Goal: Book appointment/travel/reservation

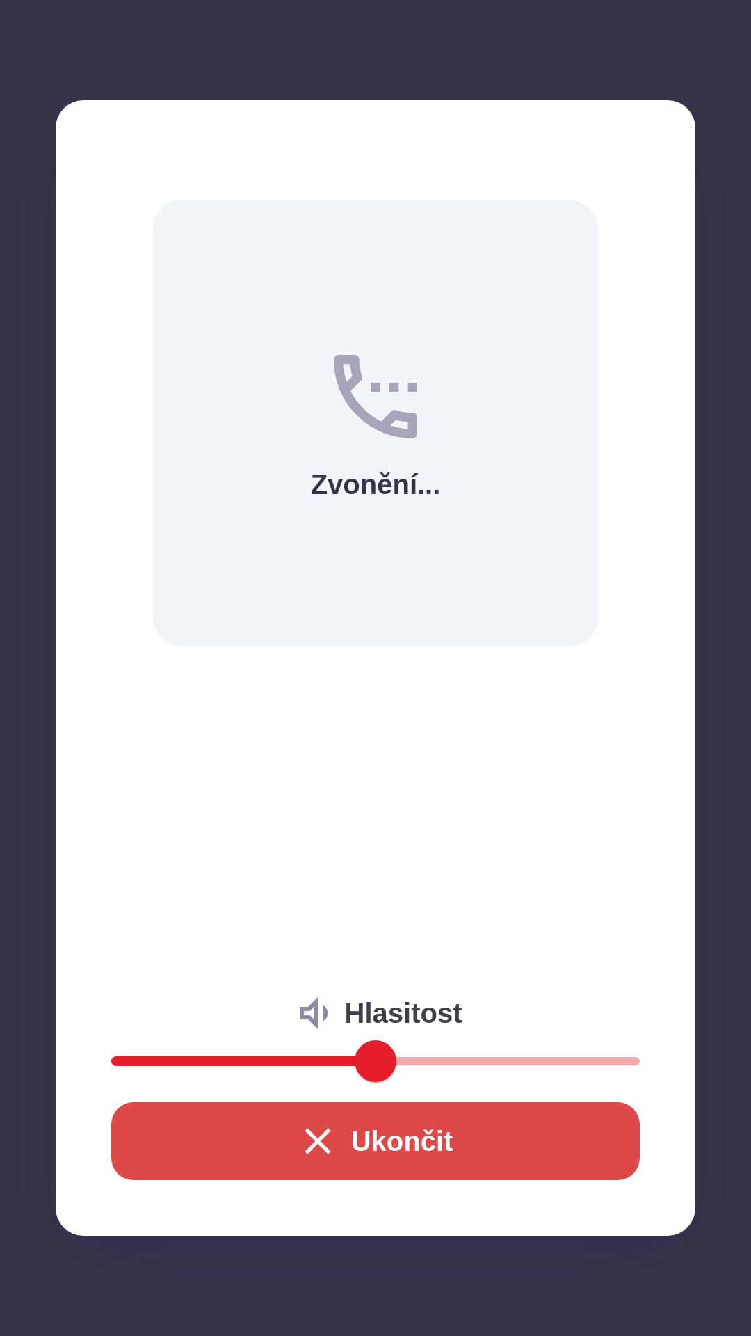
click at [347, 1144] on button "Ukončit" at bounding box center [375, 1141] width 529 height 78
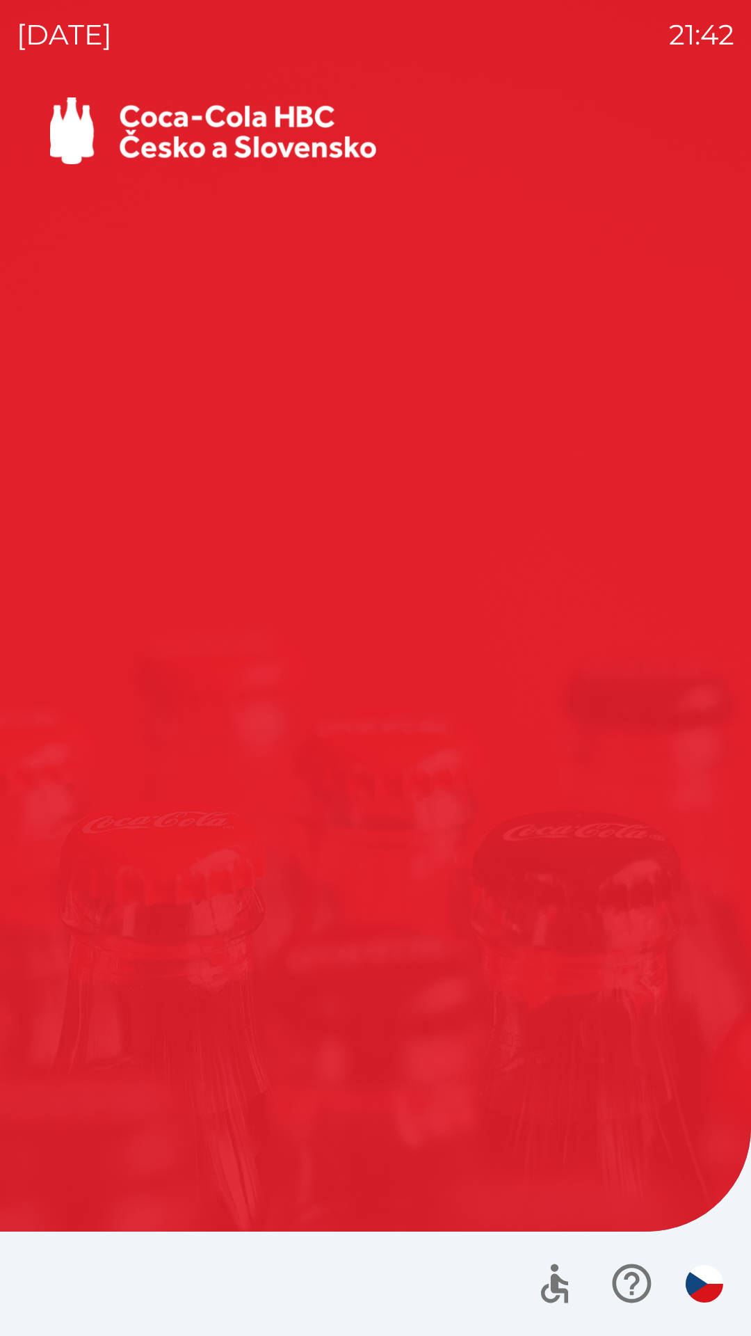
click at [688, 1275] on img "button" at bounding box center [705, 1284] width 38 height 38
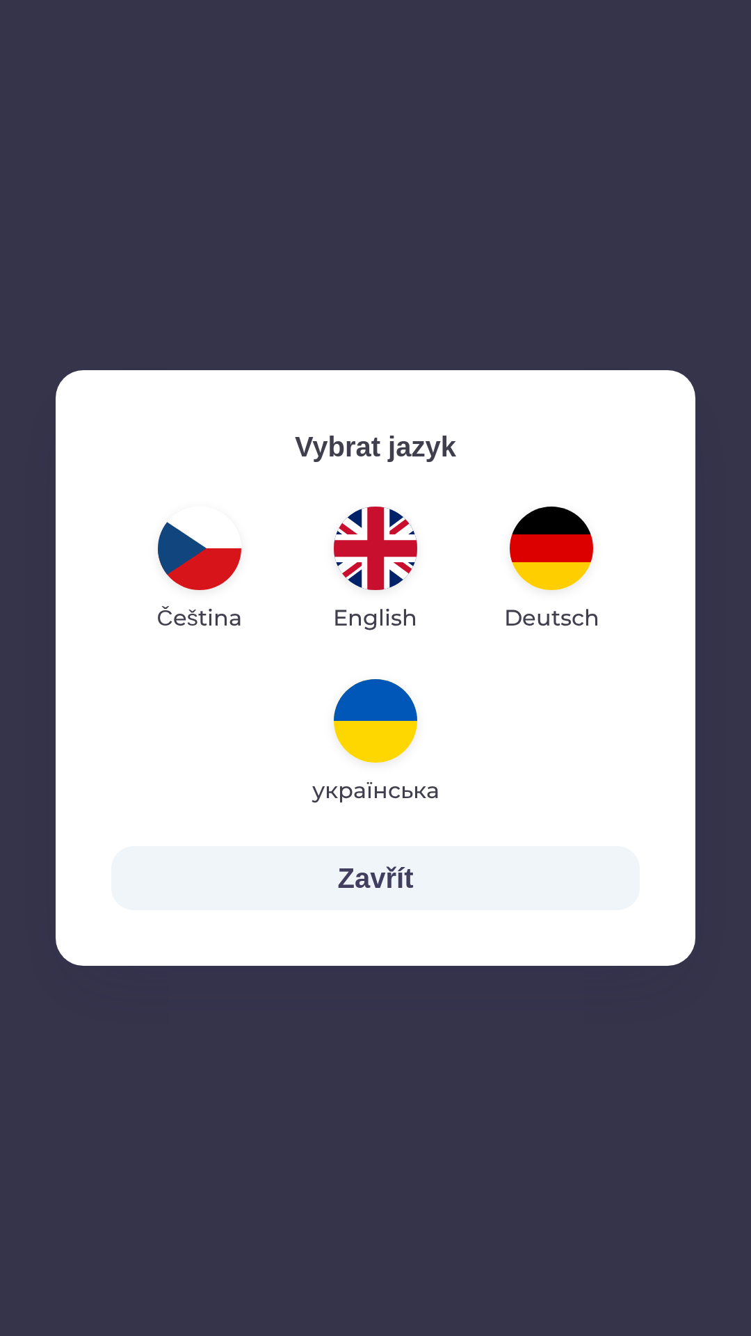
click at [438, 863] on button "Zavřít" at bounding box center [375, 878] width 529 height 64
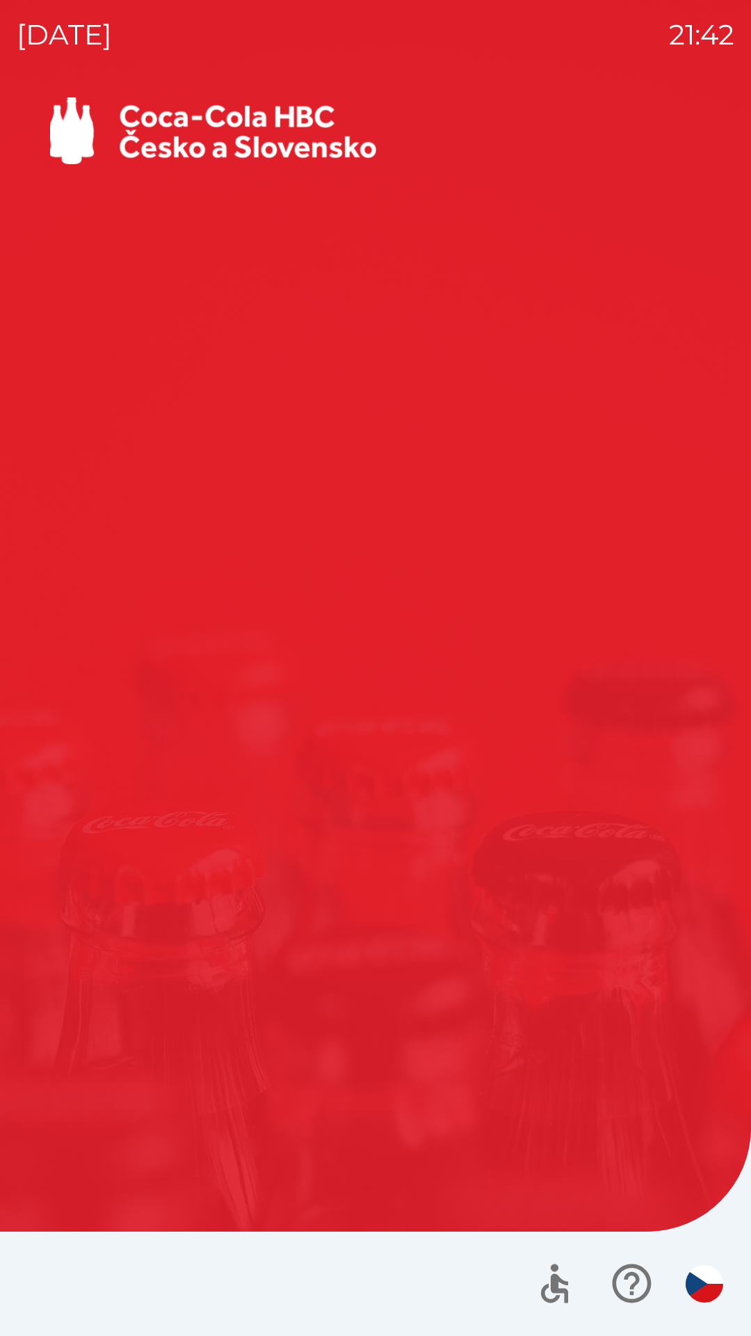
click at [633, 1277] on icon "button" at bounding box center [632, 1283] width 47 height 47
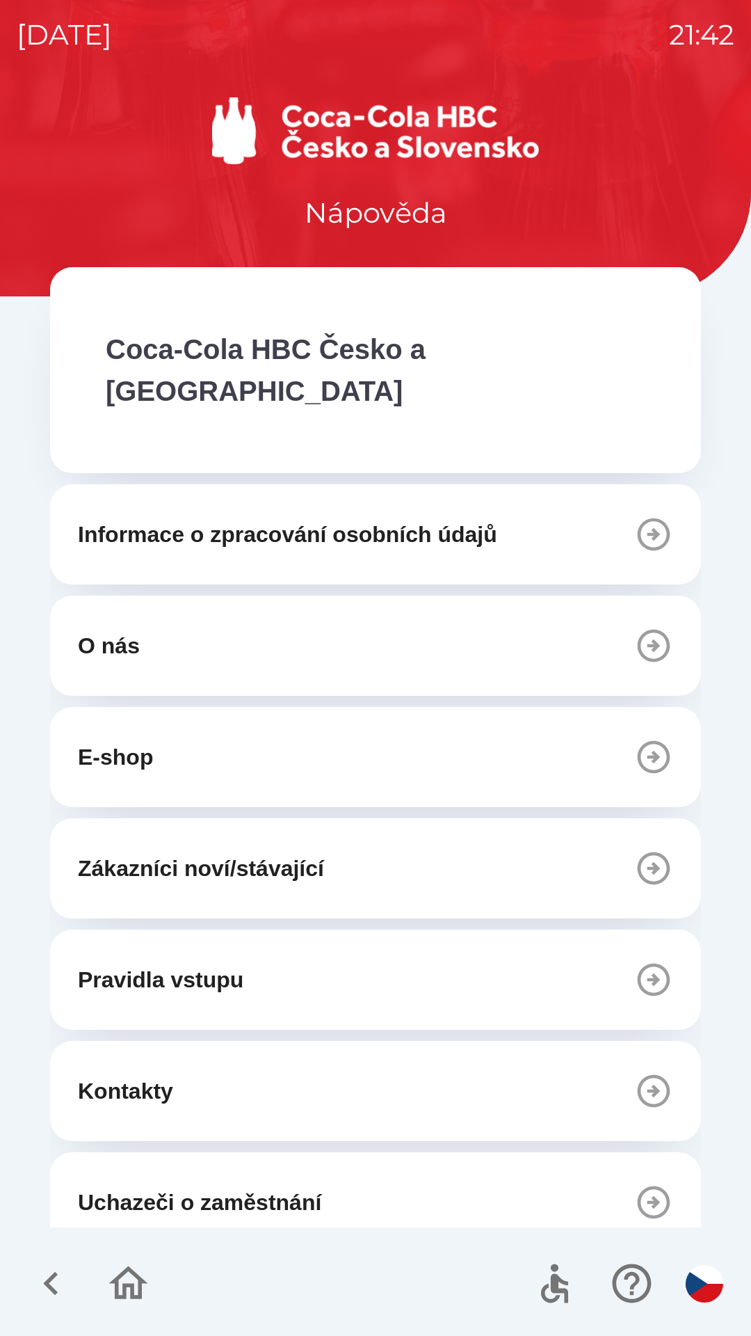
click at [125, 1280] on icon "button" at bounding box center [128, 1283] width 47 height 47
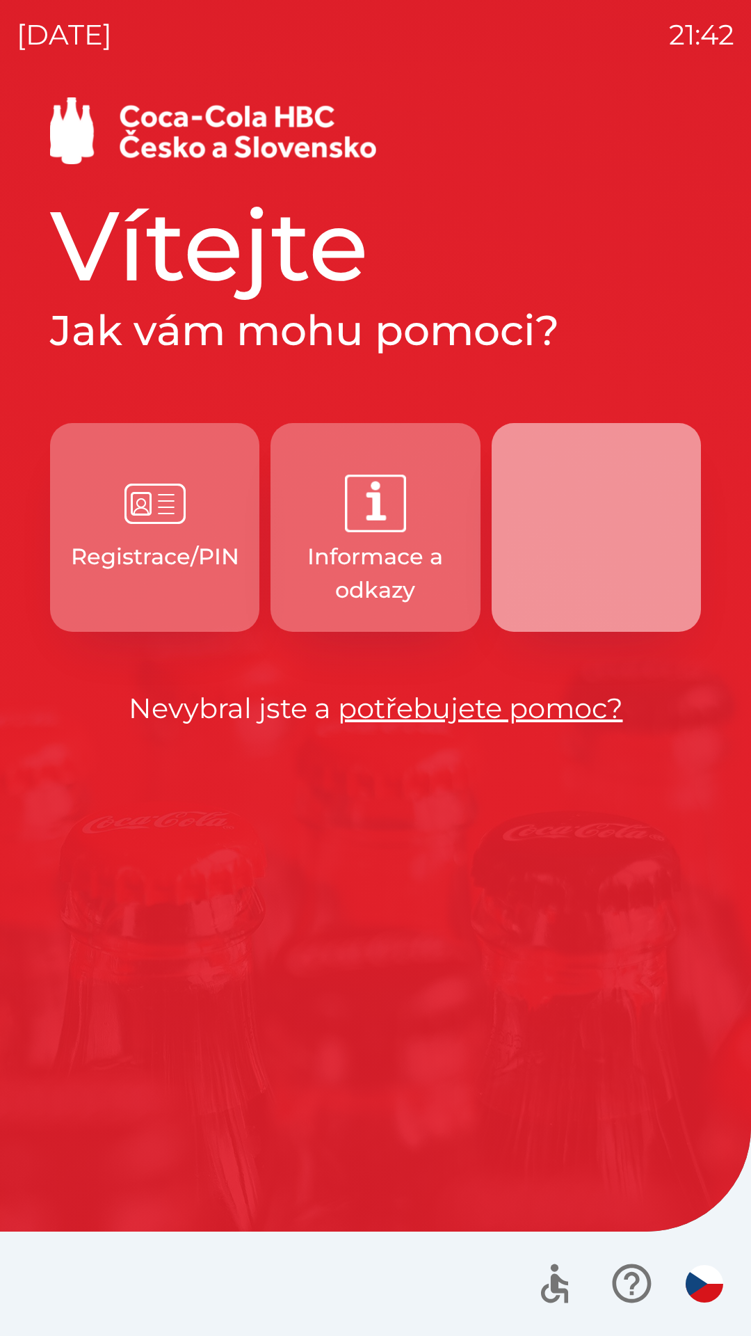
click at [567, 549] on button "button" at bounding box center [596, 527] width 209 height 209
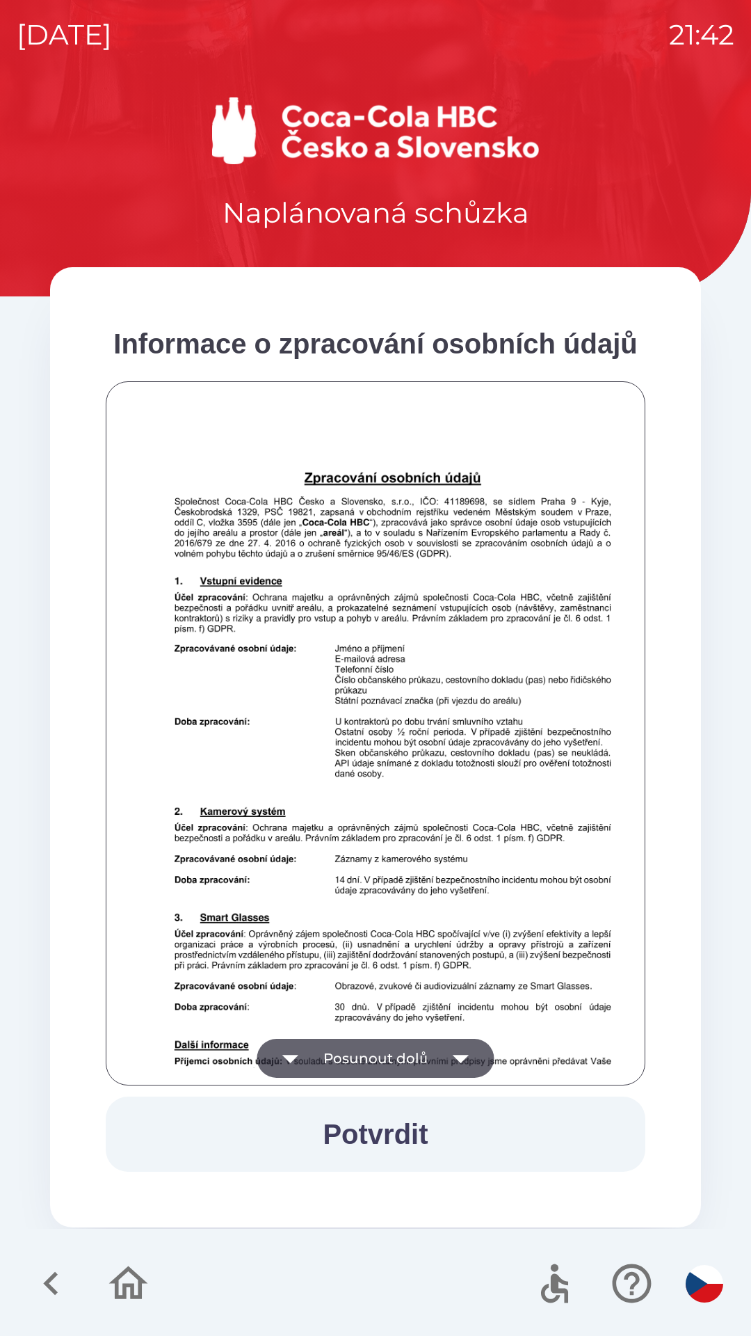
click at [361, 1045] on button "Posunout dolů" at bounding box center [375, 1058] width 237 height 39
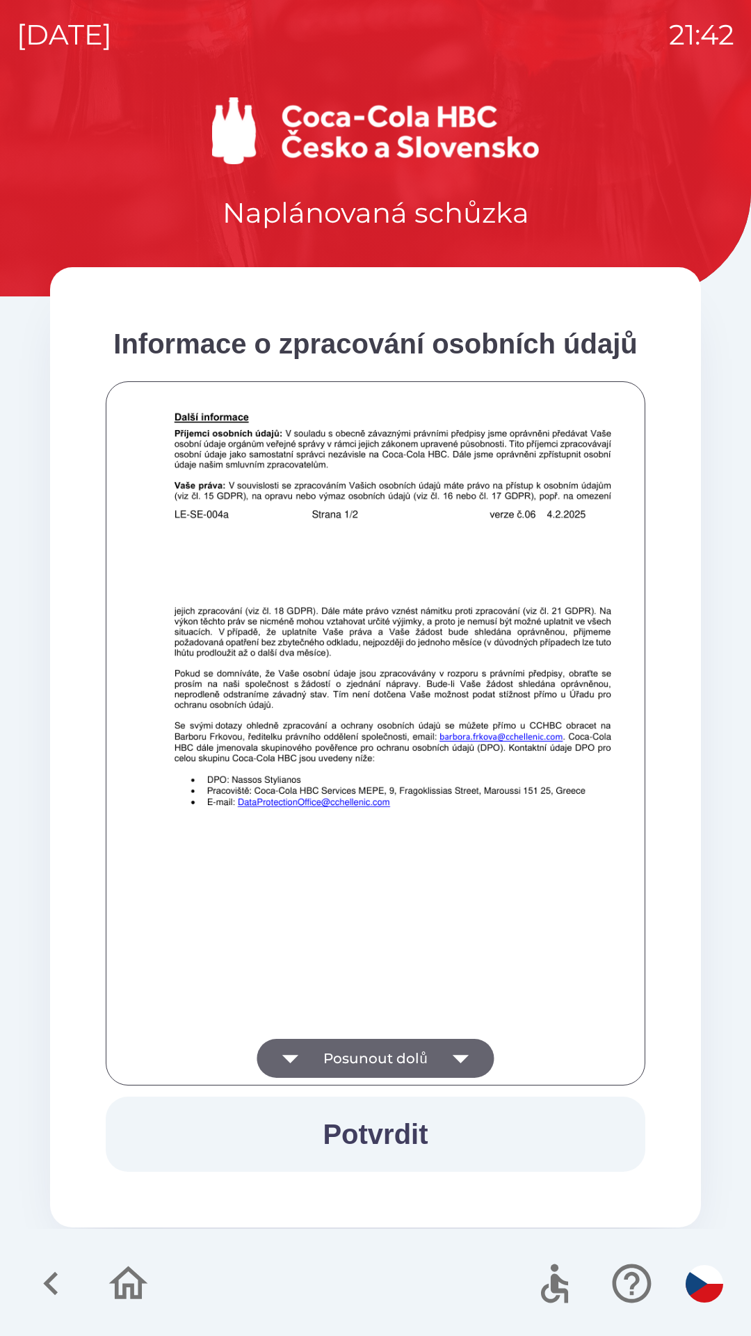
click at [369, 1052] on button "Posunout dolů" at bounding box center [375, 1058] width 237 height 39
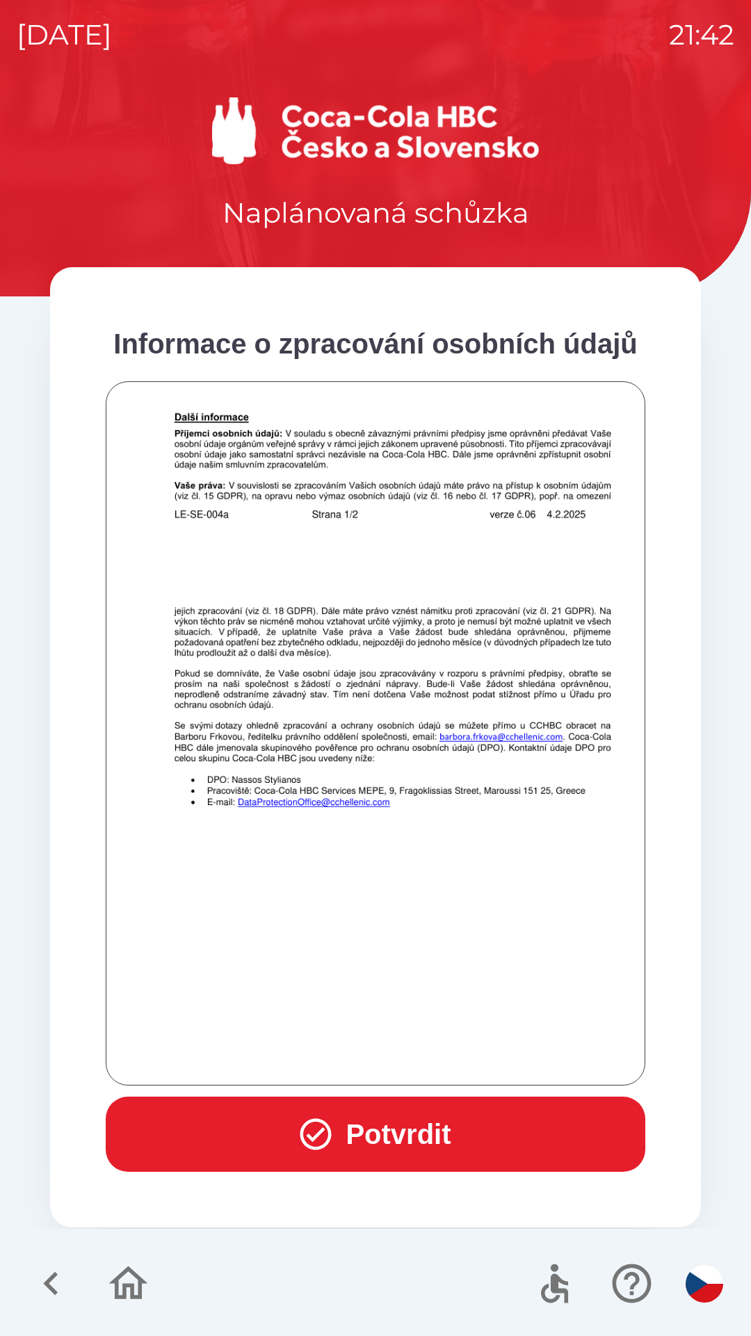
scroll to position [977, 0]
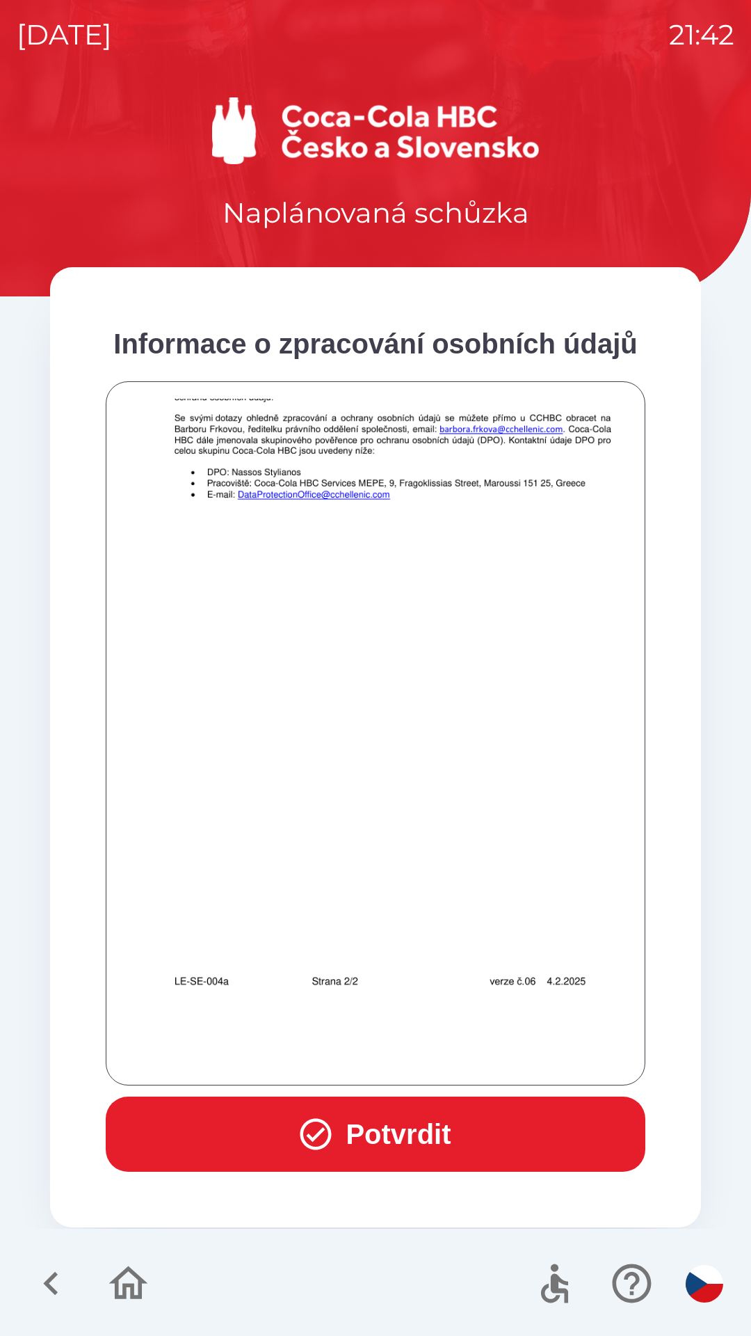
click at [377, 1123] on button "Potvrdit" at bounding box center [376, 1133] width 540 height 75
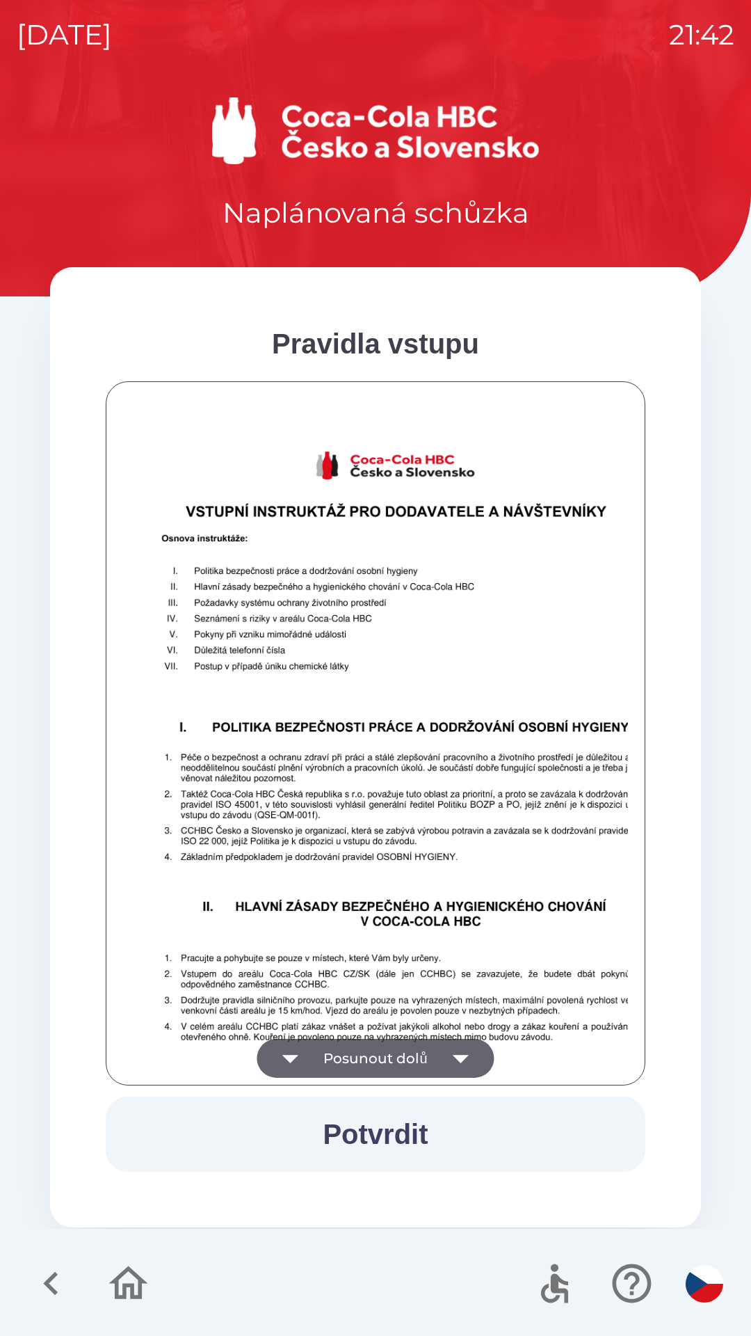
click at [369, 1046] on button "Posunout dolů" at bounding box center [375, 1058] width 237 height 39
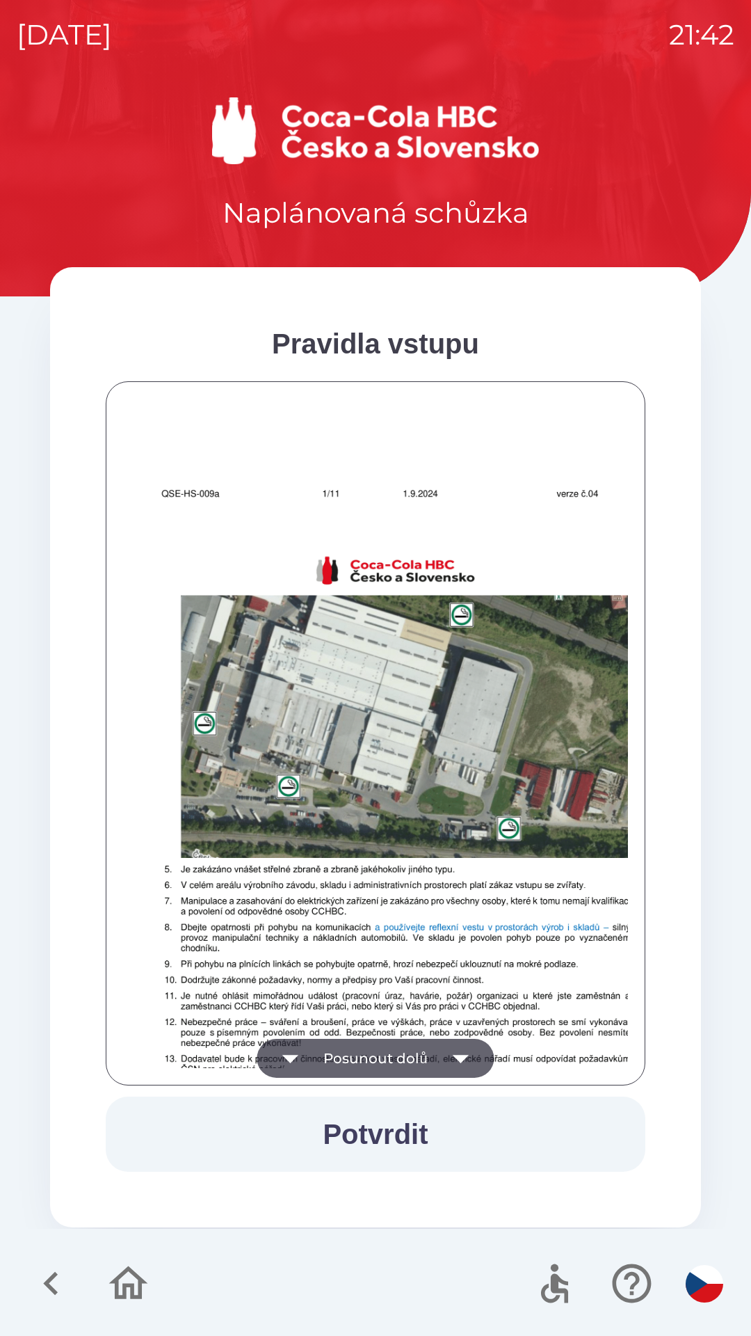
click at [369, 1046] on button "Posunout dolů" at bounding box center [375, 1058] width 237 height 39
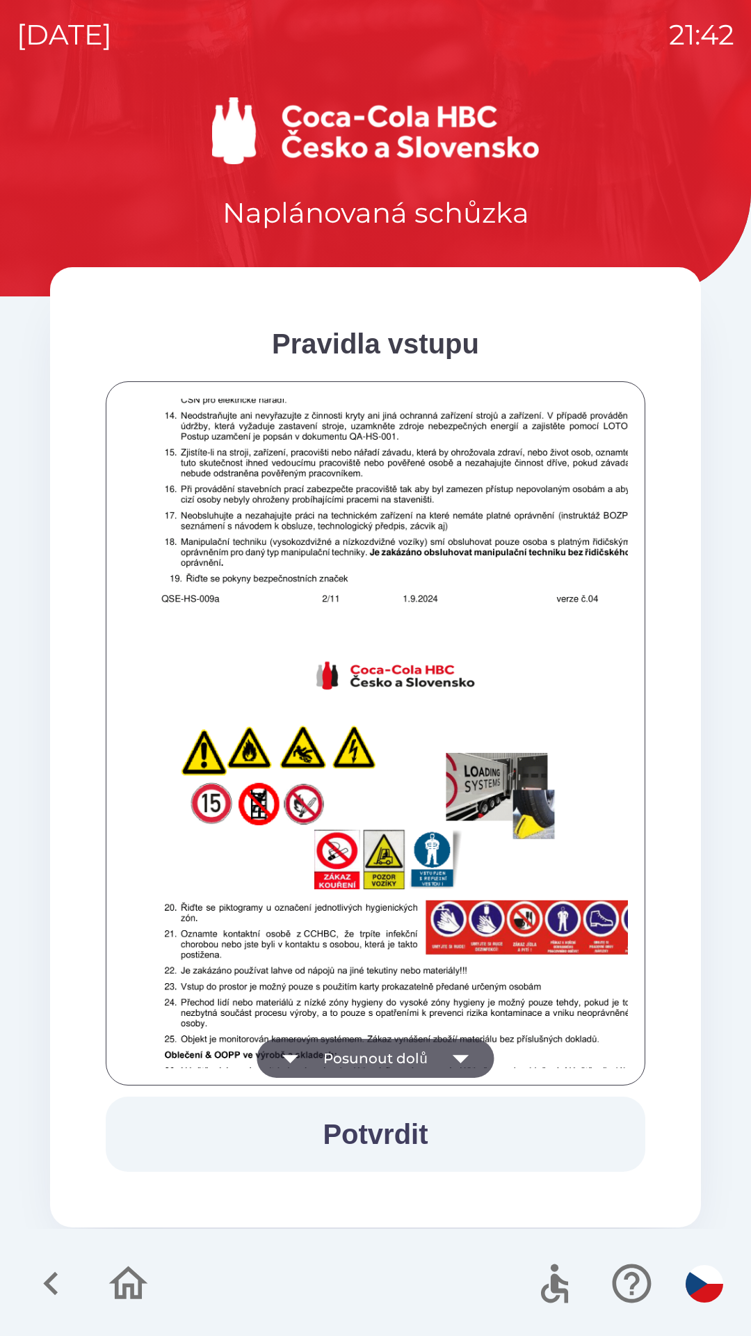
click at [369, 1052] on button "Posunout dolů" at bounding box center [375, 1058] width 237 height 39
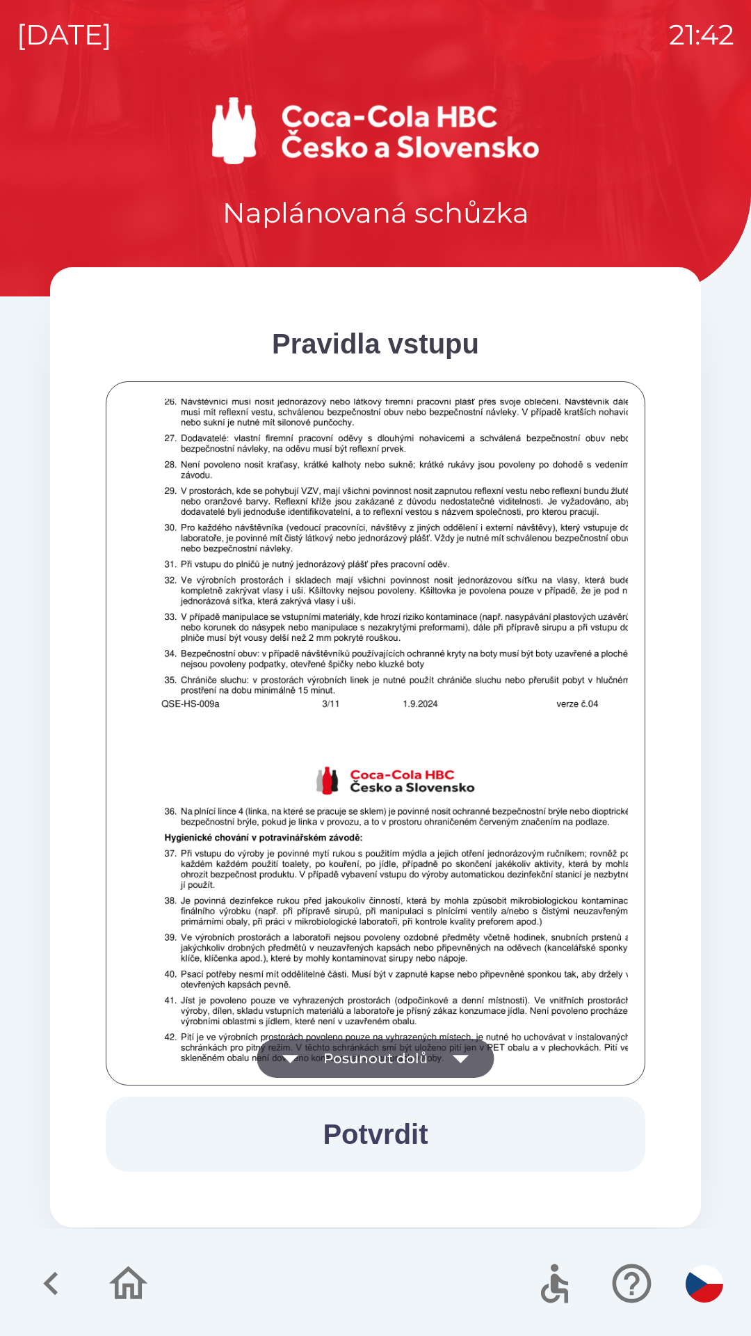
click at [367, 1051] on button "Posunout dolů" at bounding box center [375, 1058] width 237 height 39
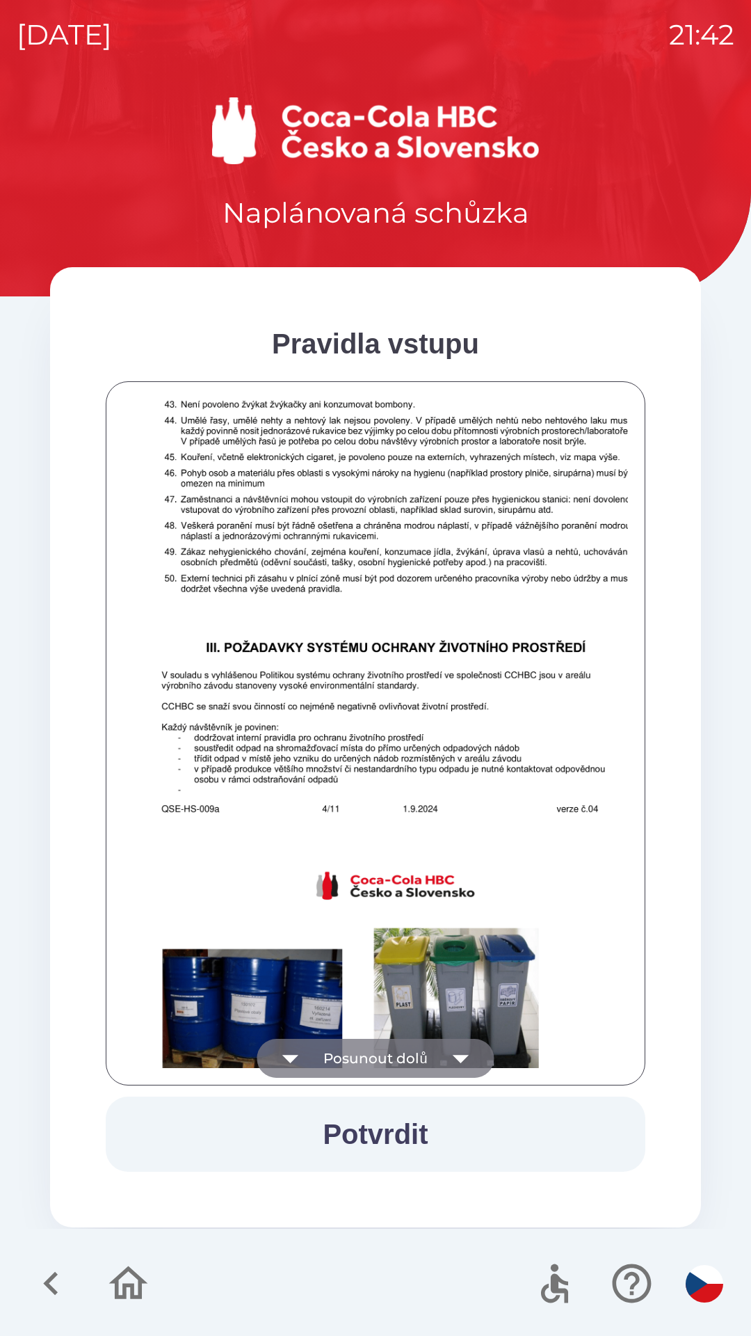
click at [363, 1053] on button "Posunout dolů" at bounding box center [375, 1058] width 237 height 39
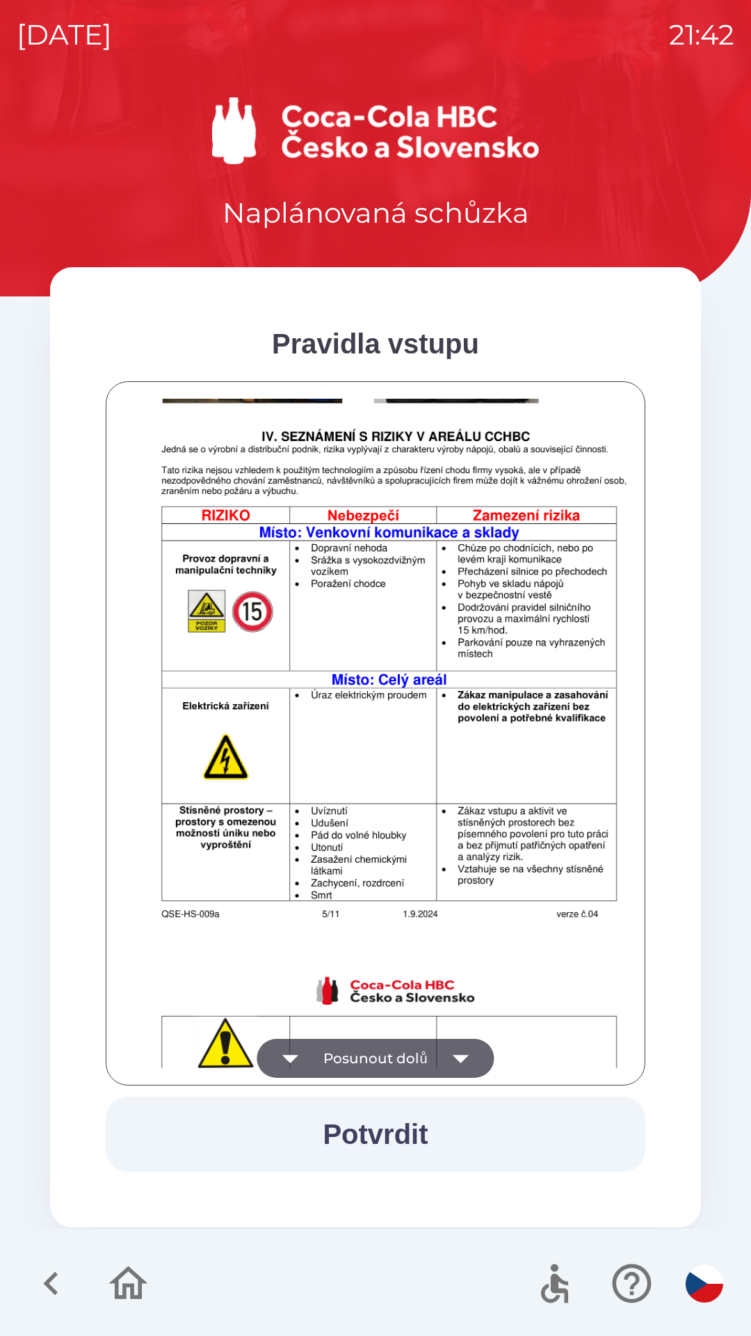
click at [367, 1052] on button "Posunout dolů" at bounding box center [375, 1058] width 237 height 39
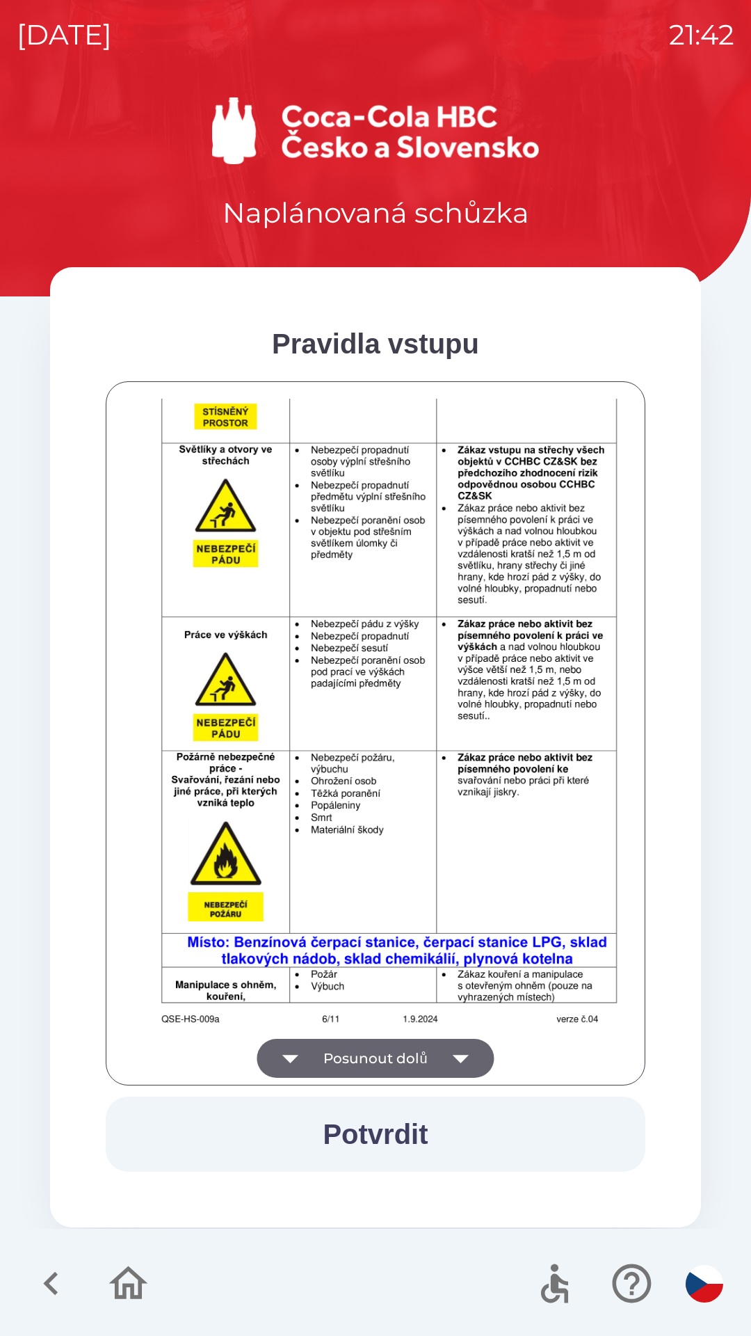
click at [368, 1049] on button "Posunout dolů" at bounding box center [375, 1058] width 237 height 39
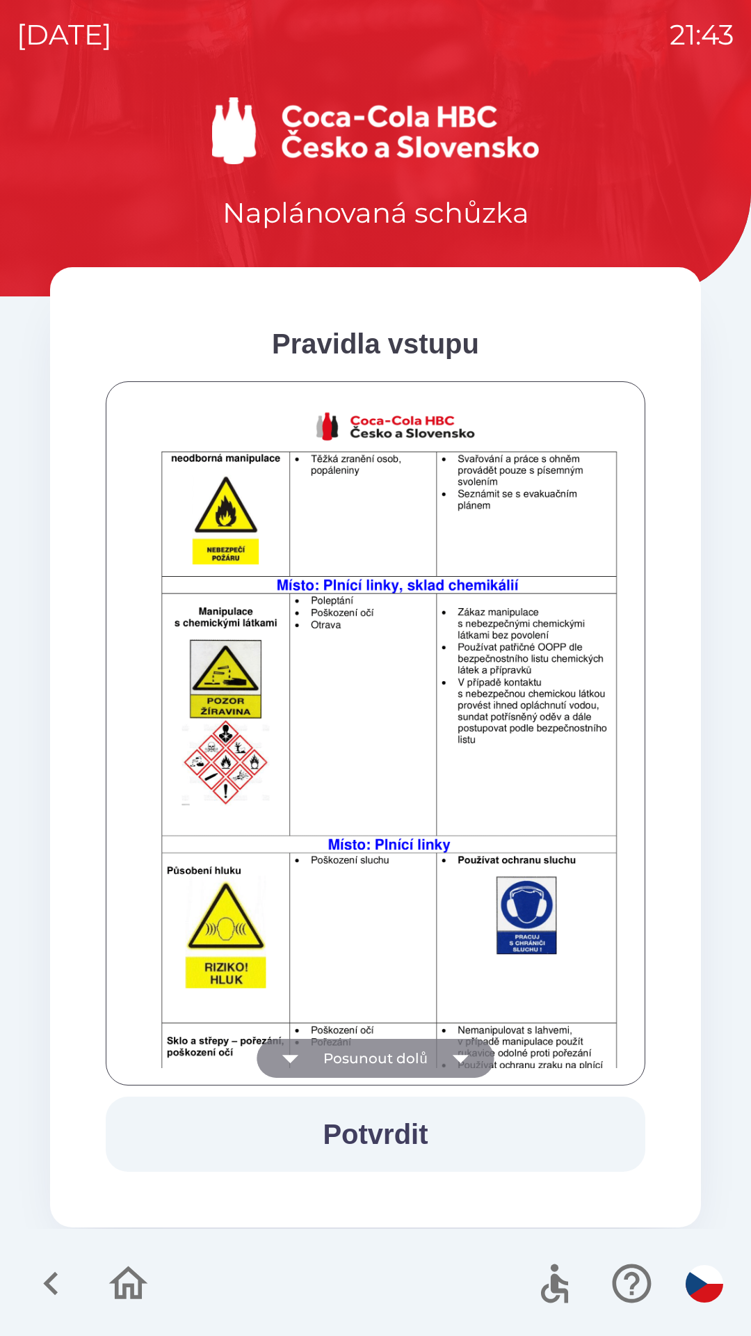
click at [365, 1051] on button "Posunout dolů" at bounding box center [375, 1058] width 237 height 39
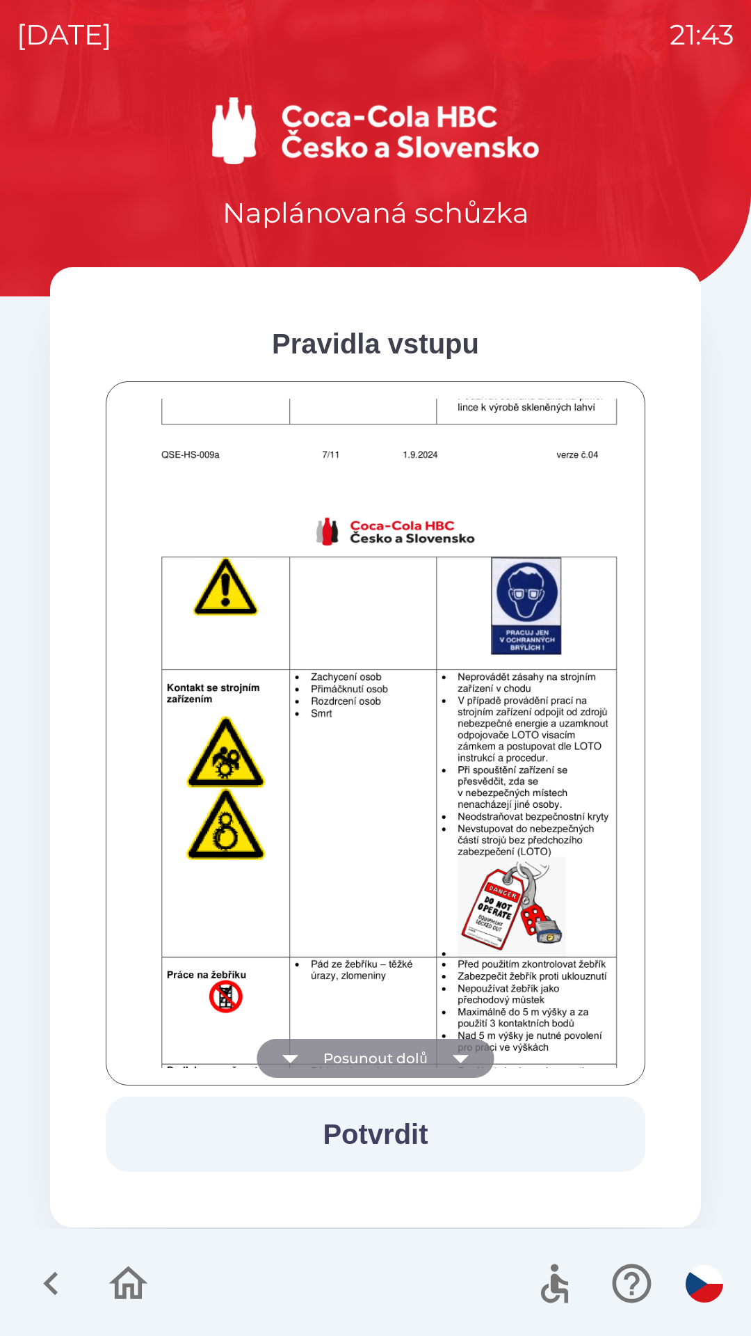
click at [376, 1046] on button "Posunout dolů" at bounding box center [375, 1058] width 237 height 39
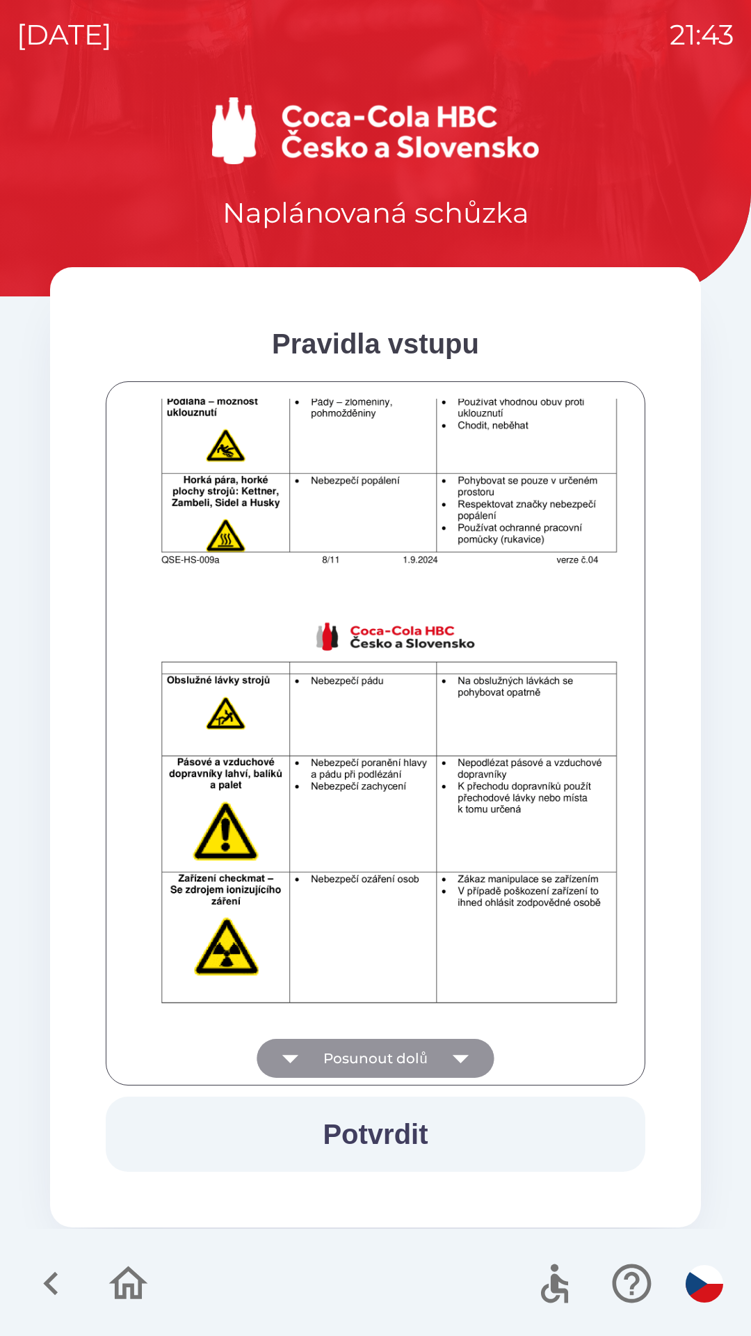
click at [379, 1049] on button "Posunout dolů" at bounding box center [375, 1058] width 237 height 39
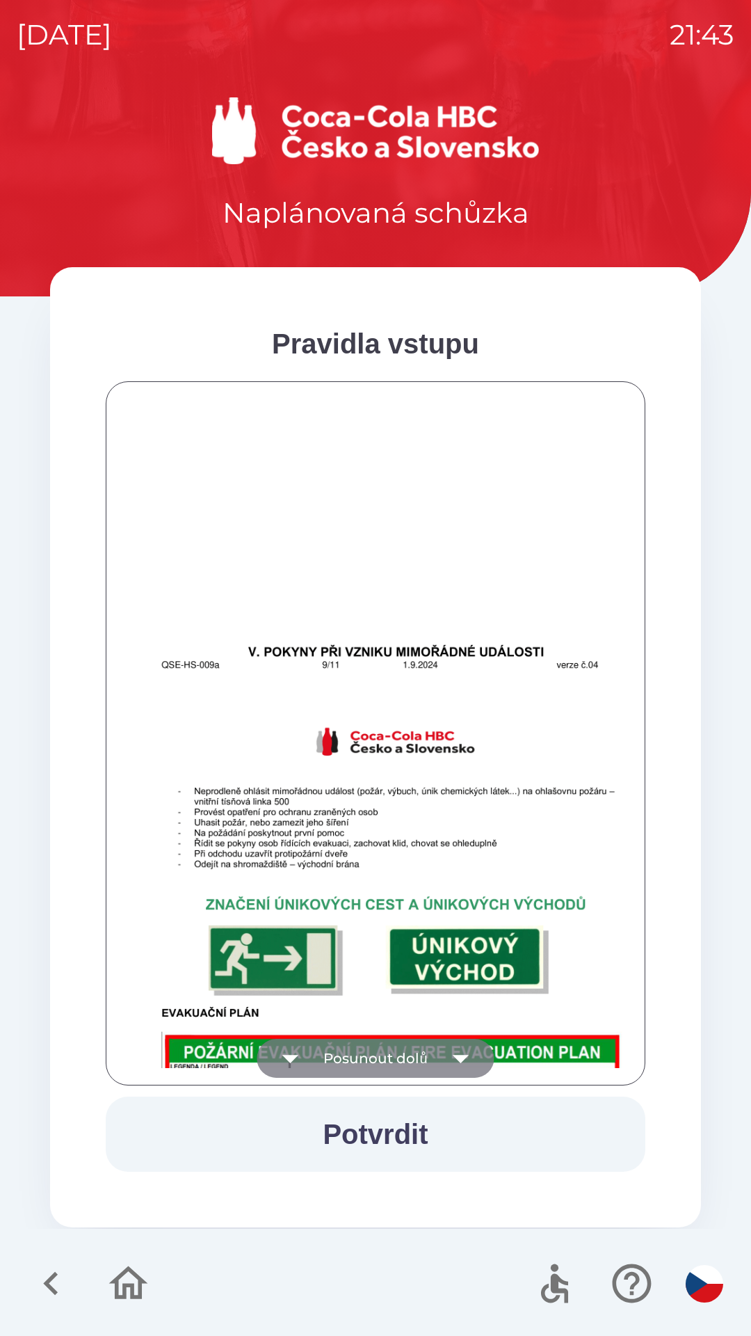
click at [392, 1050] on button "Posunout dolů" at bounding box center [375, 1058] width 237 height 39
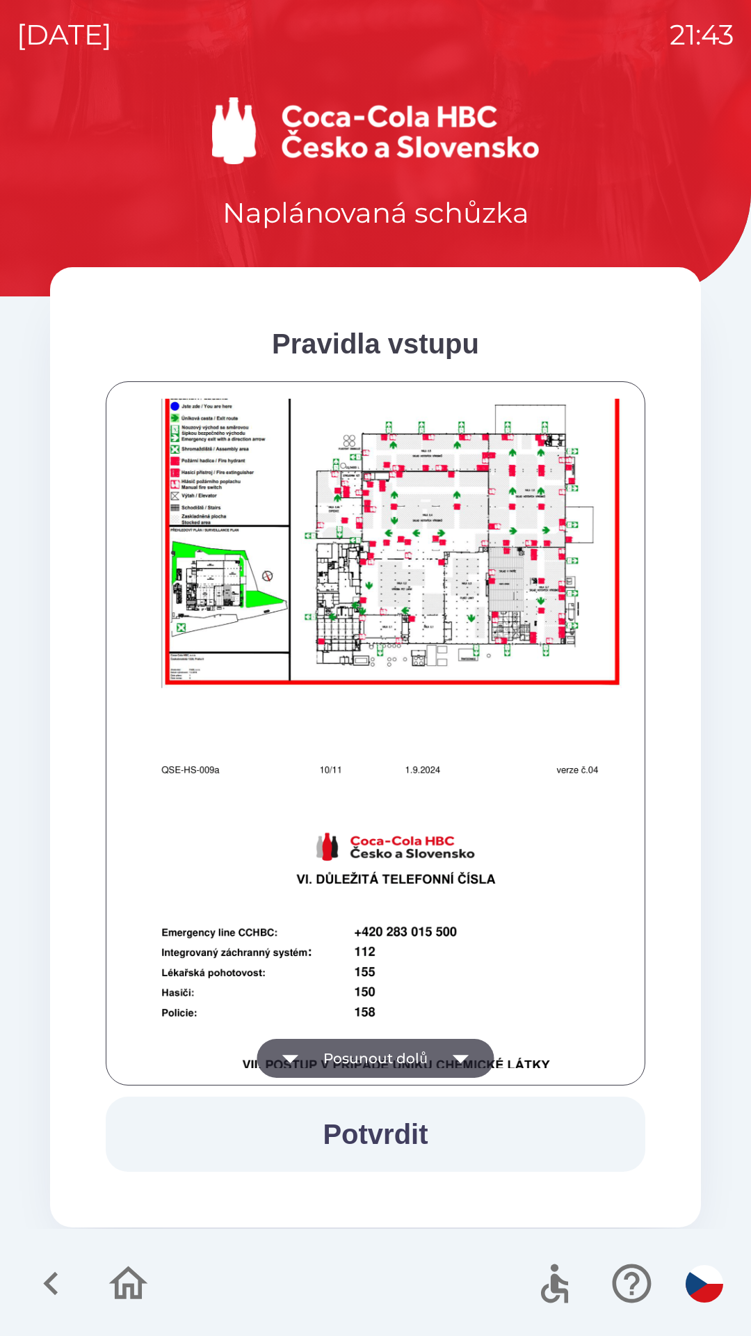
click at [389, 1048] on button "Posunout dolů" at bounding box center [375, 1058] width 237 height 39
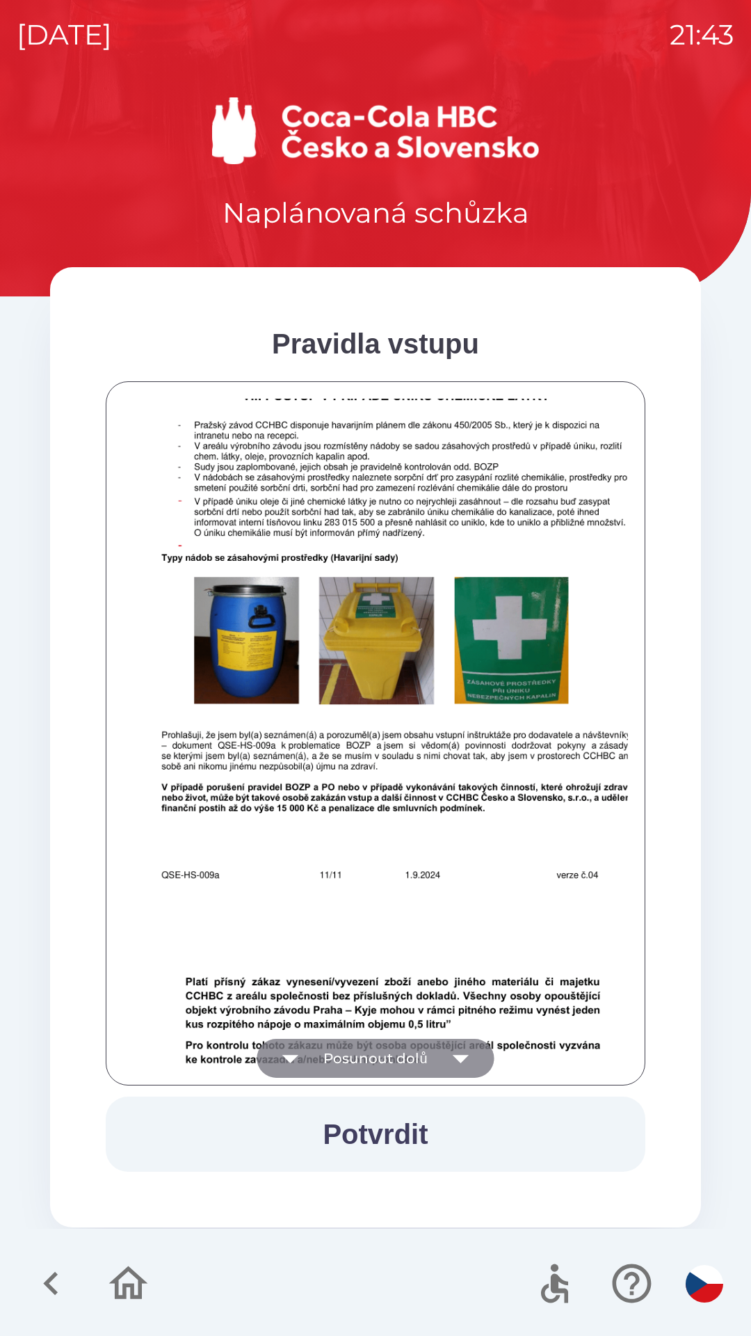
click at [391, 1053] on button "Posunout dolů" at bounding box center [375, 1058] width 237 height 39
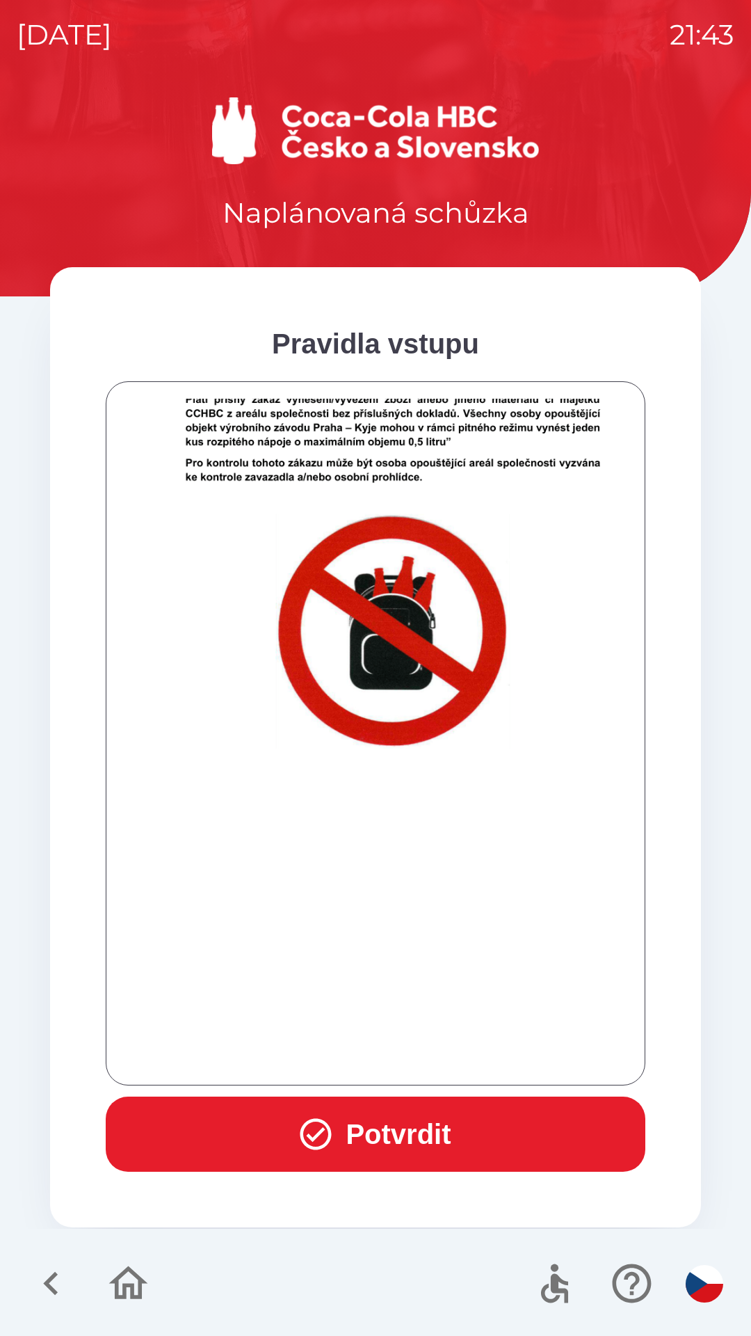
click at [390, 1053] on div at bounding box center [375, 733] width 505 height 669
click at [369, 1121] on button "Potvrdit" at bounding box center [376, 1133] width 540 height 75
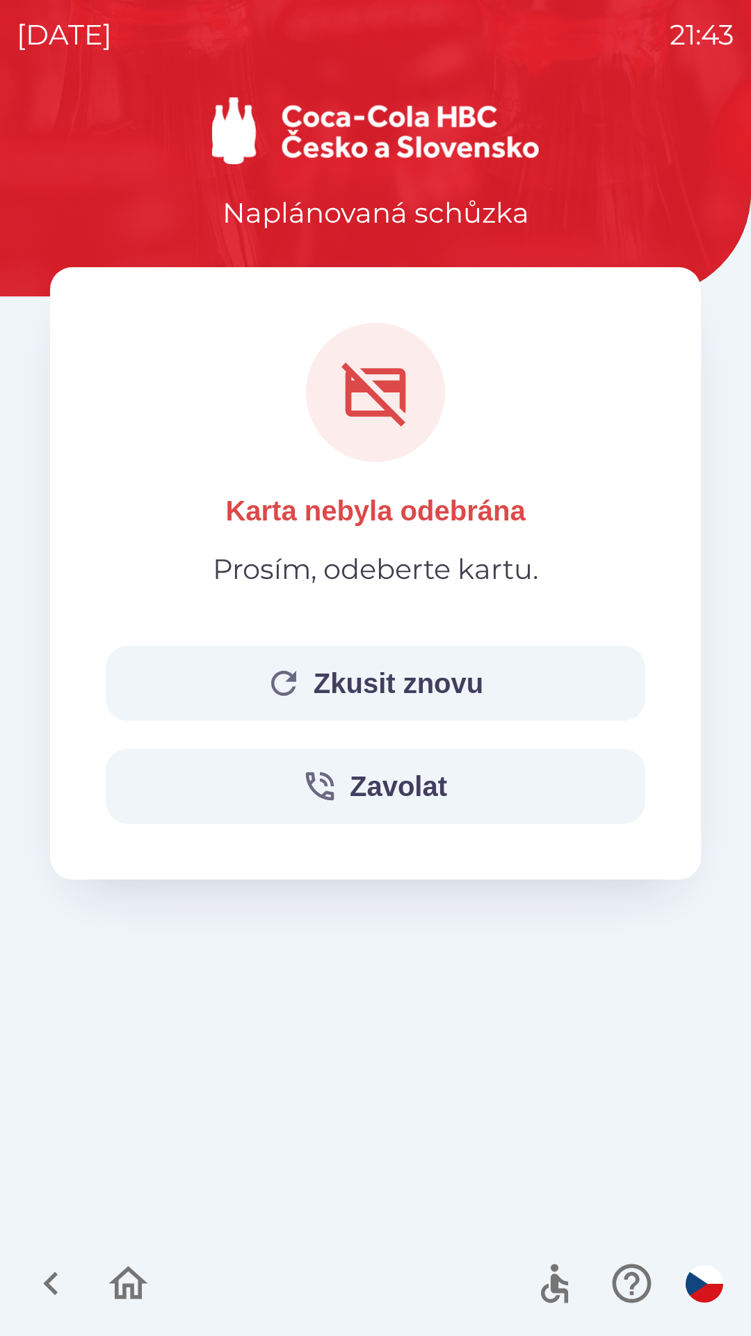
click at [353, 668] on button "Zkusit znovu" at bounding box center [376, 683] width 540 height 75
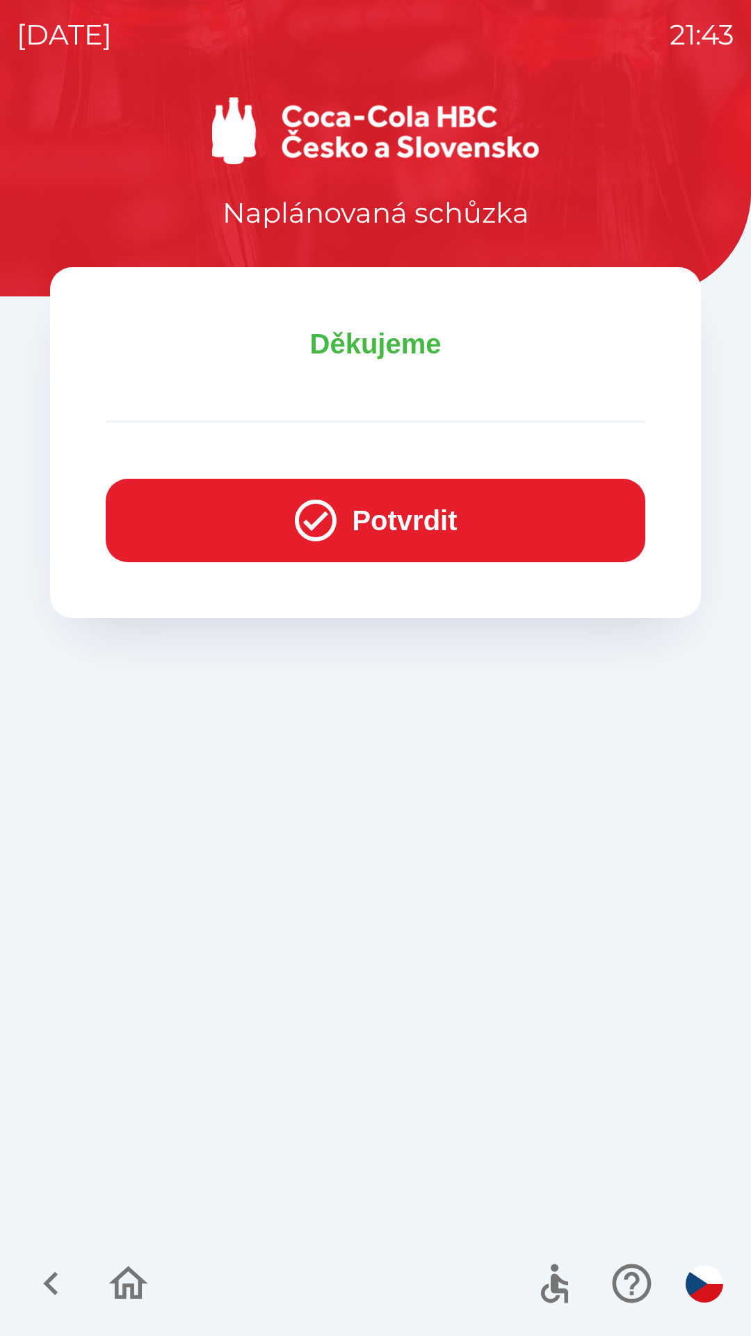
click at [314, 527] on icon "button" at bounding box center [316, 520] width 50 height 50
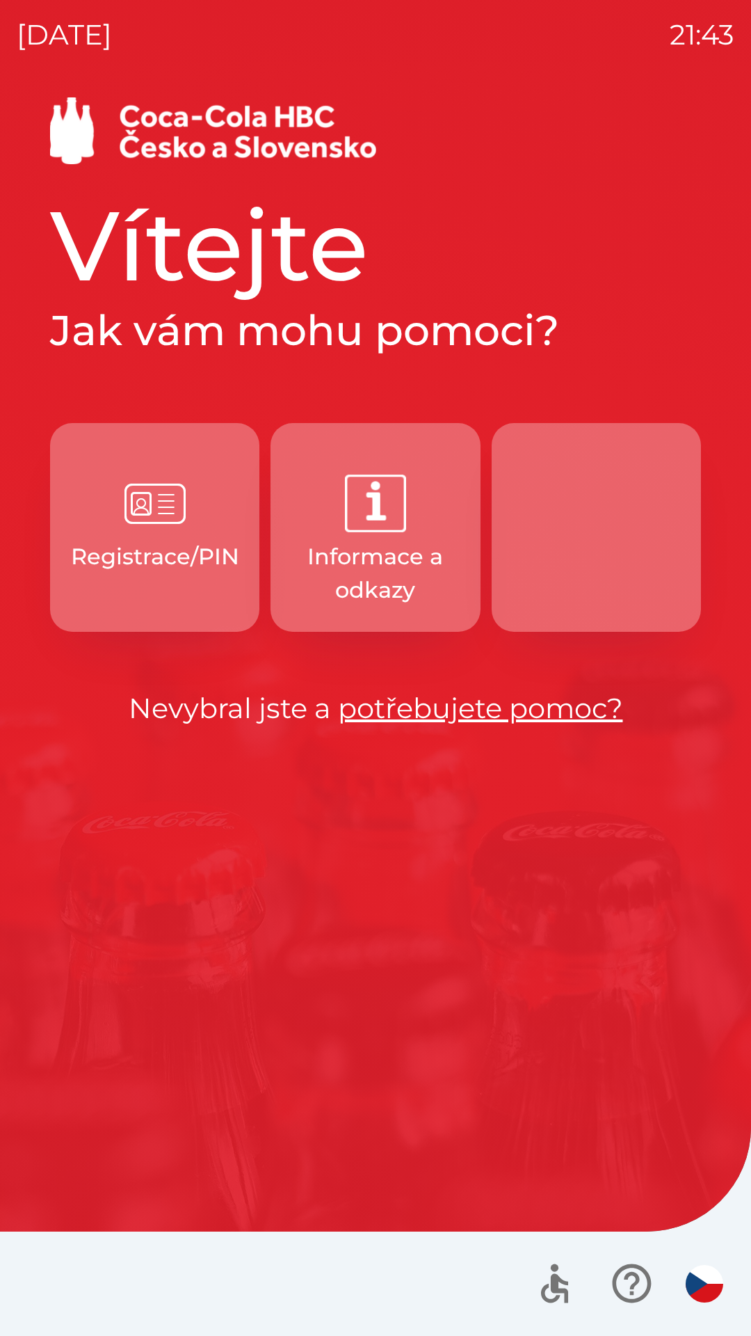
click at [577, 493] on button "button" at bounding box center [596, 527] width 209 height 209
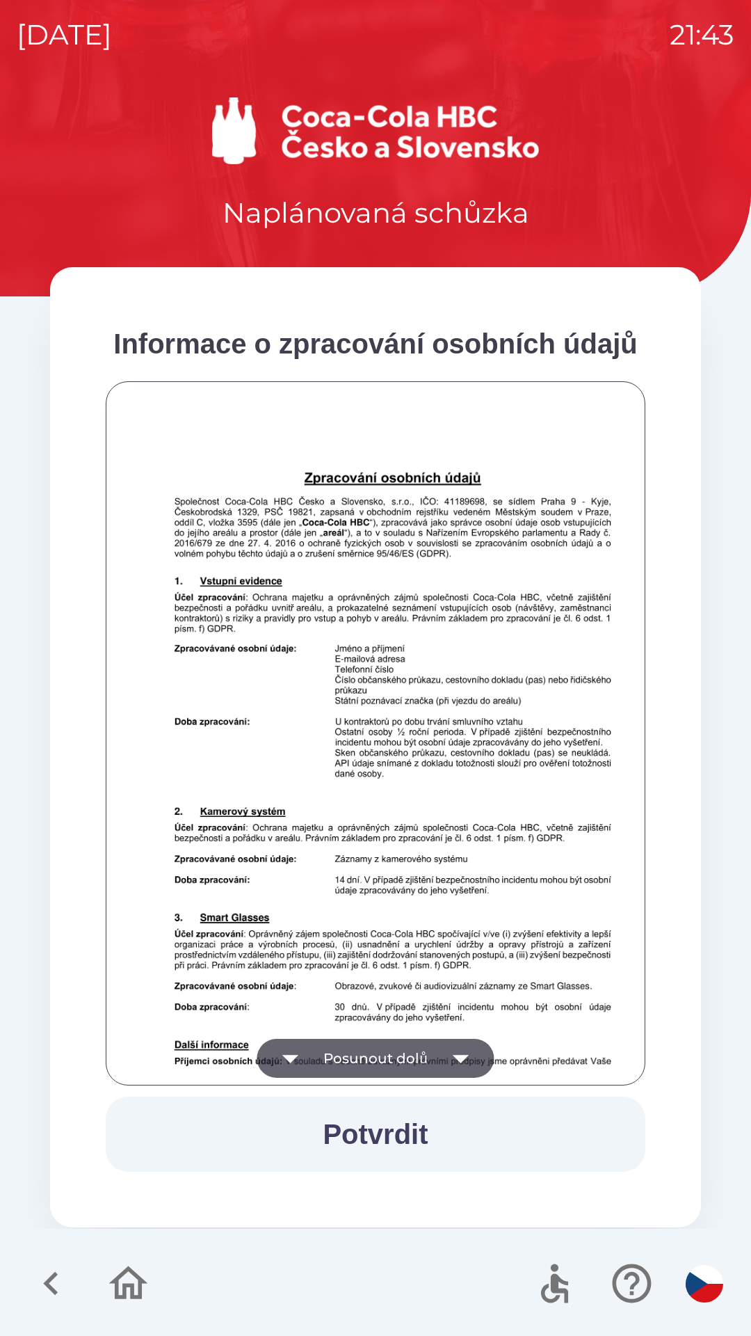
click at [353, 1060] on button "Posunout dolů" at bounding box center [375, 1058] width 237 height 39
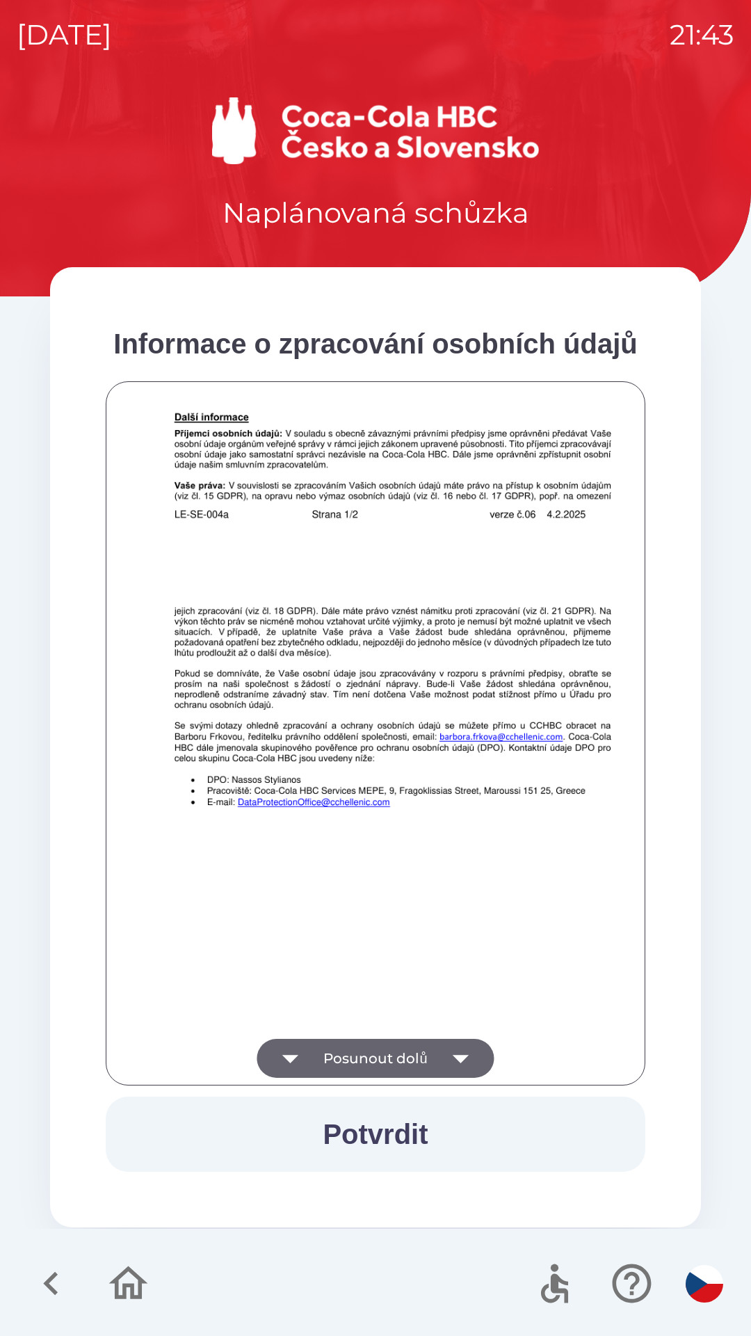
click at [337, 1051] on button "Posunout dolů" at bounding box center [375, 1058] width 237 height 39
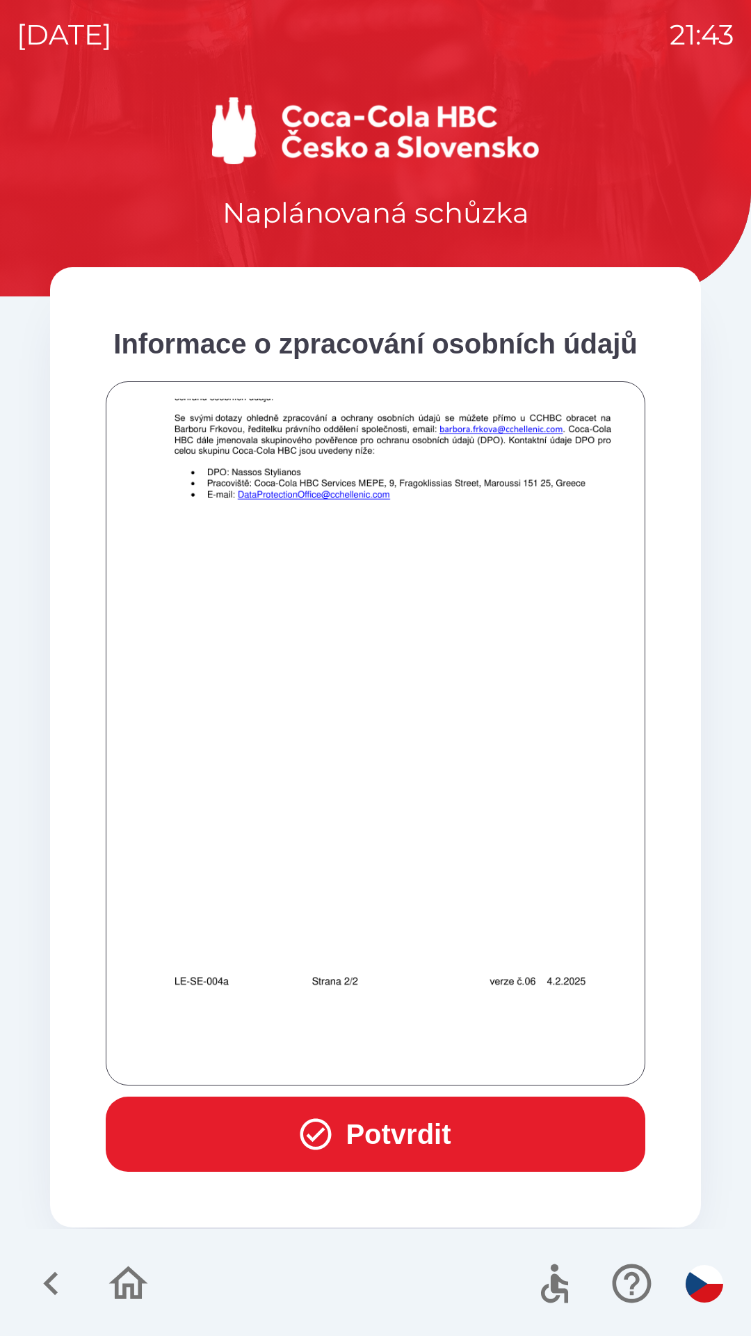
click at [353, 1046] on div at bounding box center [375, 733] width 505 height 669
click at [351, 1048] on div at bounding box center [375, 733] width 505 height 669
click at [360, 1124] on button "Potvrdit" at bounding box center [376, 1133] width 540 height 75
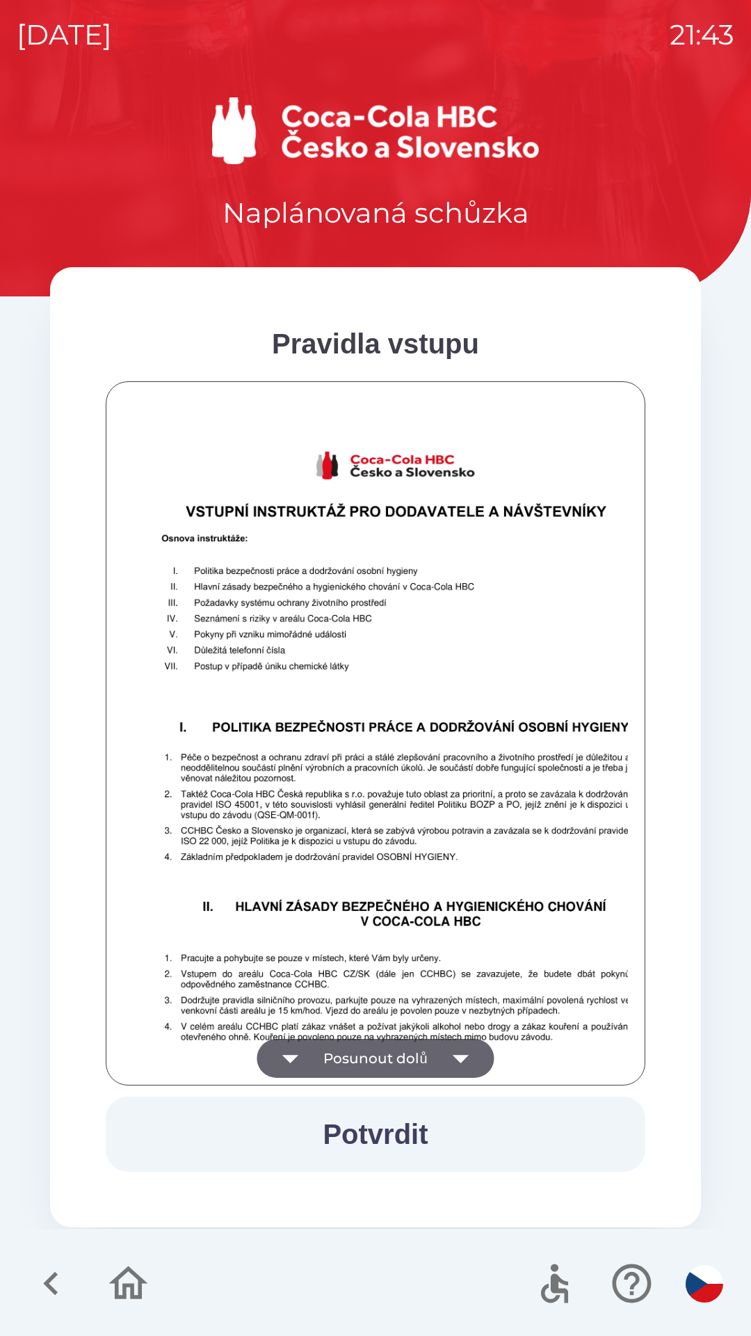
click at [395, 1050] on button "Posunout dolů" at bounding box center [375, 1058] width 237 height 39
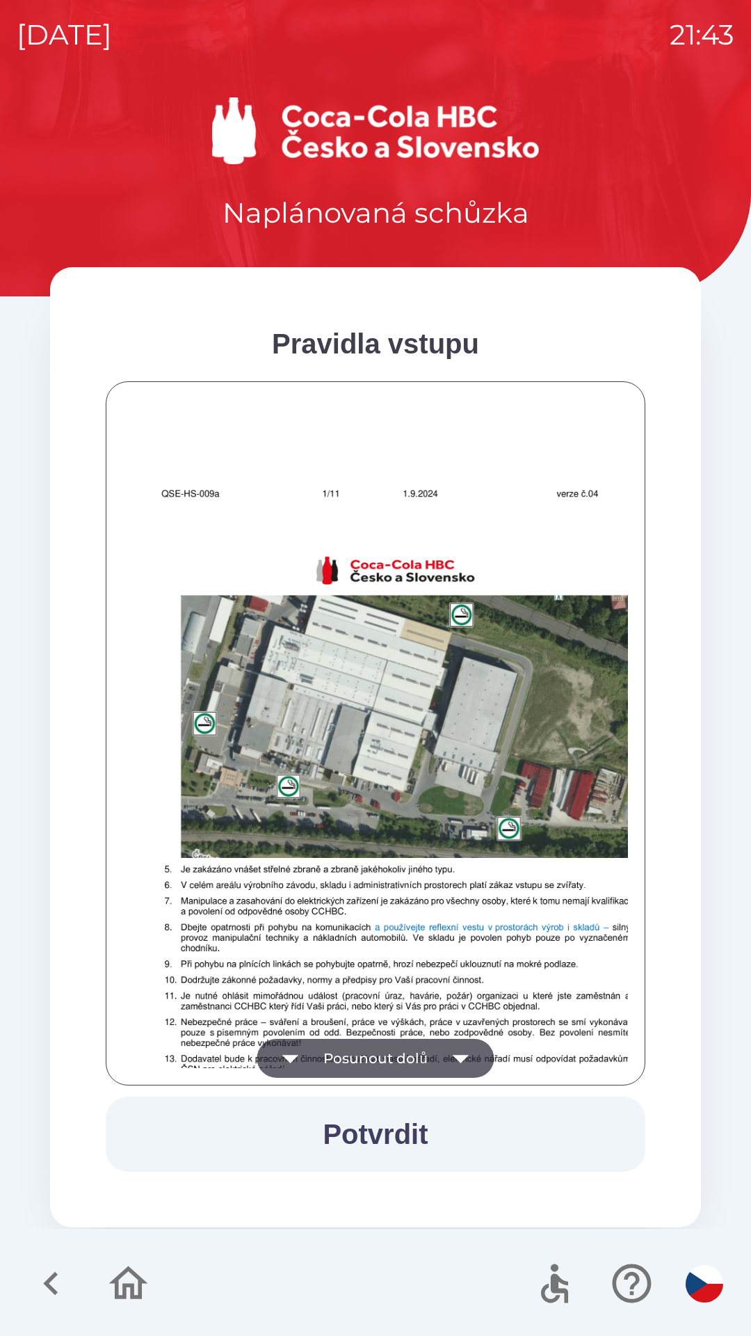
click at [406, 1050] on button "Posunout dolů" at bounding box center [375, 1058] width 237 height 39
click at [405, 1051] on button "Posunout dolů" at bounding box center [375, 1058] width 237 height 39
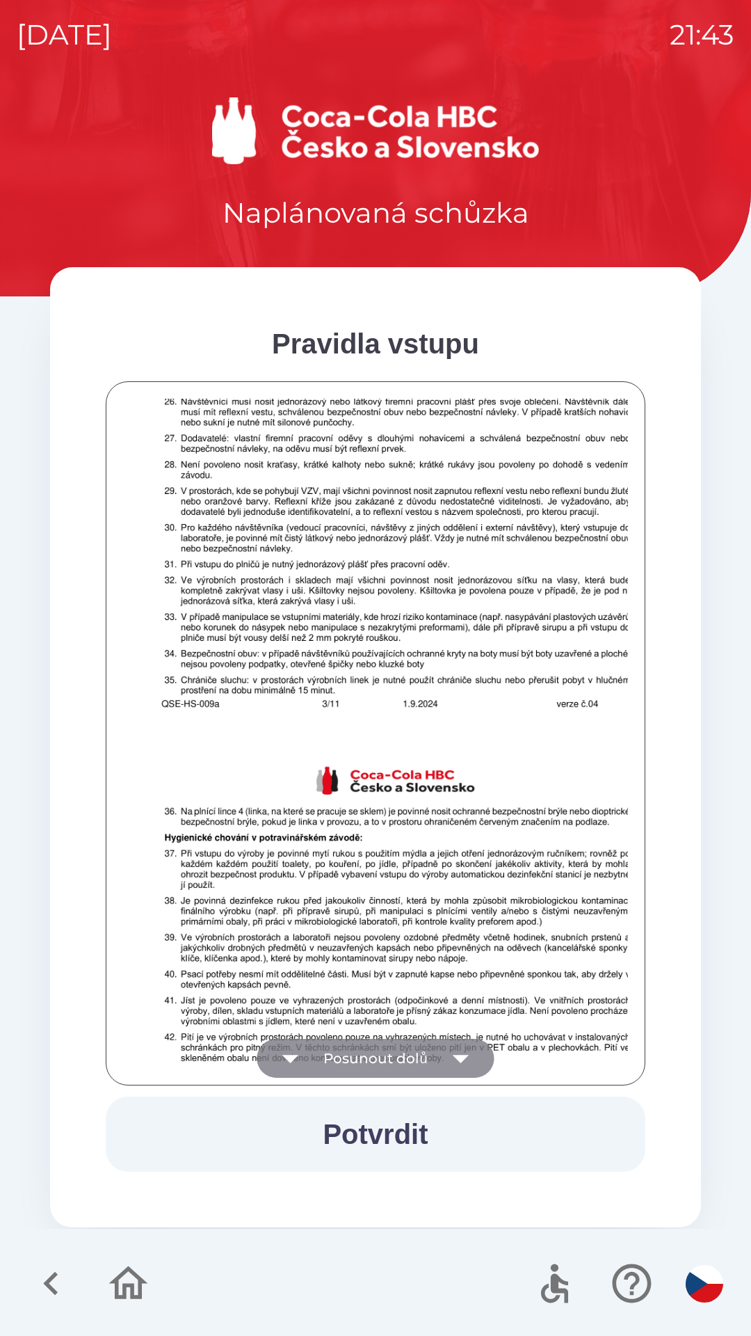
click at [418, 1052] on button "Posunout dolů" at bounding box center [375, 1058] width 237 height 39
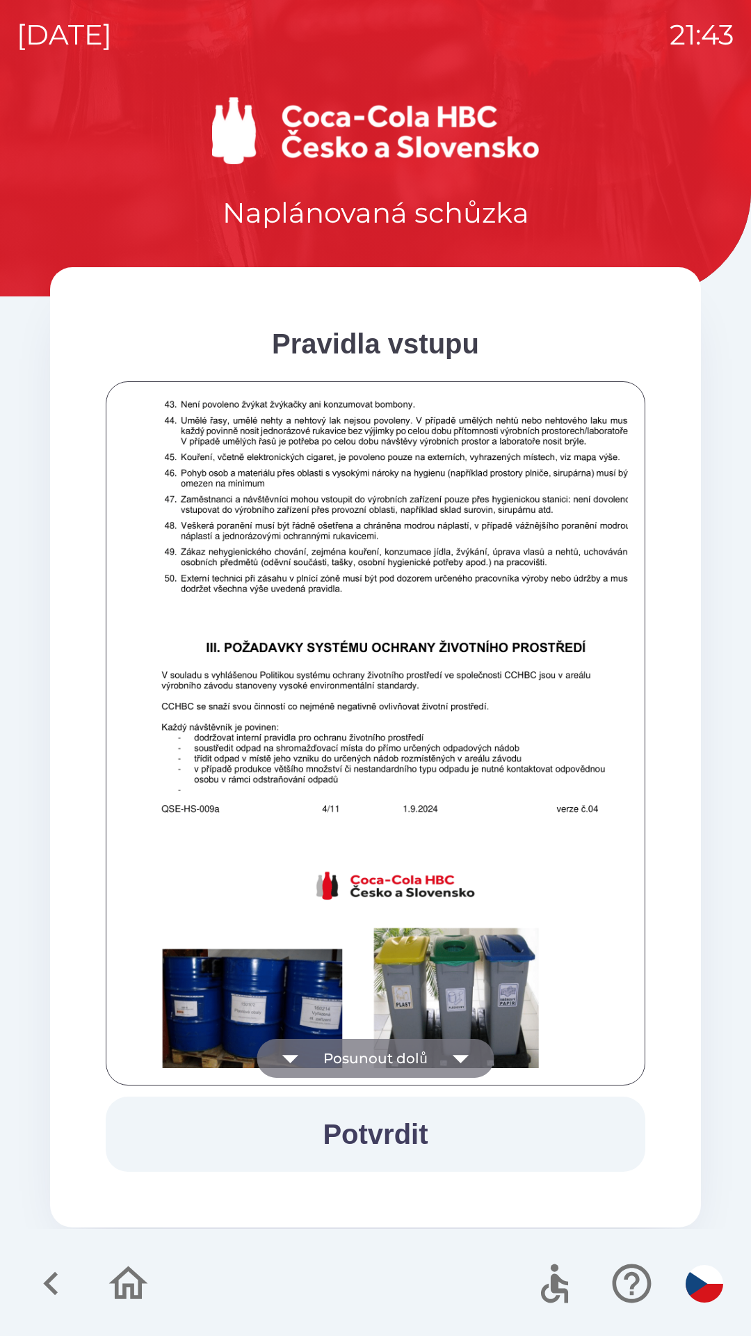
click at [422, 1066] on button "Posunout dolů" at bounding box center [375, 1058] width 237 height 39
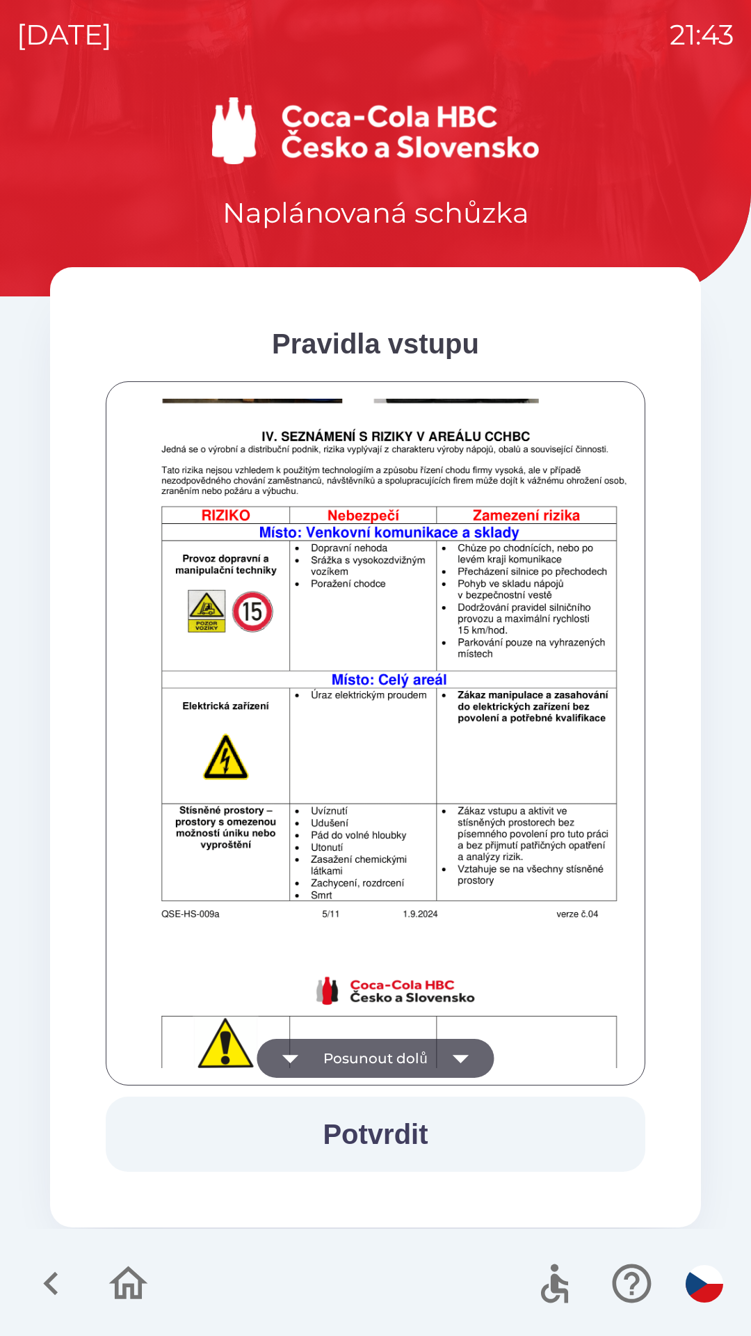
click at [424, 1051] on button "Posunout dolů" at bounding box center [375, 1058] width 237 height 39
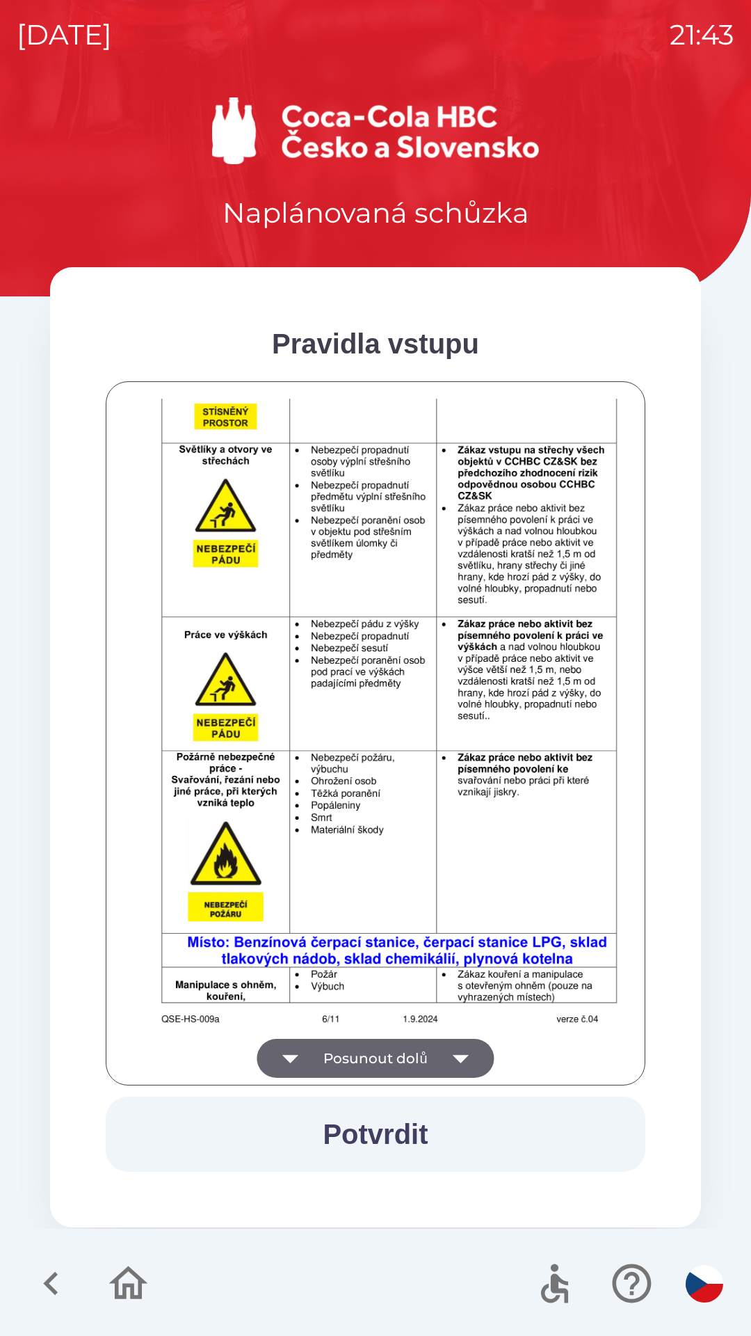
click at [406, 1061] on button "Posunout dolů" at bounding box center [375, 1058] width 237 height 39
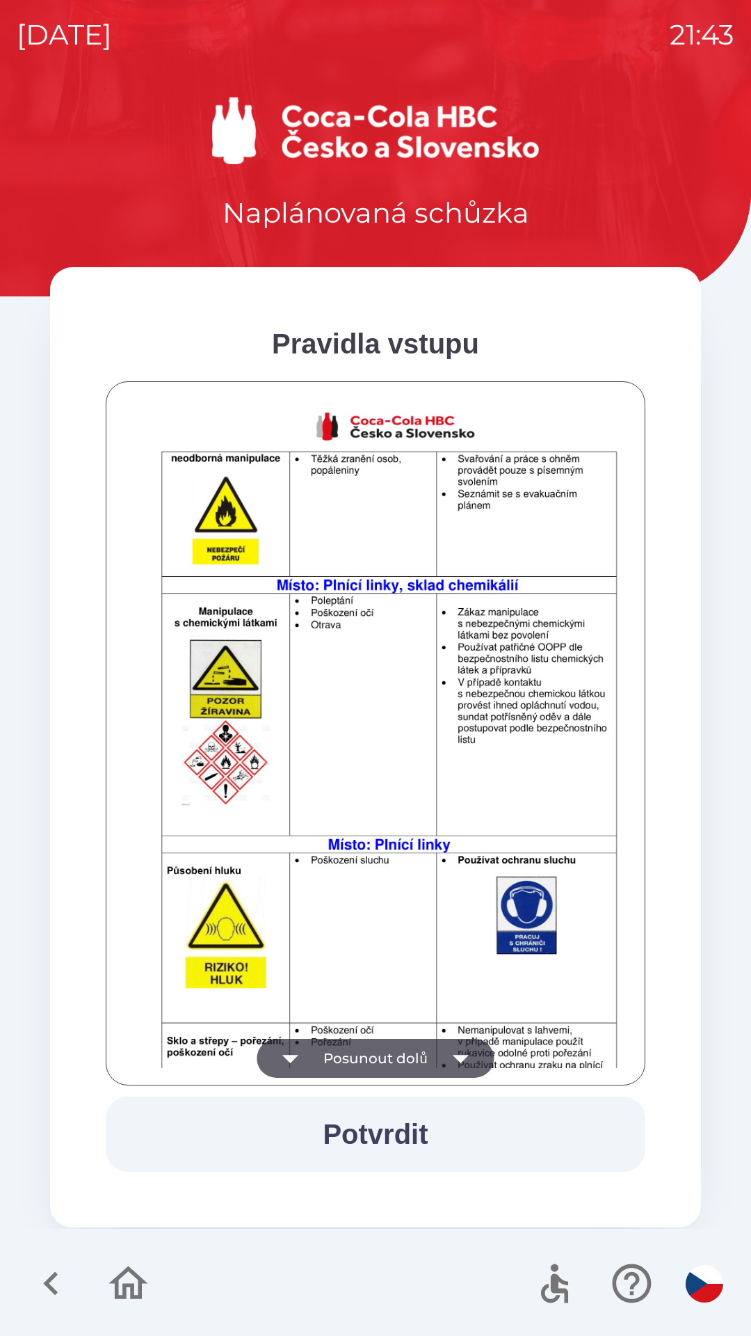
click at [407, 1053] on button "Posunout dolů" at bounding box center [375, 1058] width 237 height 39
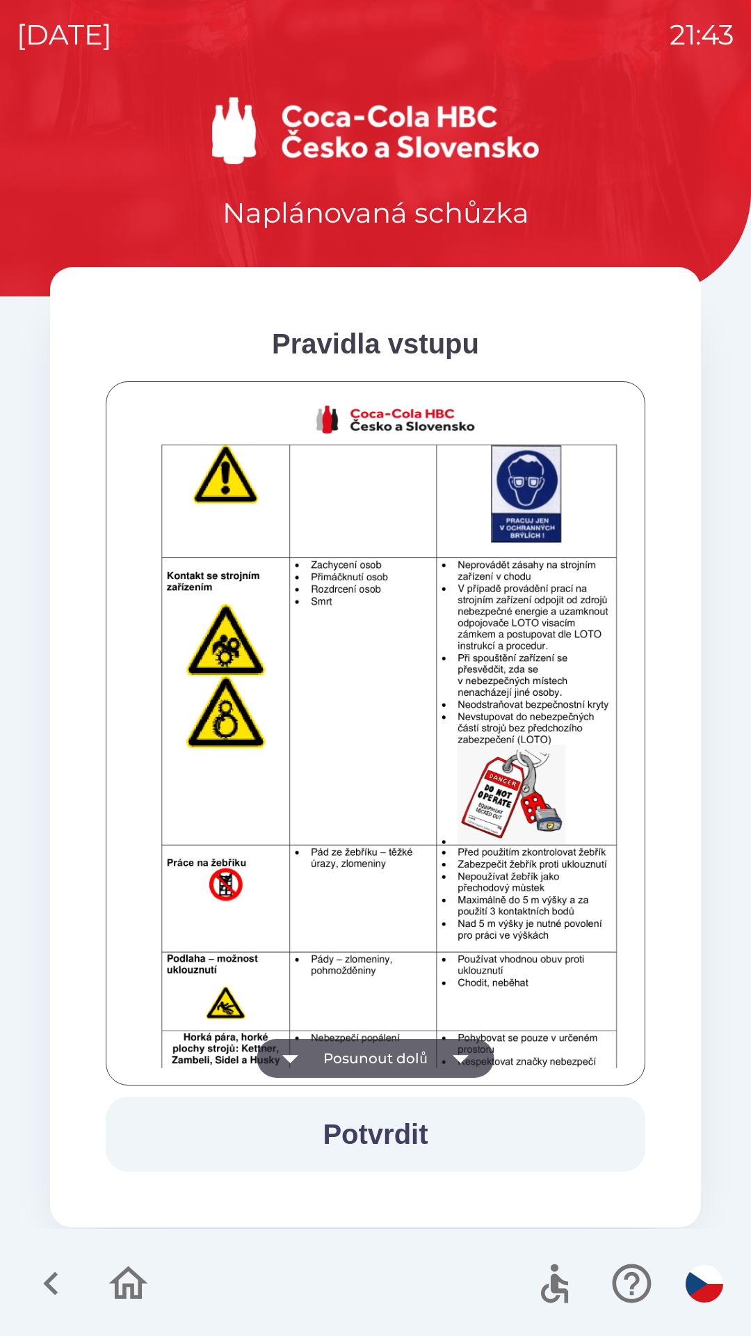
click at [407, 1053] on button "Posunout dolů" at bounding box center [375, 1058] width 237 height 39
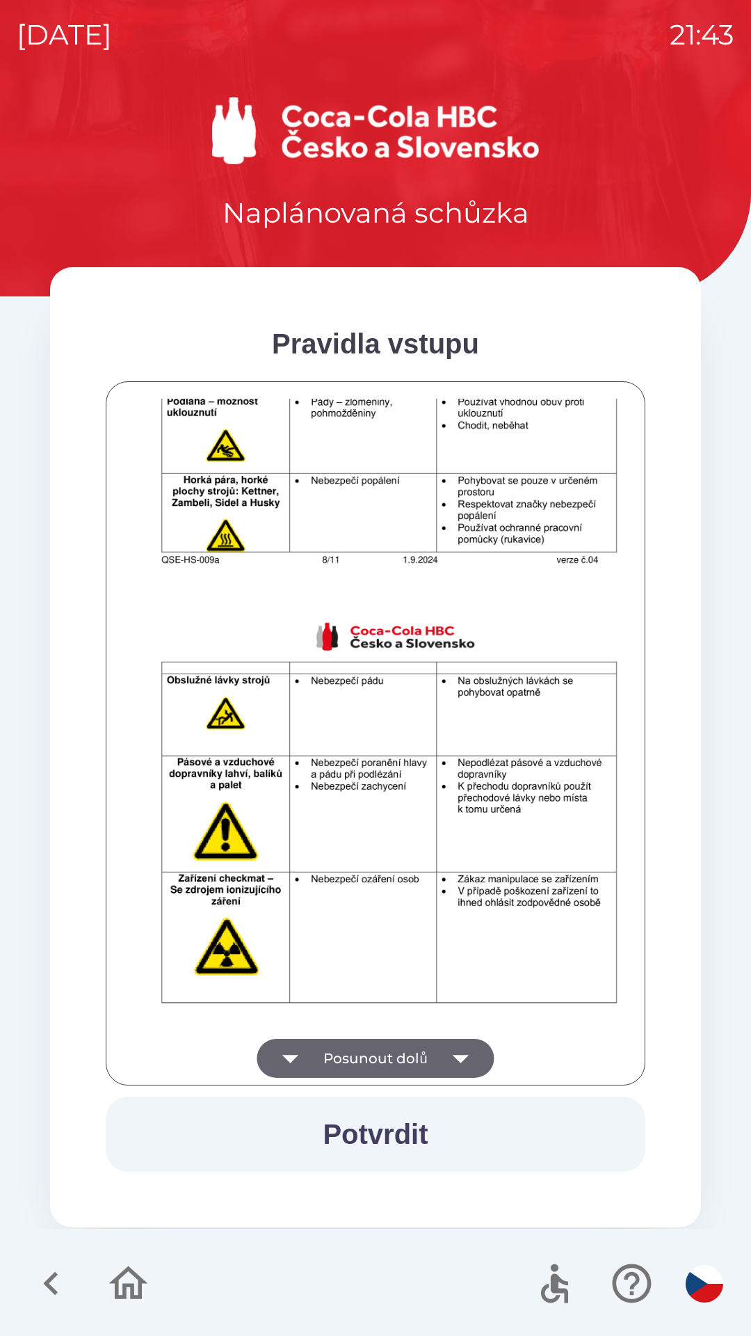
click at [408, 1052] on button "Posunout dolů" at bounding box center [375, 1058] width 237 height 39
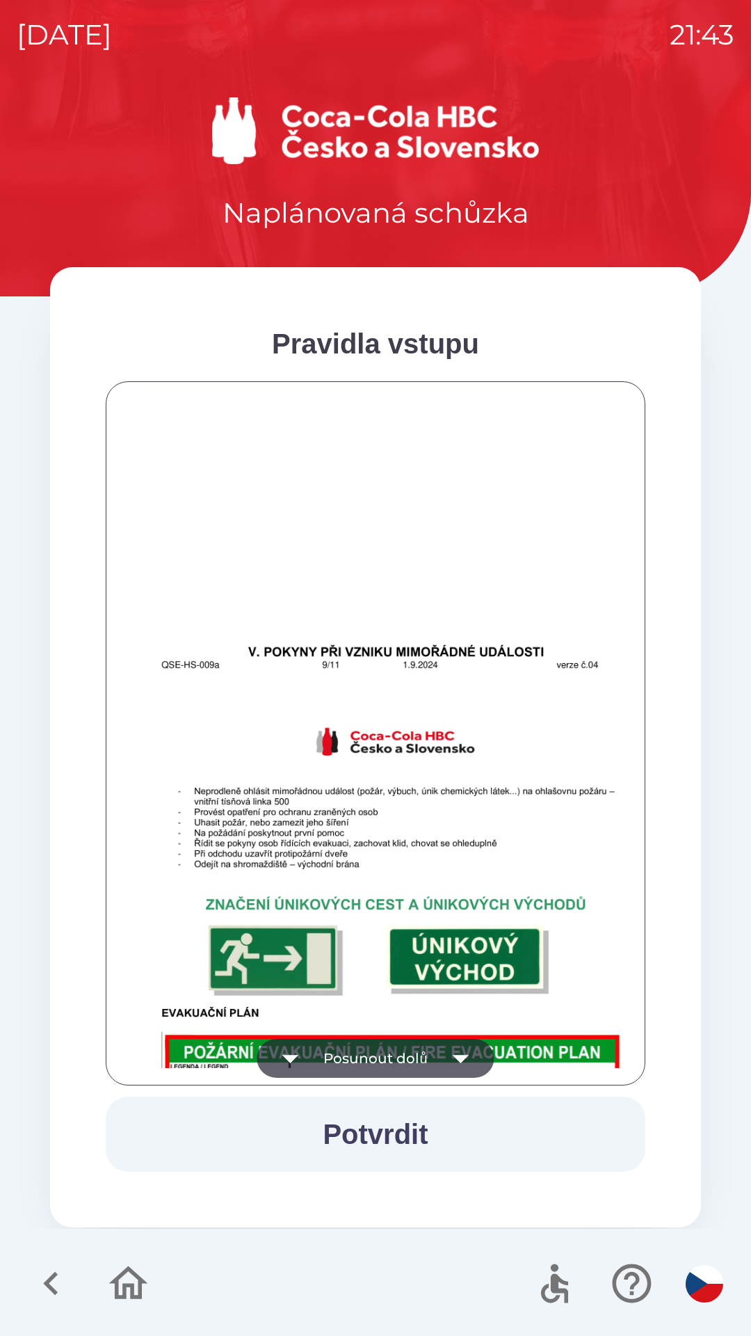
click at [405, 1053] on button "Posunout dolů" at bounding box center [375, 1058] width 237 height 39
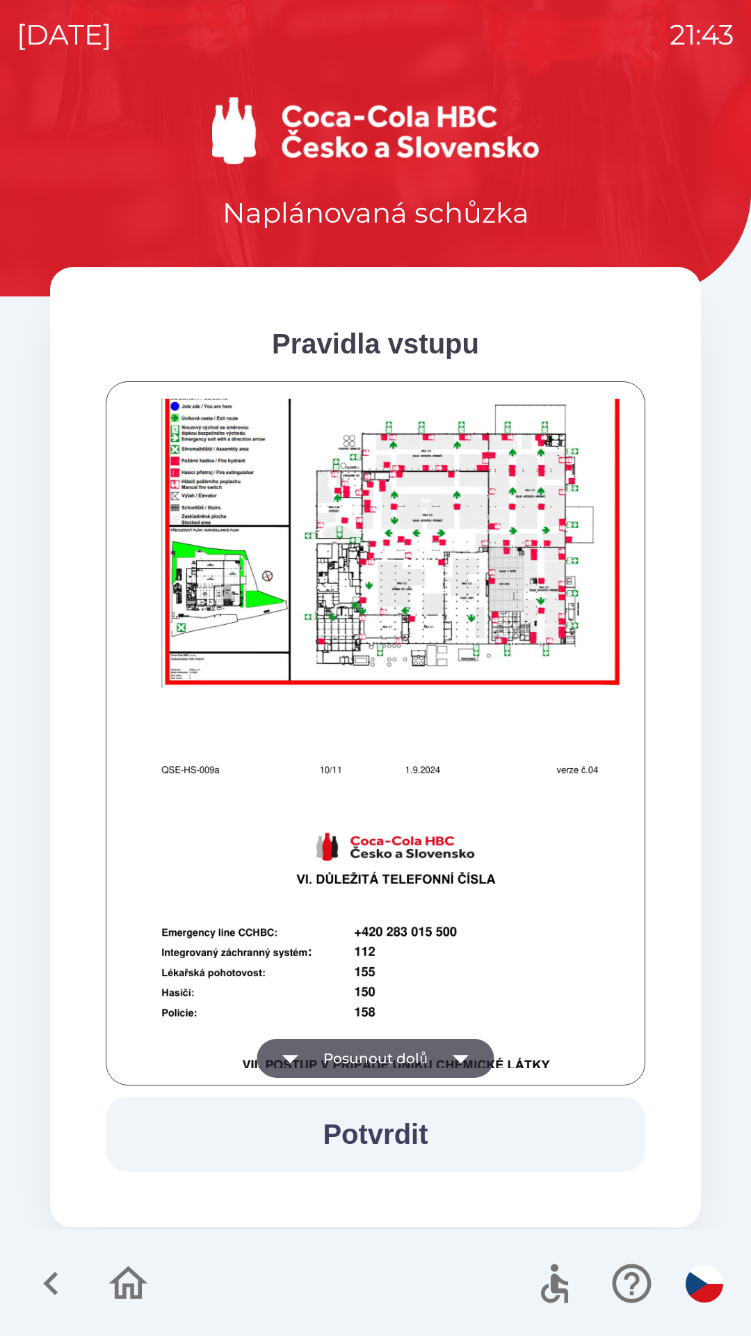
click at [394, 1051] on button "Posunout dolů" at bounding box center [375, 1058] width 237 height 39
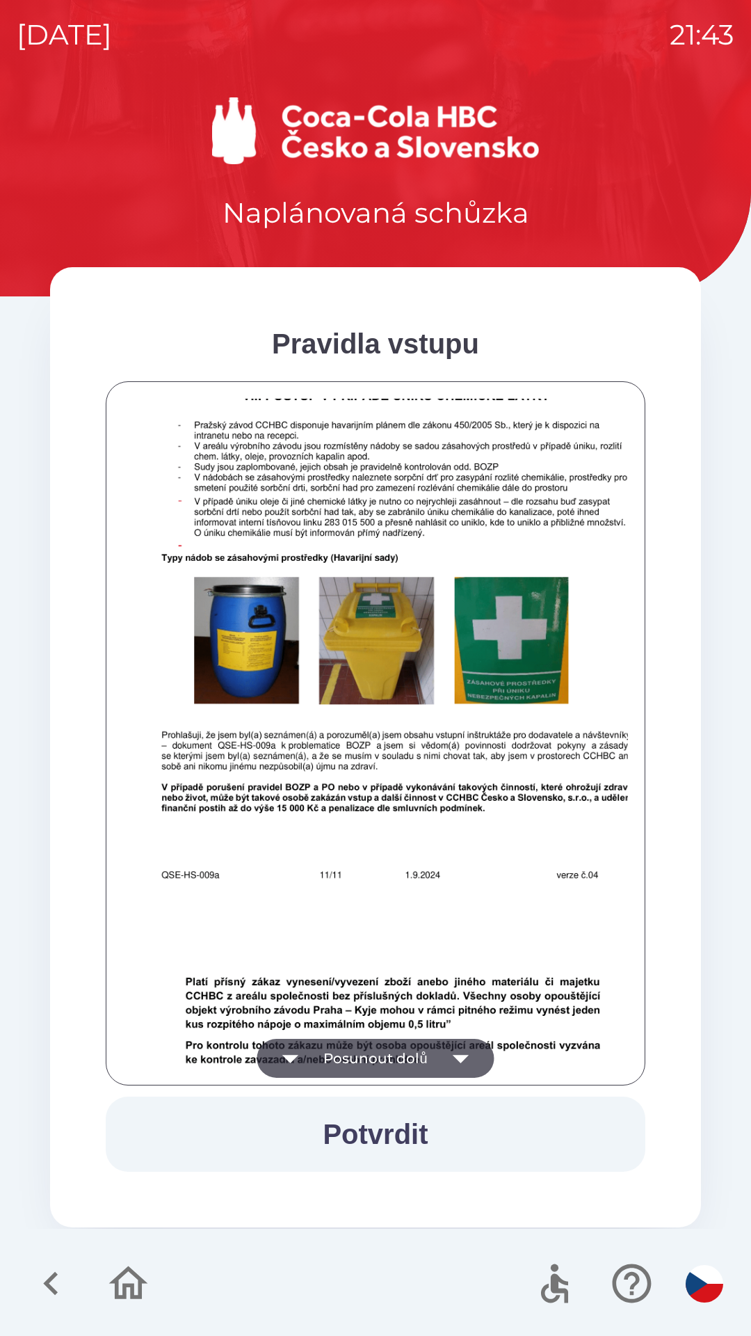
click at [408, 1053] on button "Posunout dolů" at bounding box center [375, 1058] width 237 height 39
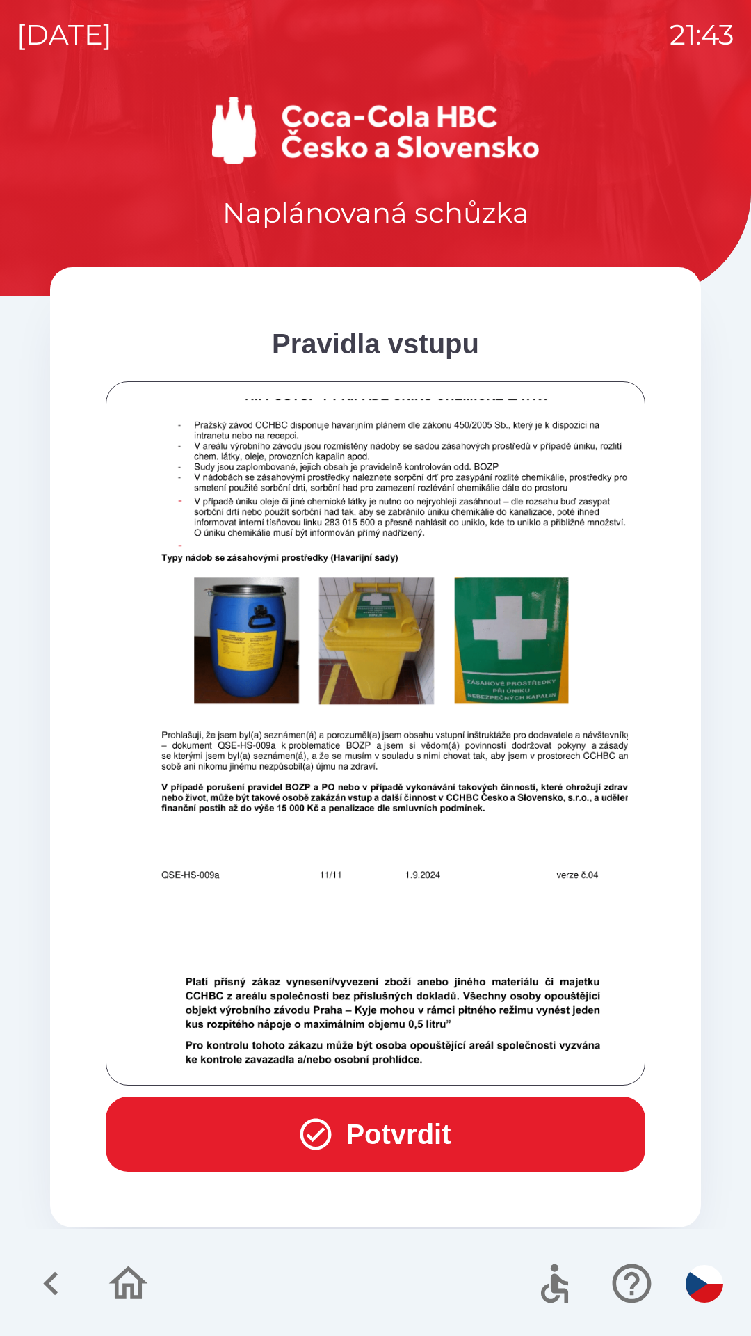
scroll to position [8614, 0]
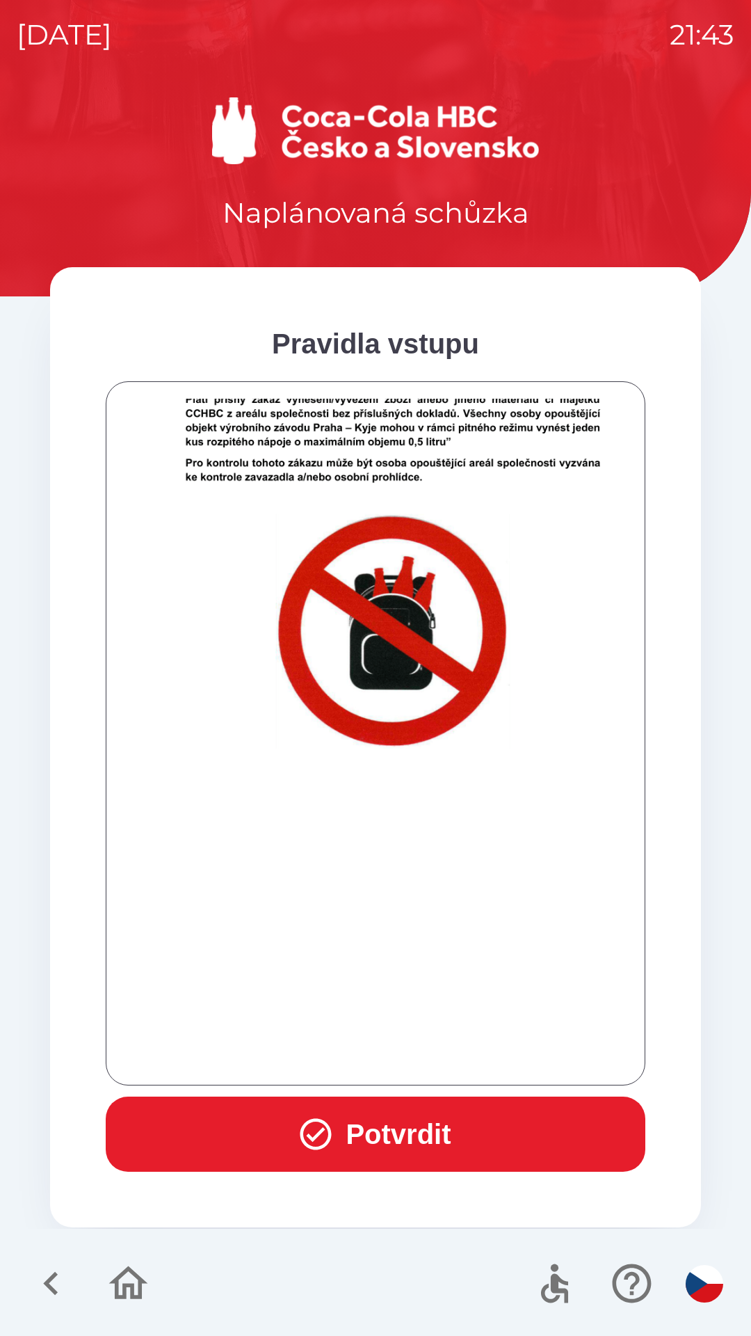
click at [406, 1062] on div at bounding box center [375, 733] width 505 height 669
click at [406, 1061] on div at bounding box center [375, 733] width 505 height 669
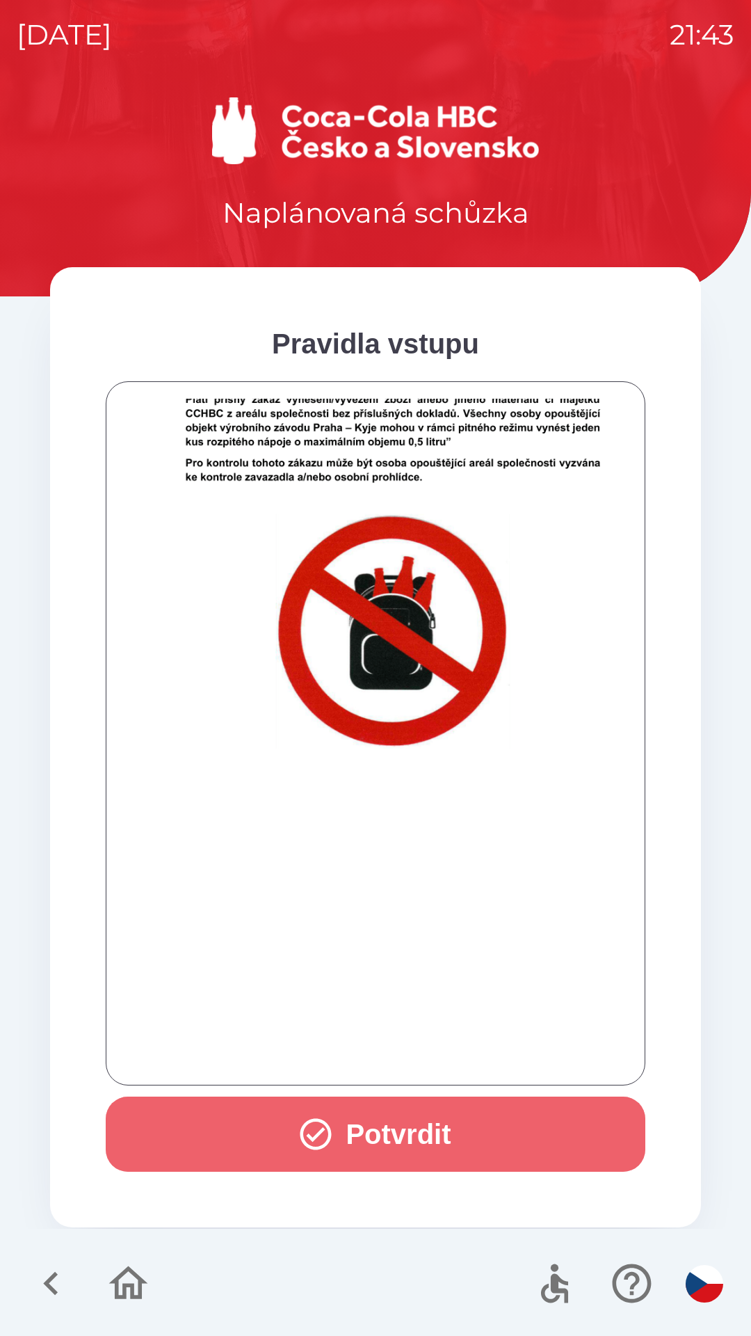
click at [408, 1121] on button "Potvrdit" at bounding box center [376, 1133] width 540 height 75
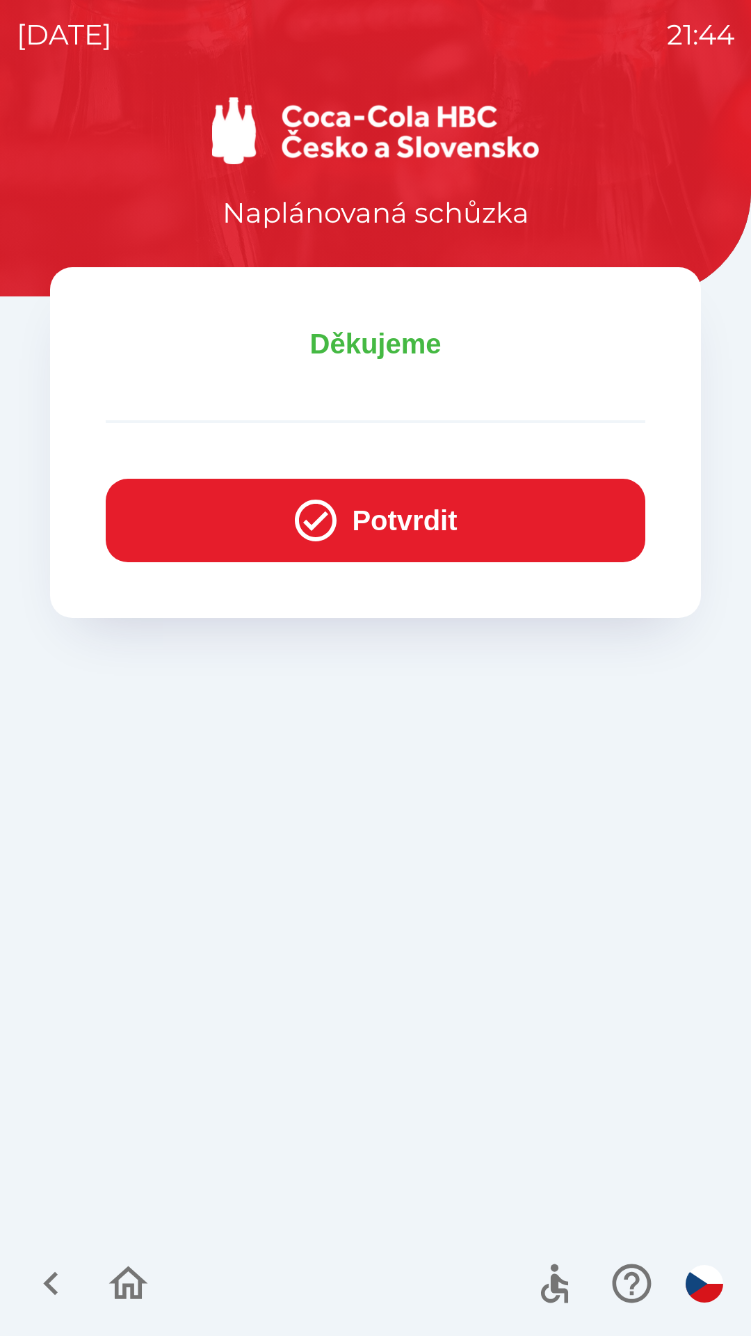
click at [339, 513] on button "Potvrdit" at bounding box center [376, 520] width 540 height 83
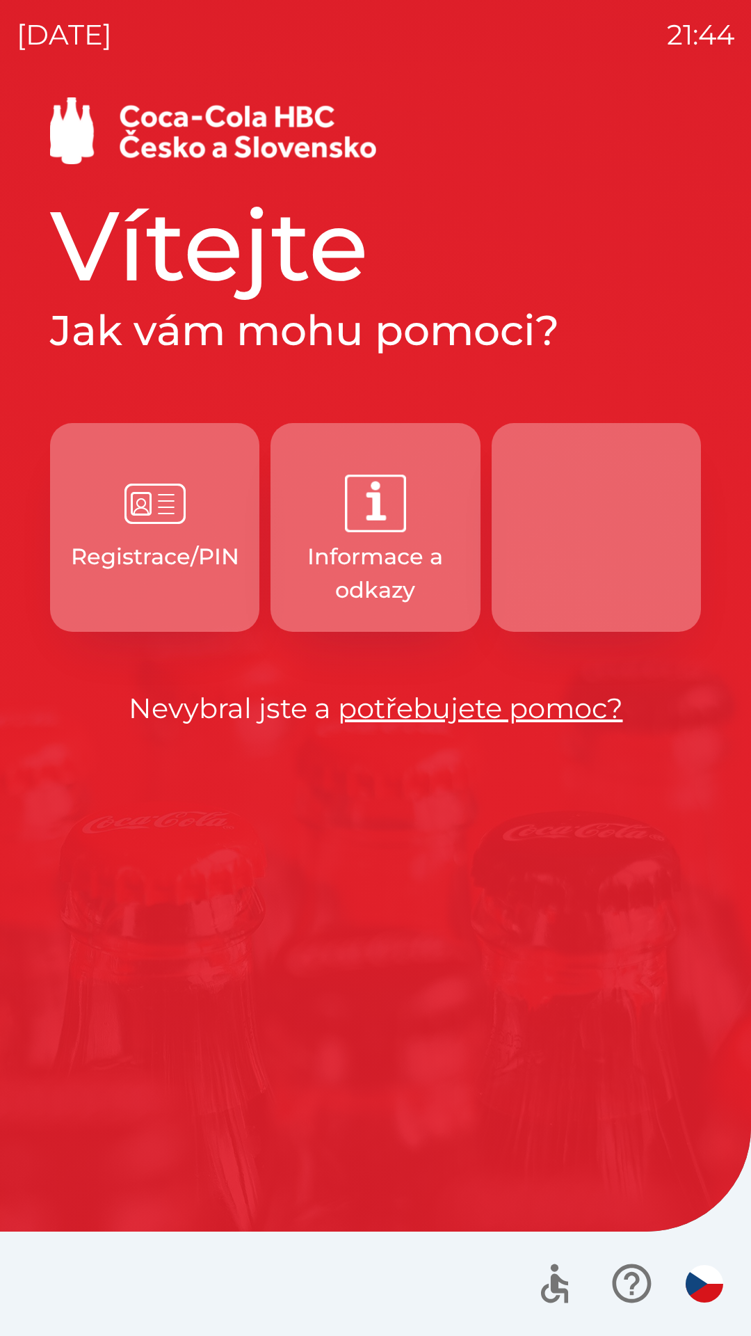
click at [631, 527] on button "button" at bounding box center [596, 527] width 209 height 209
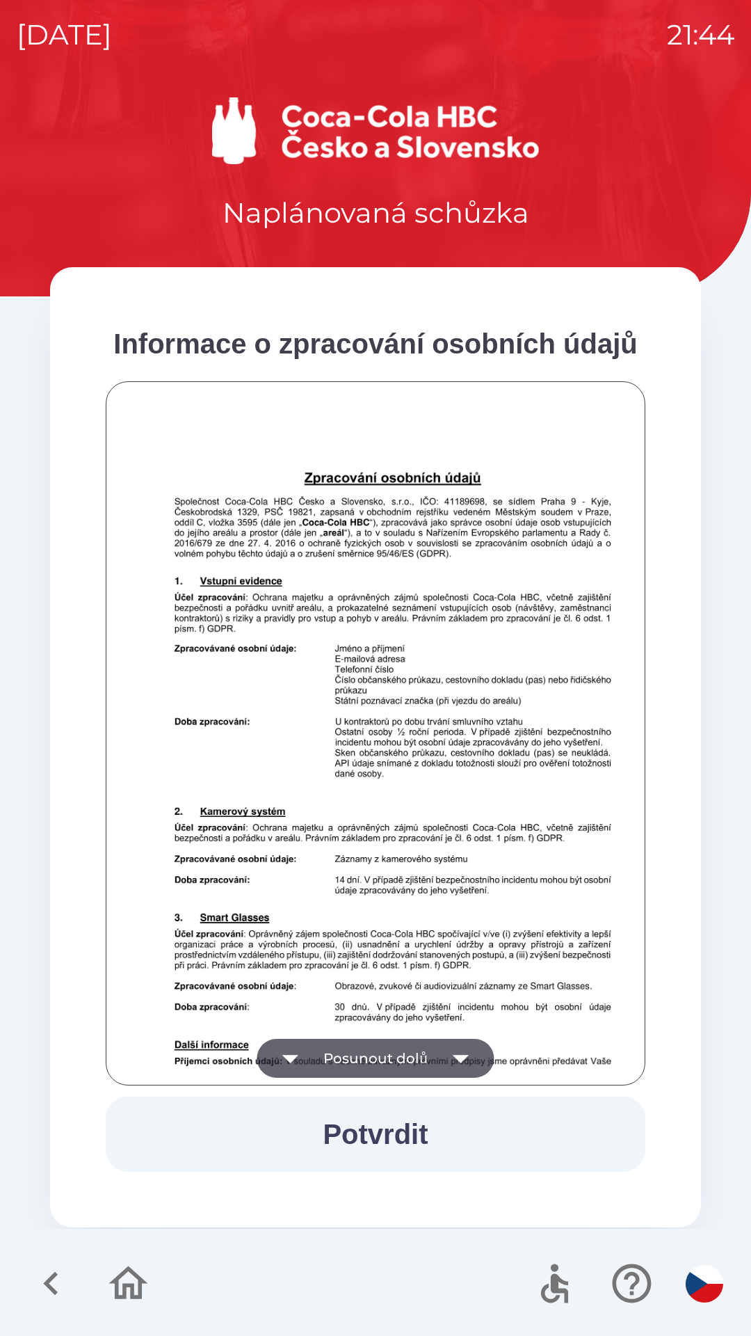
click at [426, 1072] on button "Posunout dolů" at bounding box center [375, 1058] width 237 height 39
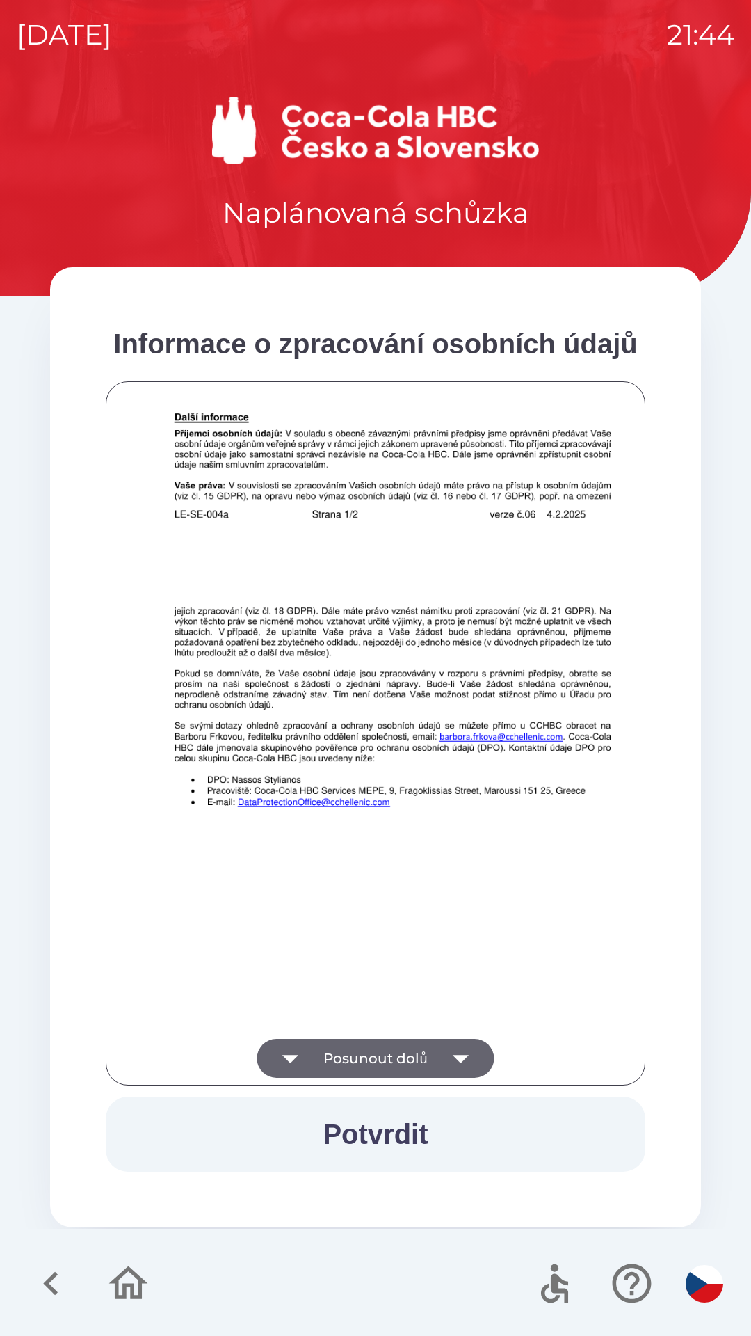
click at [451, 1068] on icon "button" at bounding box center [461, 1058] width 39 height 39
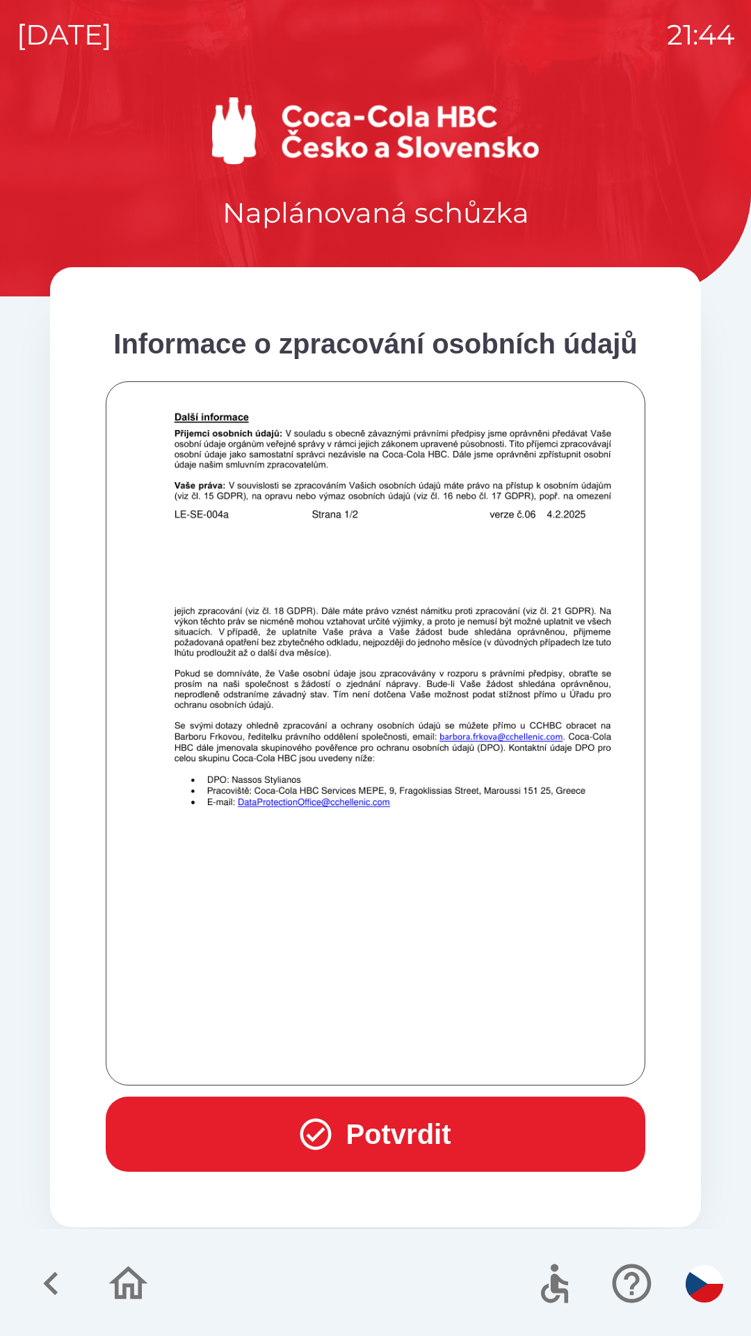
scroll to position [977, 0]
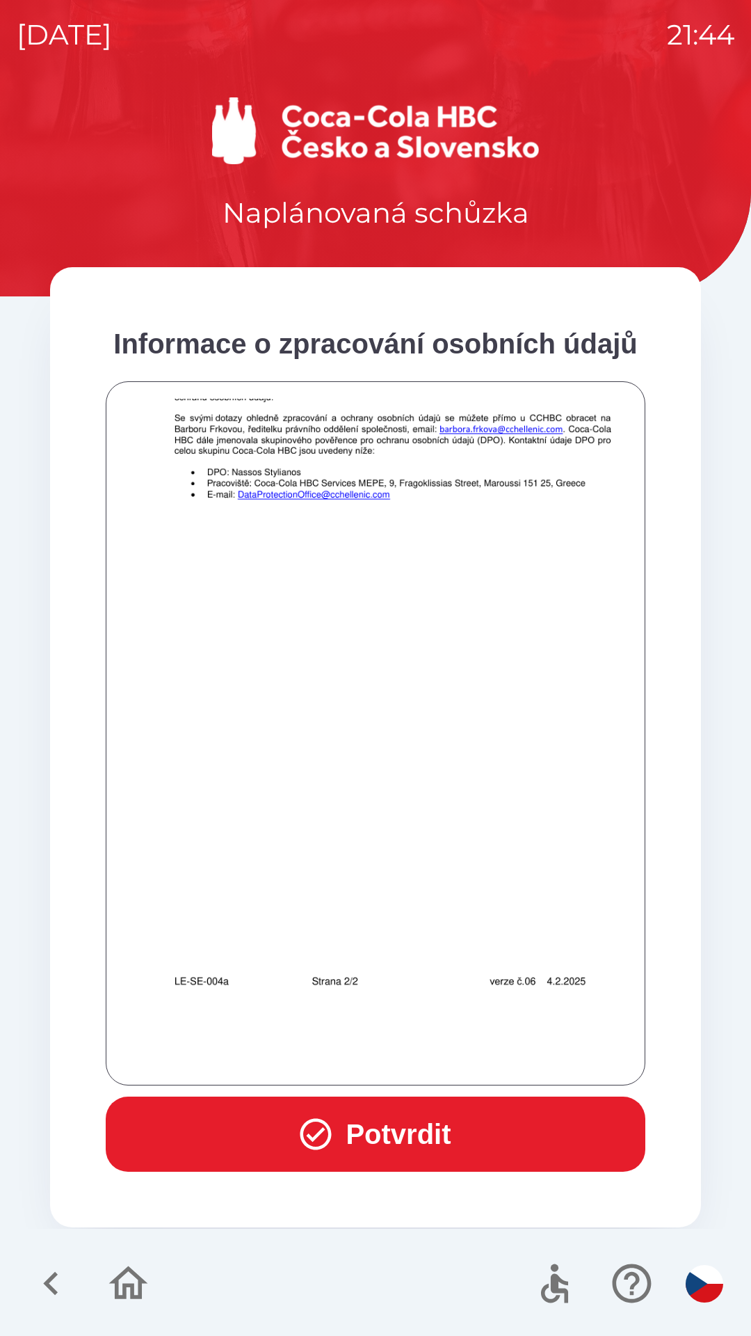
click at [445, 1061] on div at bounding box center [375, 733] width 505 height 669
click at [446, 1051] on div at bounding box center [375, 733] width 505 height 669
click at [454, 1123] on button "Potvrdit" at bounding box center [376, 1133] width 540 height 75
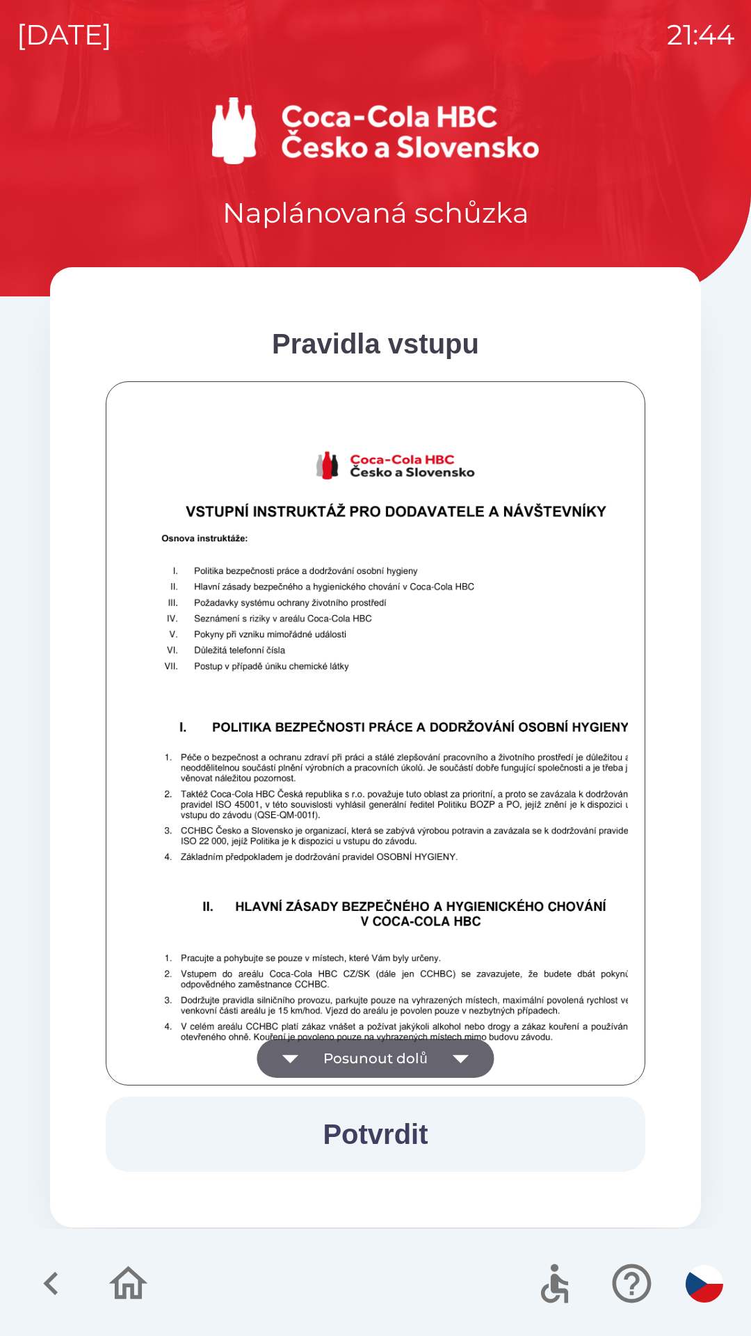
click at [422, 1039] on button "Posunout dolů" at bounding box center [375, 1058] width 237 height 39
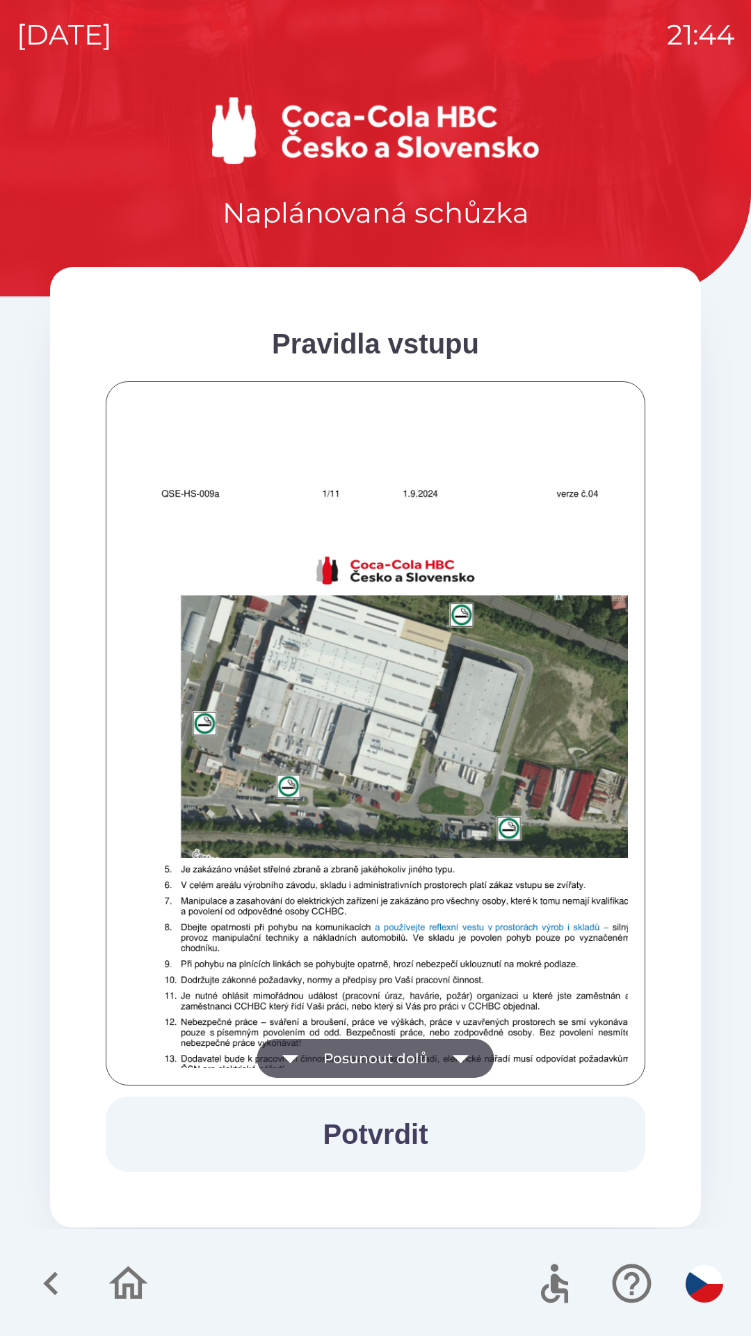
click at [424, 1048] on button "Posunout dolů" at bounding box center [375, 1058] width 237 height 39
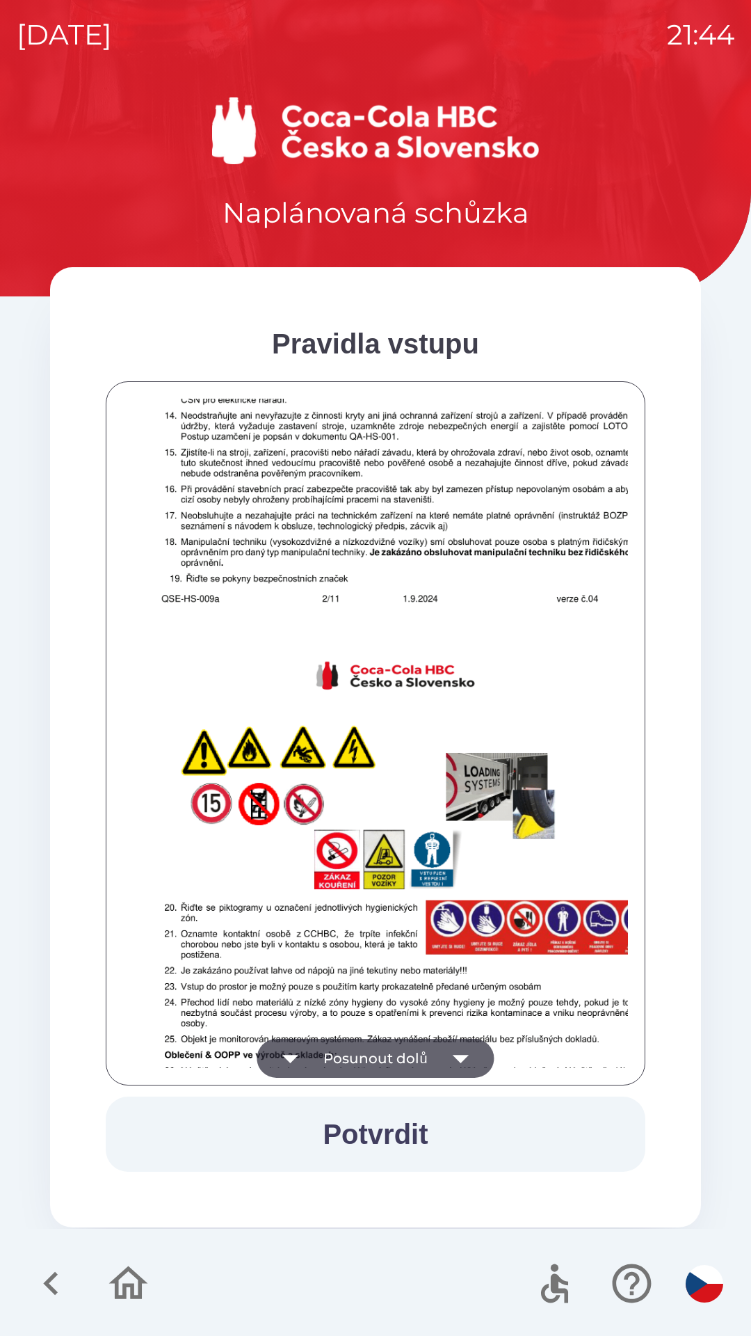
click at [423, 1050] on button "Posunout dolů" at bounding box center [375, 1058] width 237 height 39
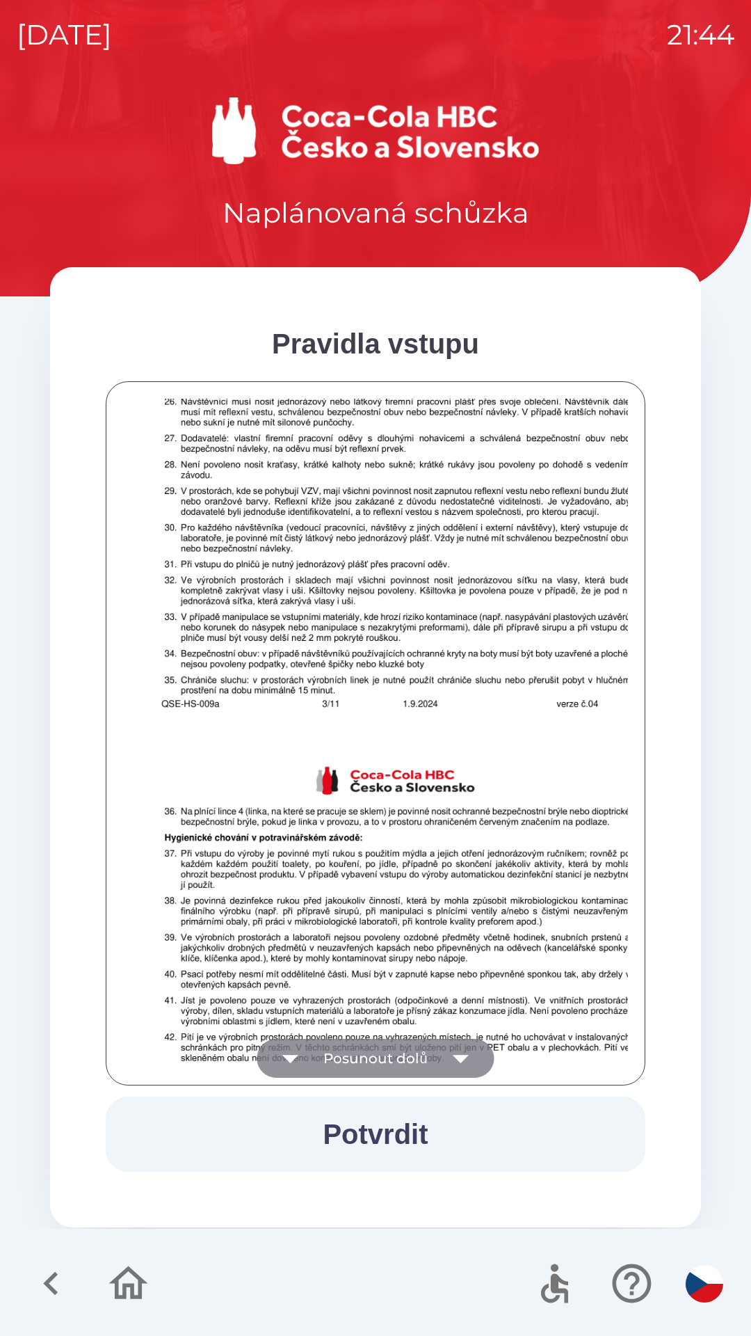
click at [425, 1048] on button "Posunout dolů" at bounding box center [375, 1058] width 237 height 39
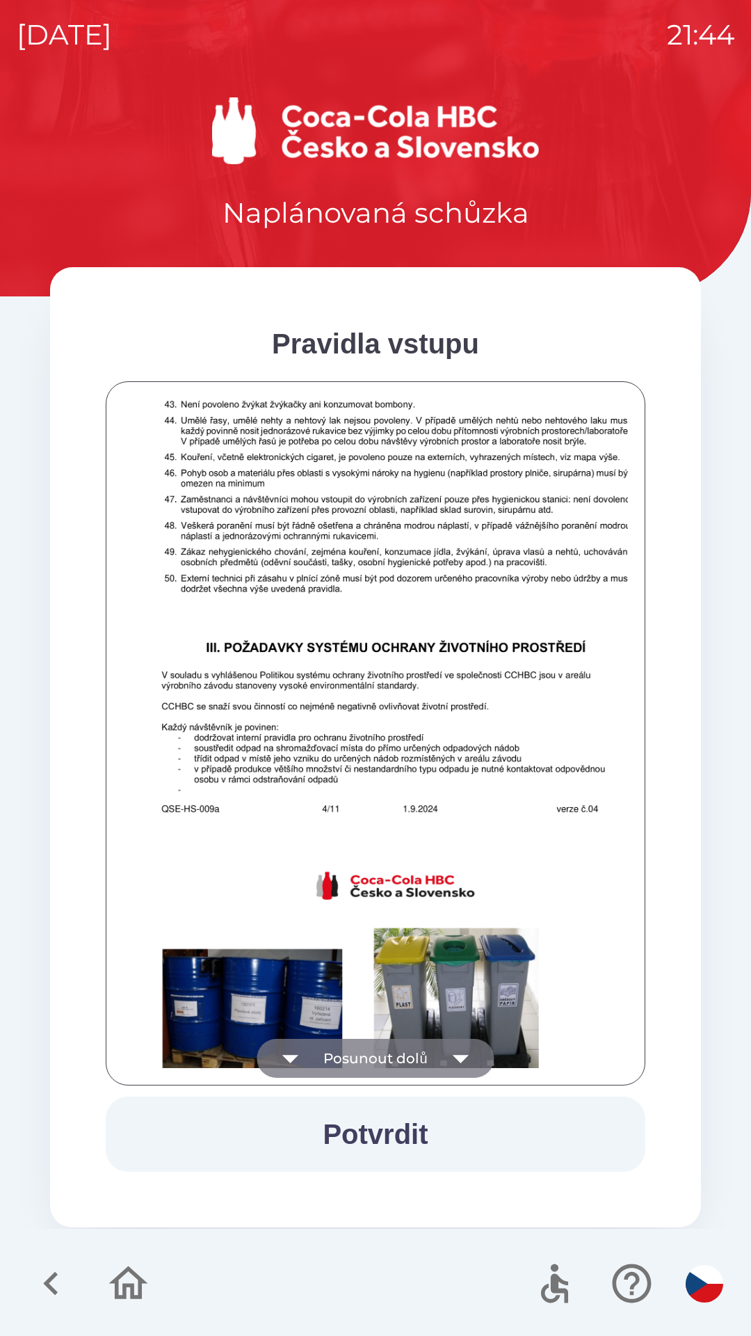
click at [433, 1050] on button "Posunout dolů" at bounding box center [375, 1058] width 237 height 39
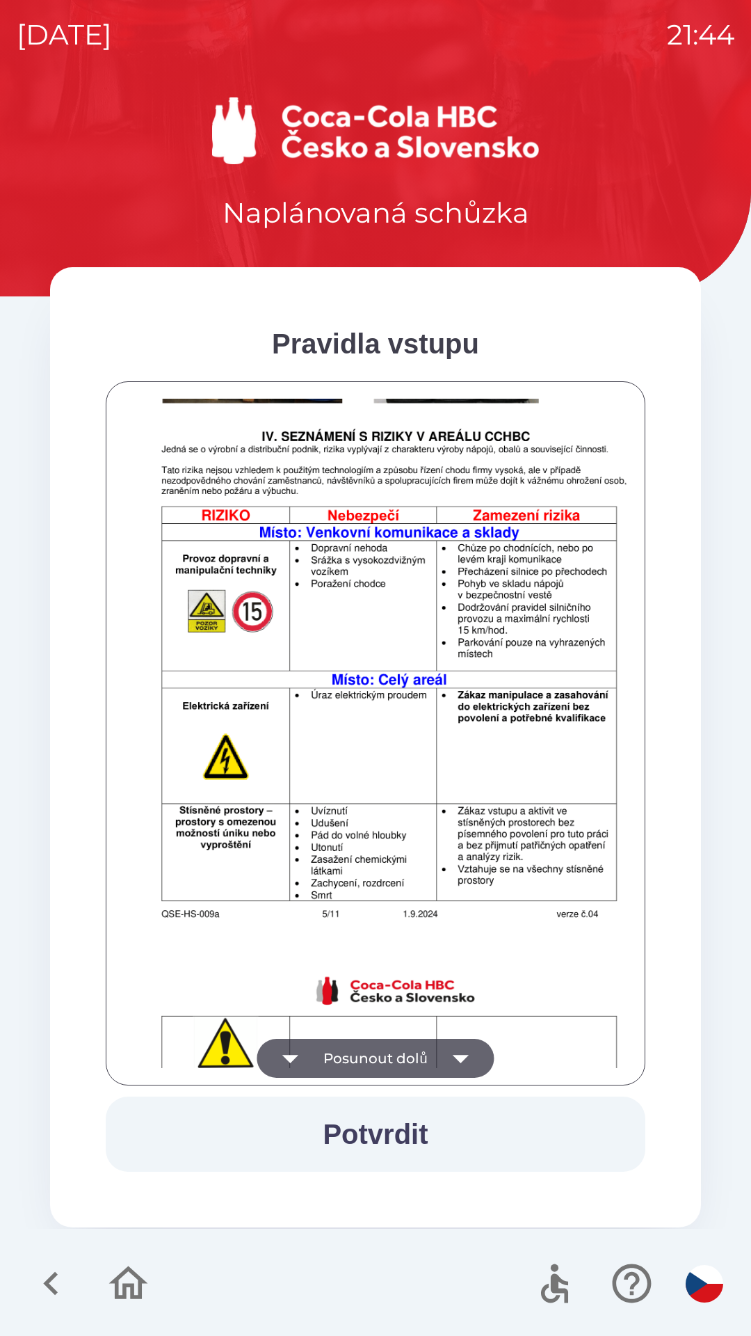
click at [433, 1065] on button "Posunout dolů" at bounding box center [375, 1058] width 237 height 39
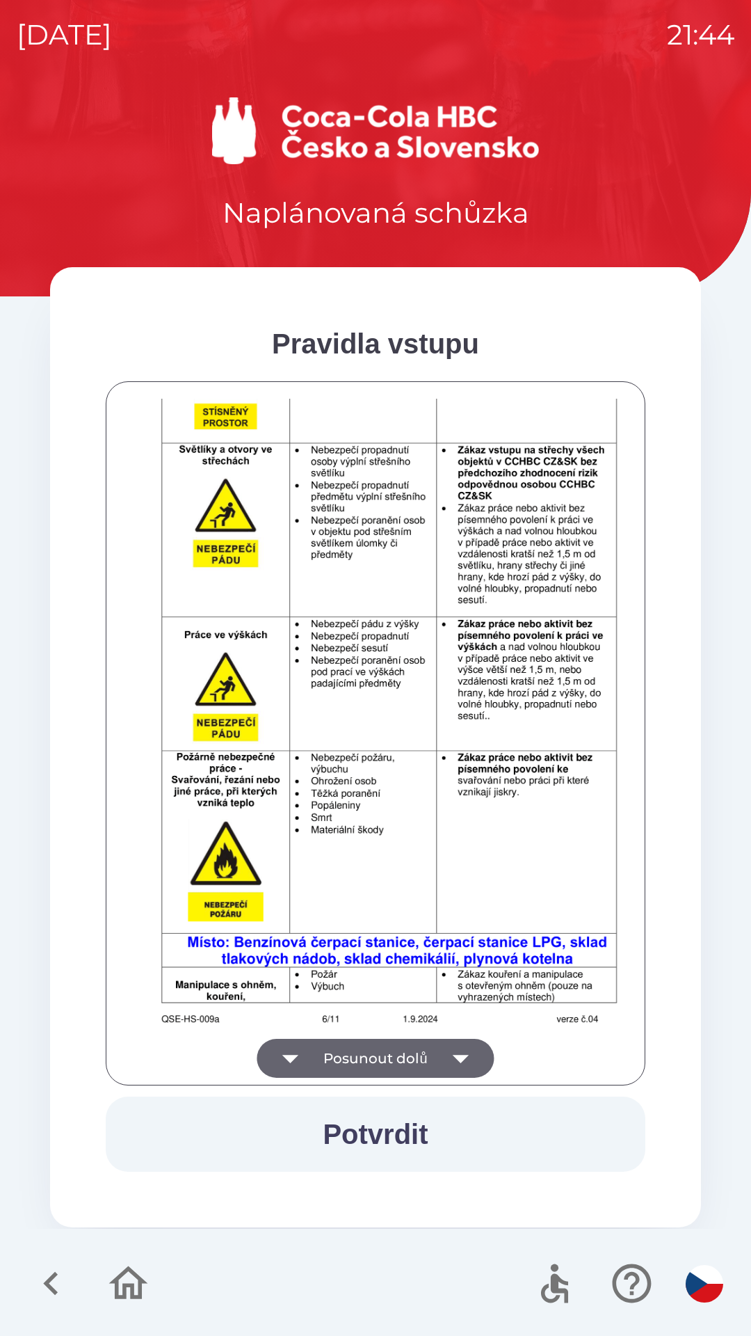
click at [424, 1060] on button "Posunout dolů" at bounding box center [375, 1058] width 237 height 39
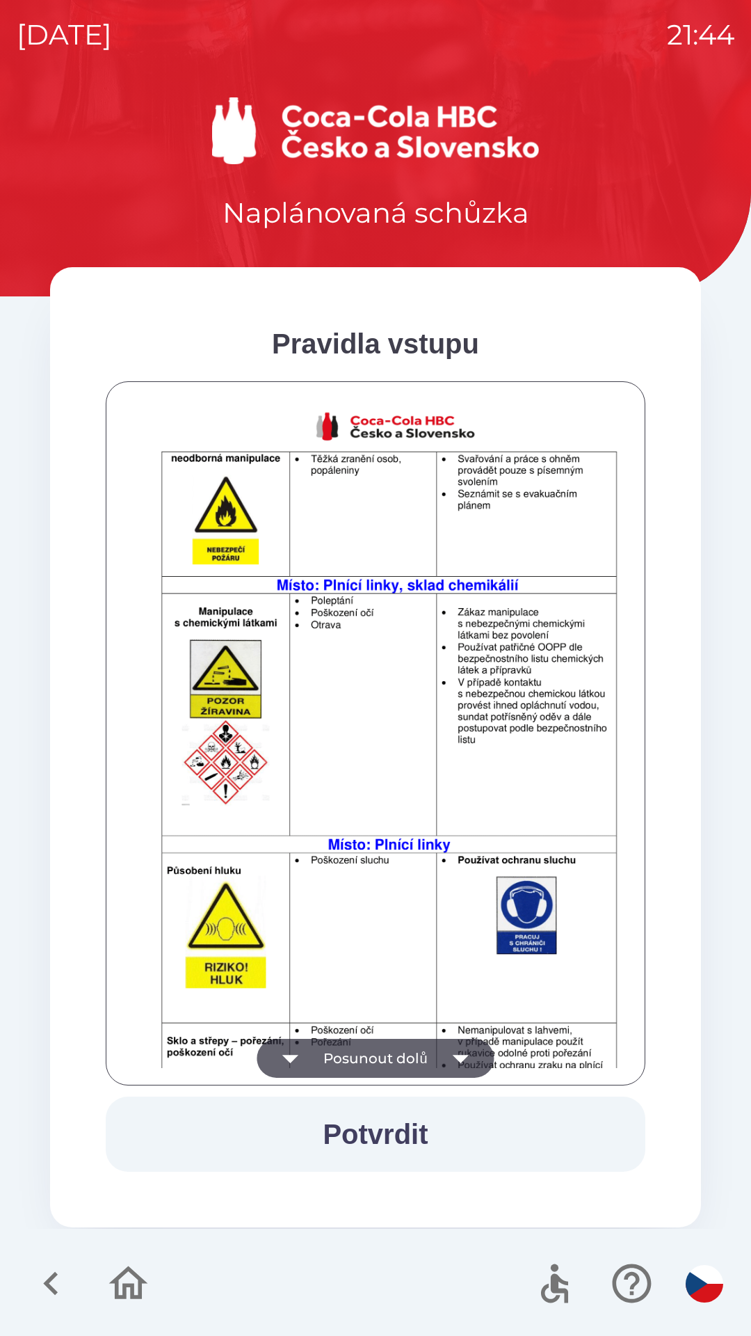
click at [435, 1062] on button "Posunout dolů" at bounding box center [375, 1058] width 237 height 39
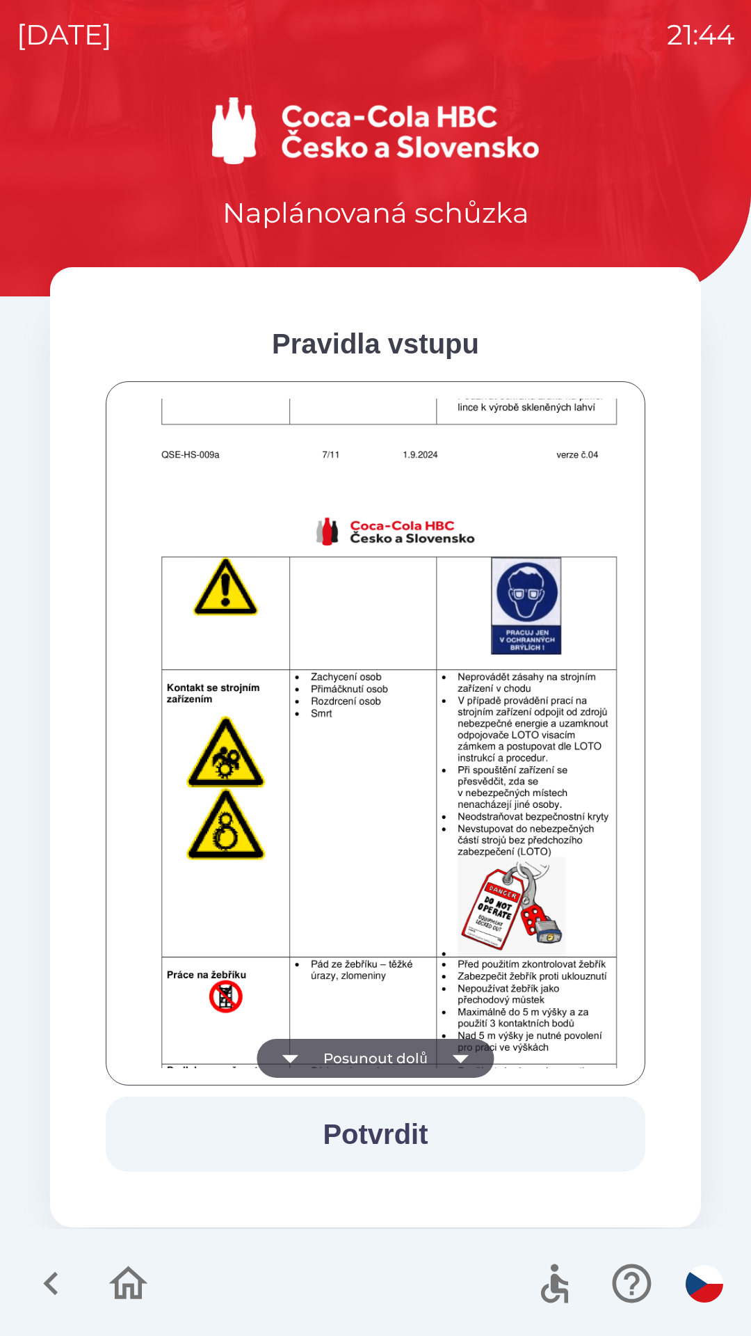
click at [438, 1061] on button "Posunout dolů" at bounding box center [375, 1058] width 237 height 39
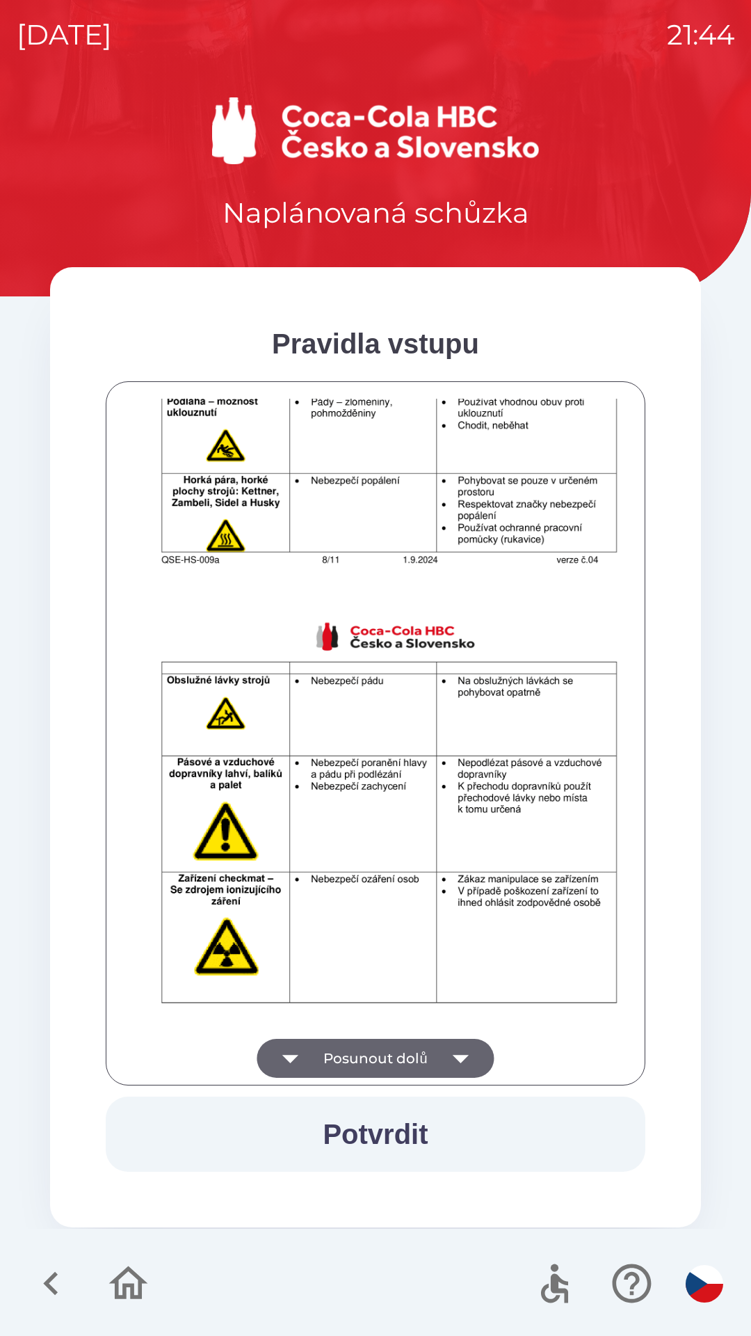
click at [433, 1064] on button "Posunout dolů" at bounding box center [375, 1058] width 237 height 39
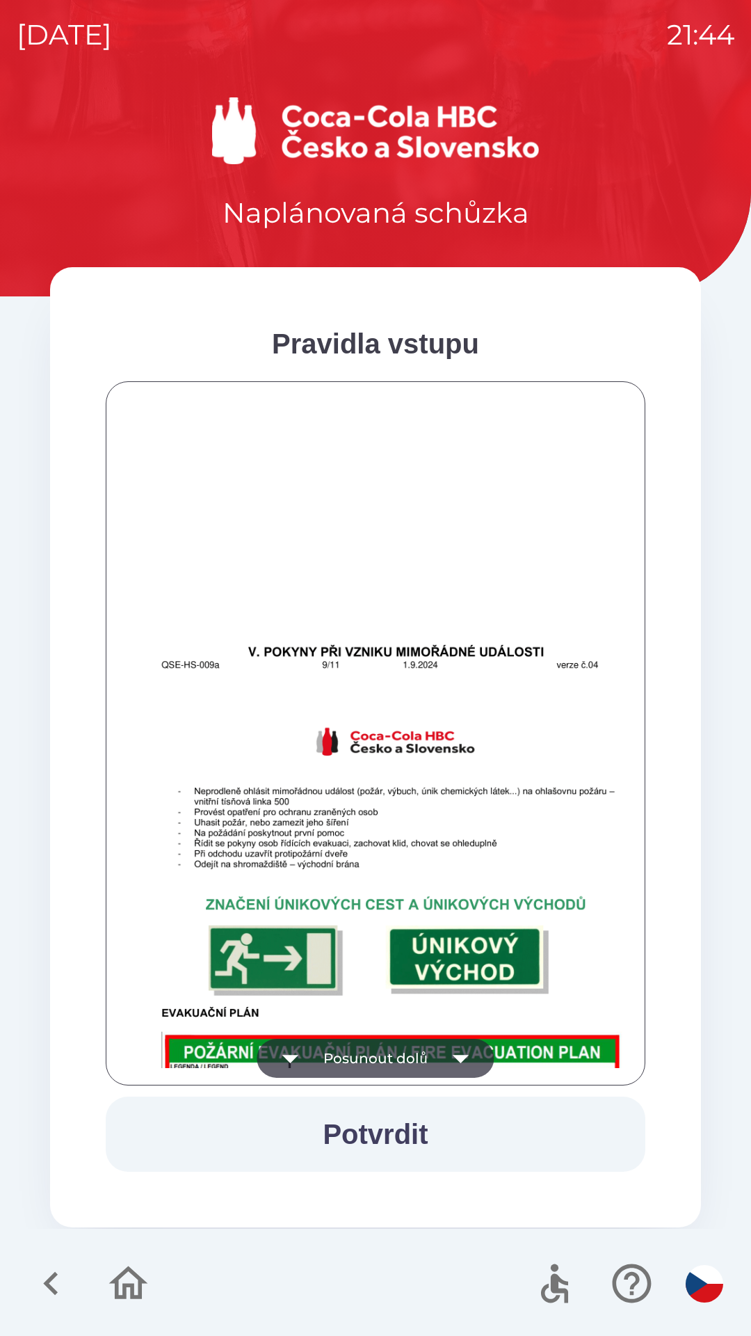
click at [424, 1053] on button "Posunout dolů" at bounding box center [375, 1058] width 237 height 39
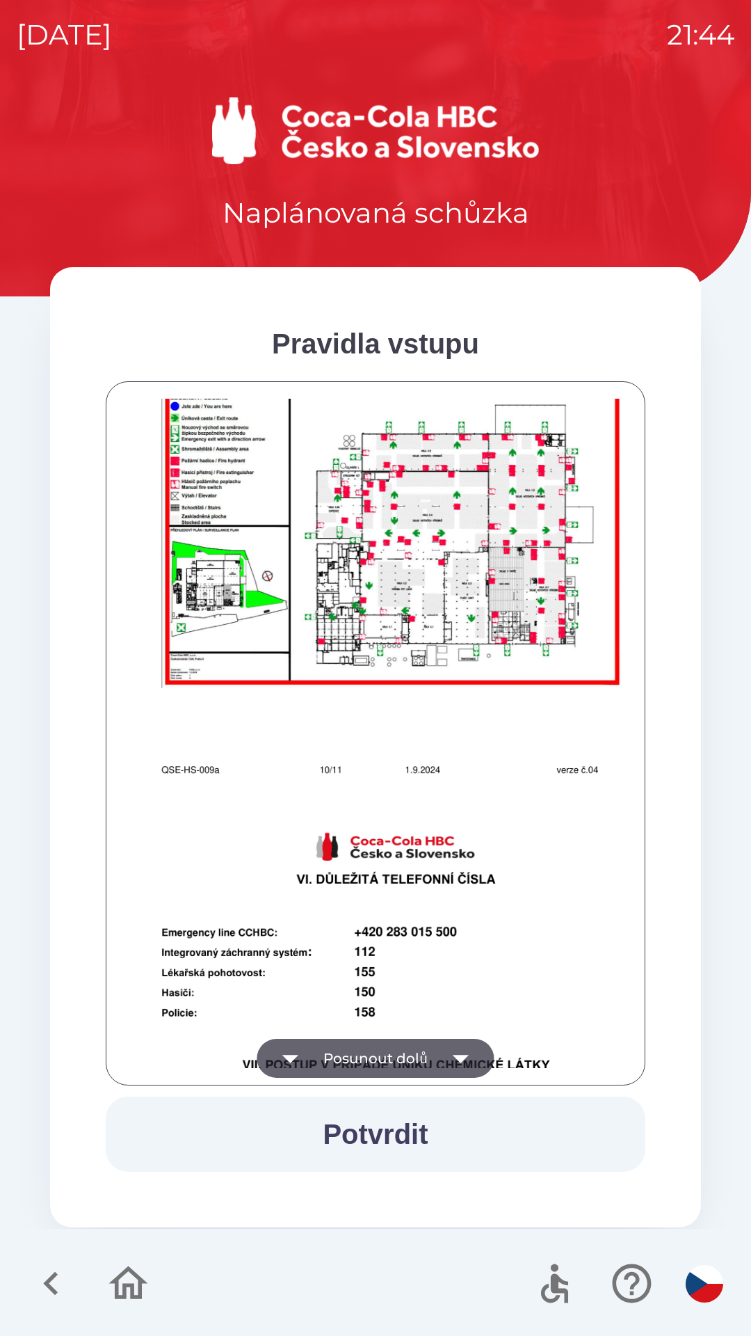
click at [426, 1052] on button "Posunout dolů" at bounding box center [375, 1058] width 237 height 39
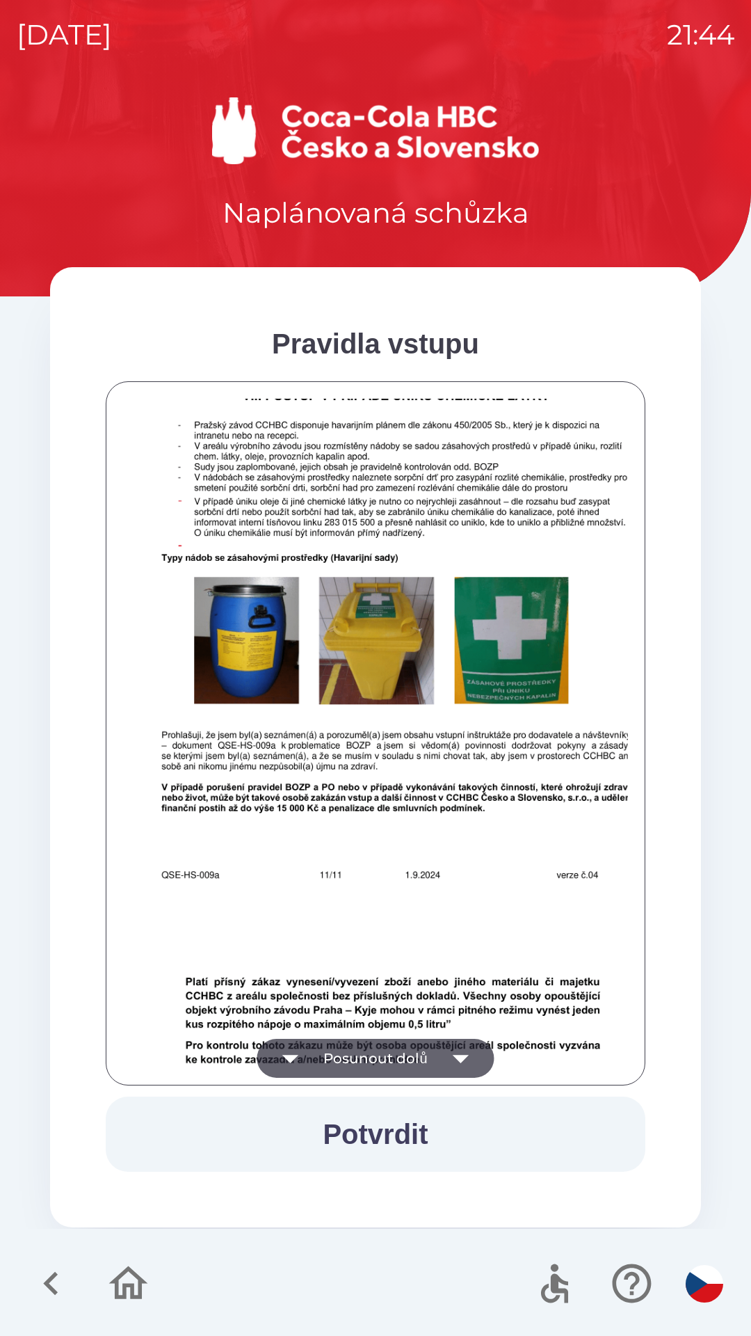
click at [438, 1060] on button "Posunout dolů" at bounding box center [375, 1058] width 237 height 39
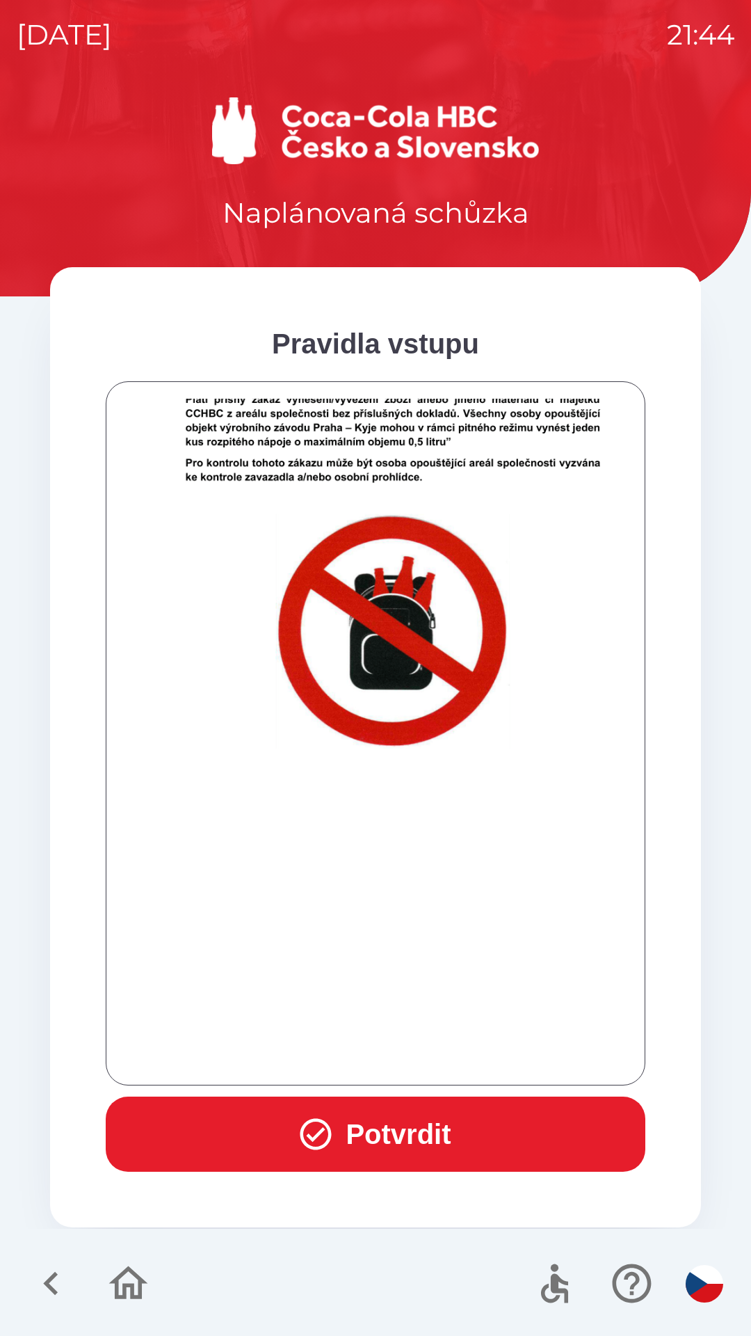
click at [454, 1066] on div at bounding box center [375, 733] width 505 height 669
click at [450, 1064] on div at bounding box center [375, 733] width 505 height 669
click at [460, 1119] on button "Potvrdit" at bounding box center [376, 1133] width 540 height 75
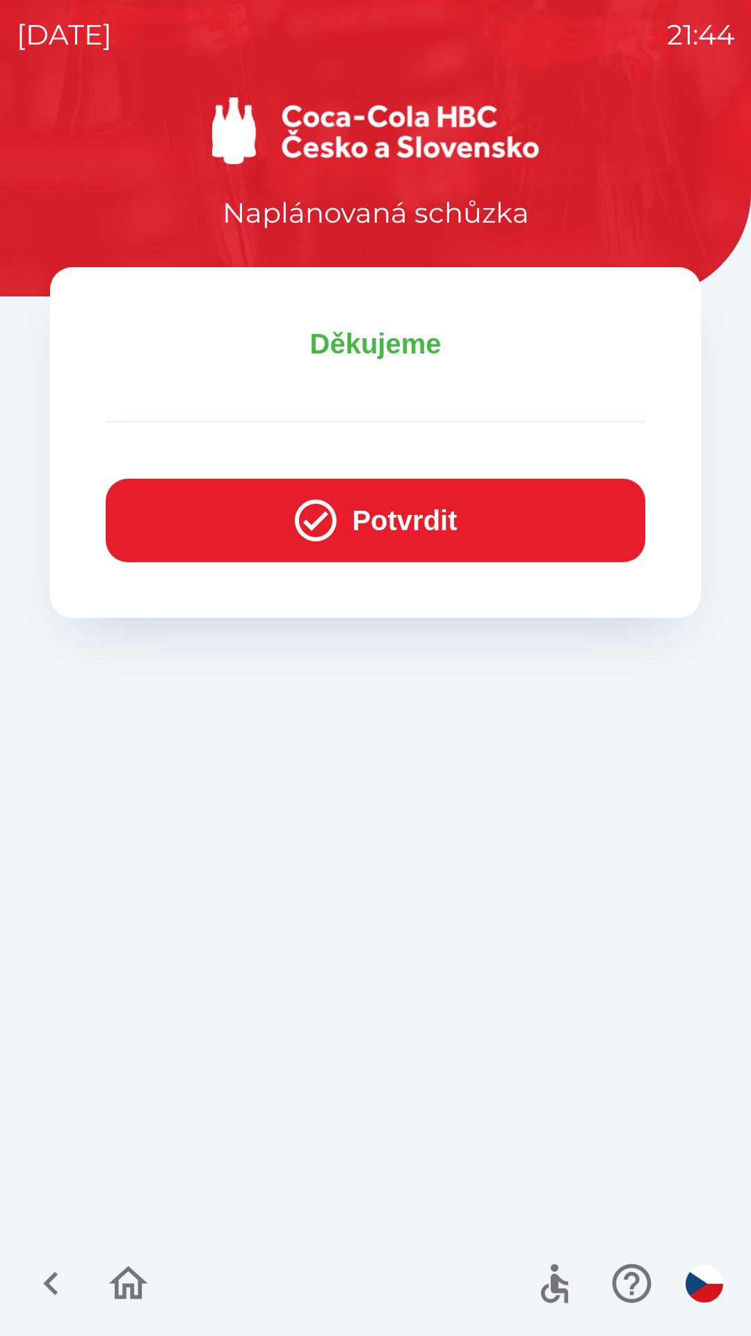
click at [301, 537] on icon "button" at bounding box center [316, 521] width 42 height 42
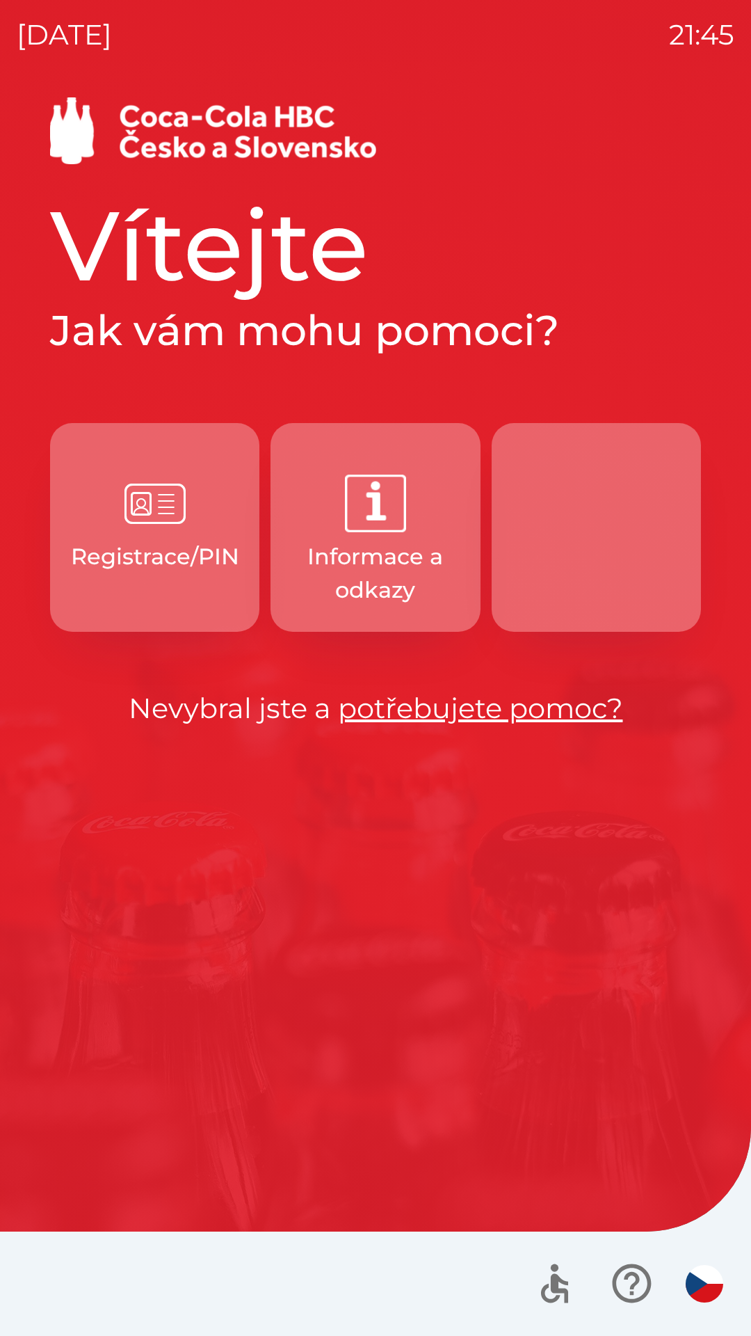
click at [632, 1281] on icon "button" at bounding box center [632, 1283] width 47 height 47
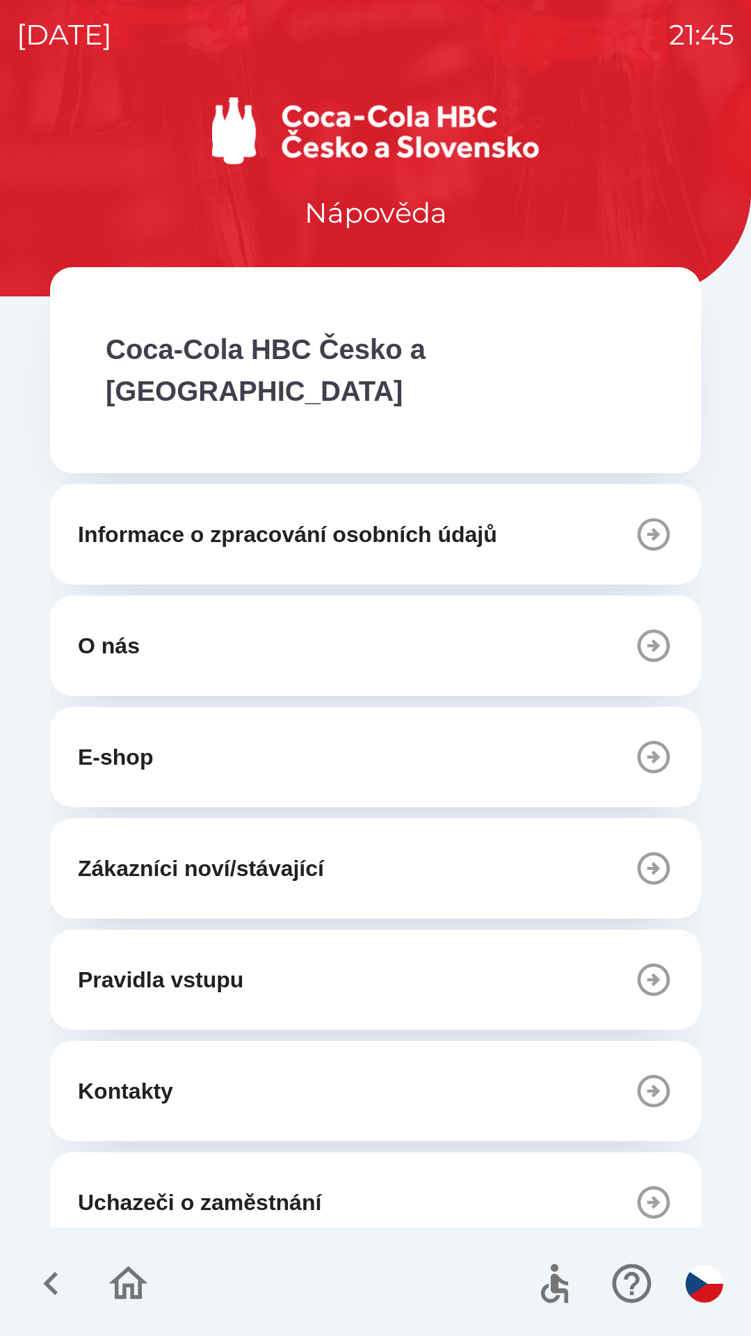
click at [115, 1307] on button "button" at bounding box center [128, 1283] width 58 height 58
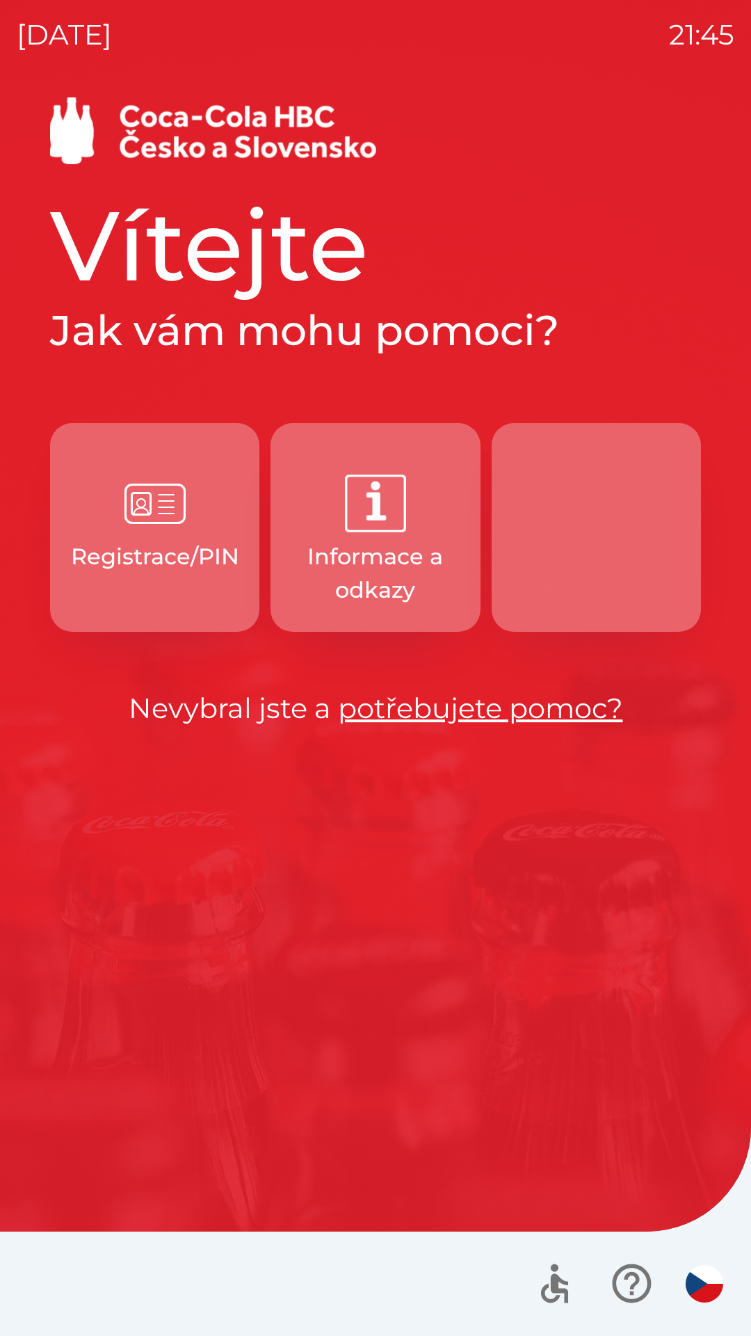
click at [141, 554] on p "Registrace/PIN" at bounding box center [155, 556] width 168 height 33
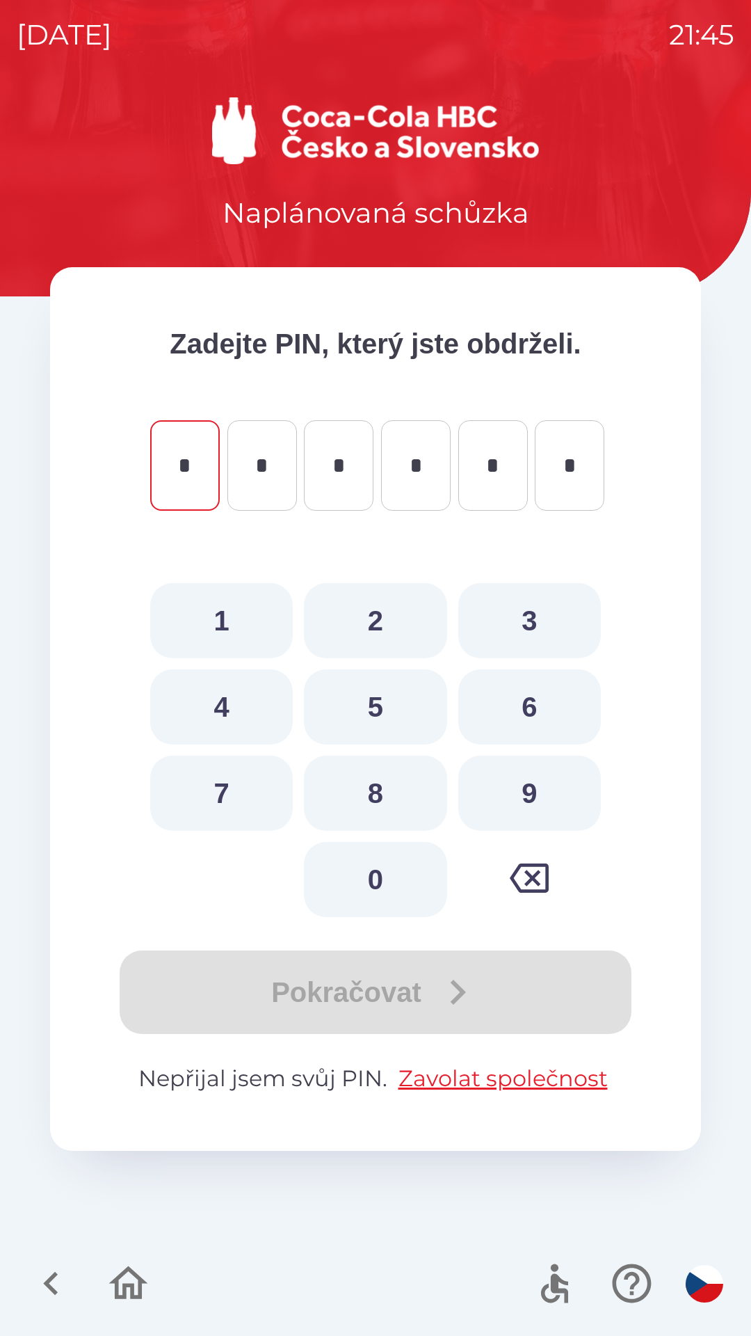
click at [134, 1277] on icon "button" at bounding box center [128, 1283] width 47 height 47
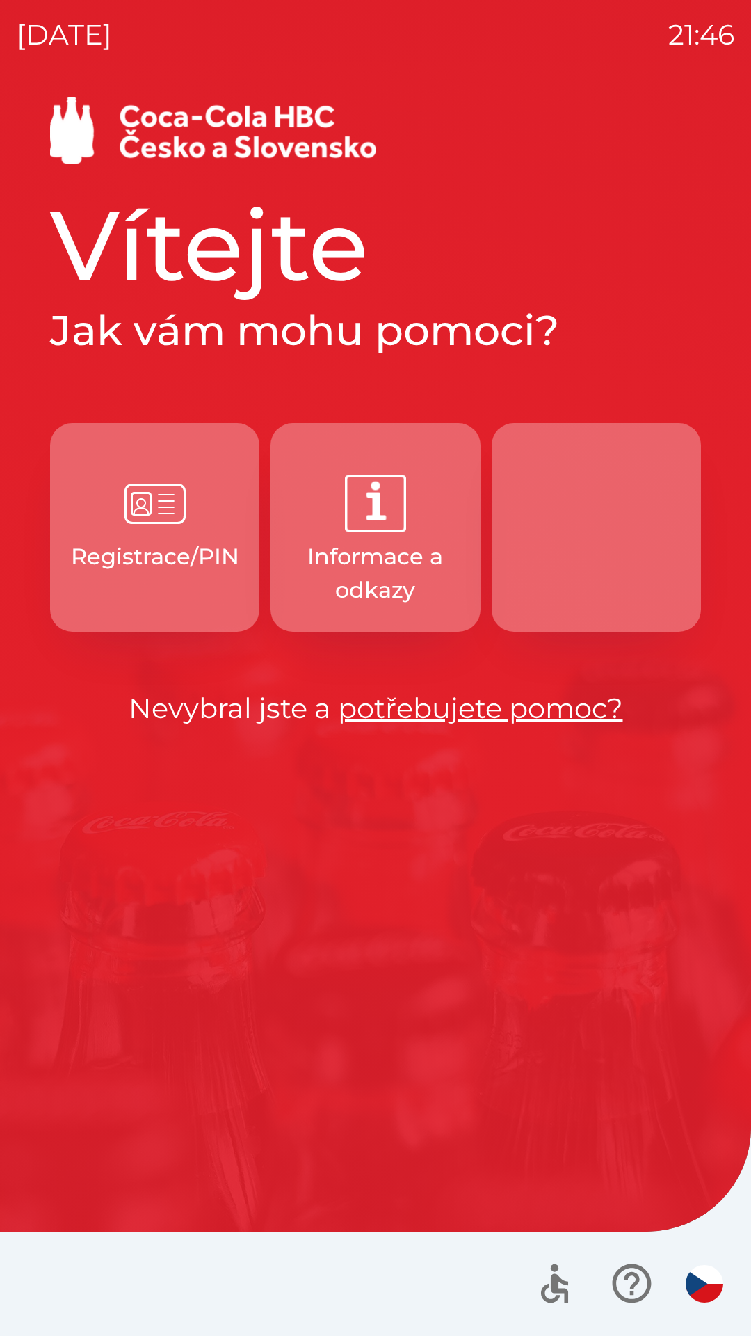
click at [547, 550] on button "button" at bounding box center [596, 527] width 209 height 209
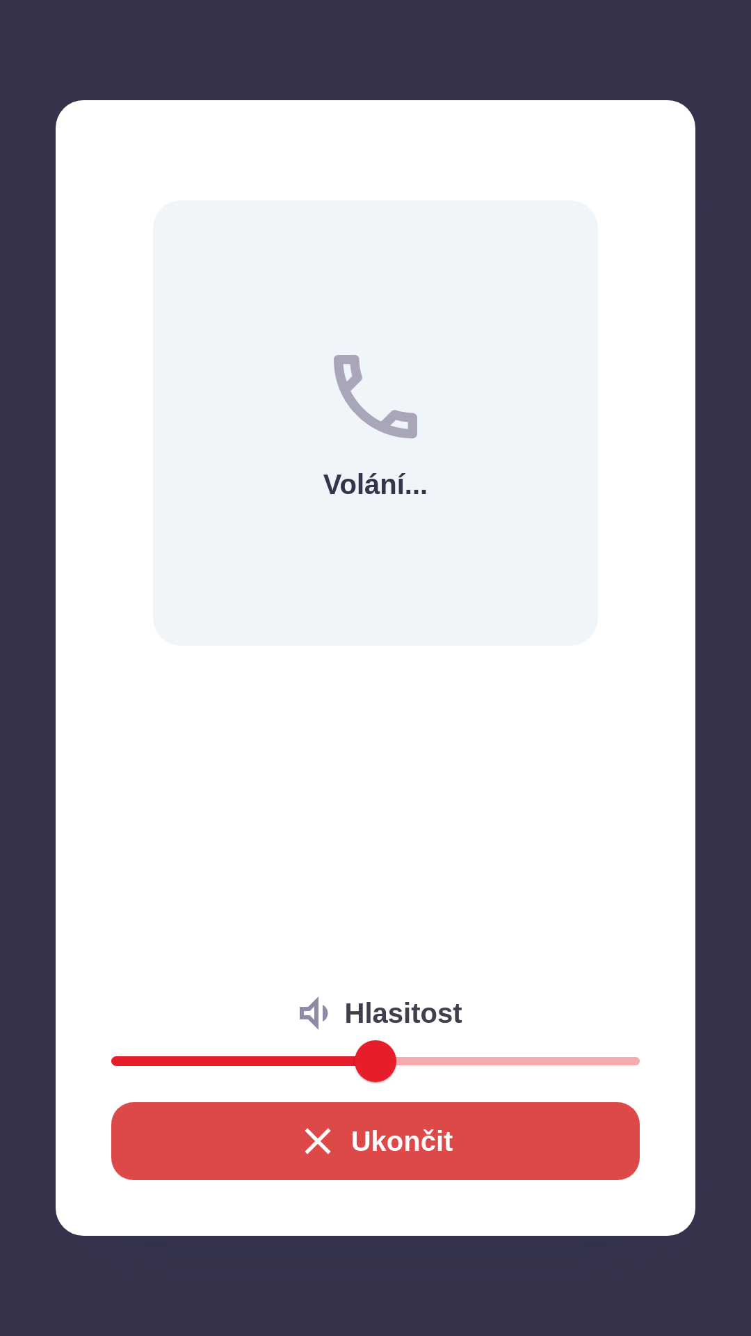
click at [296, 1136] on icon "button" at bounding box center [318, 1141] width 45 height 45
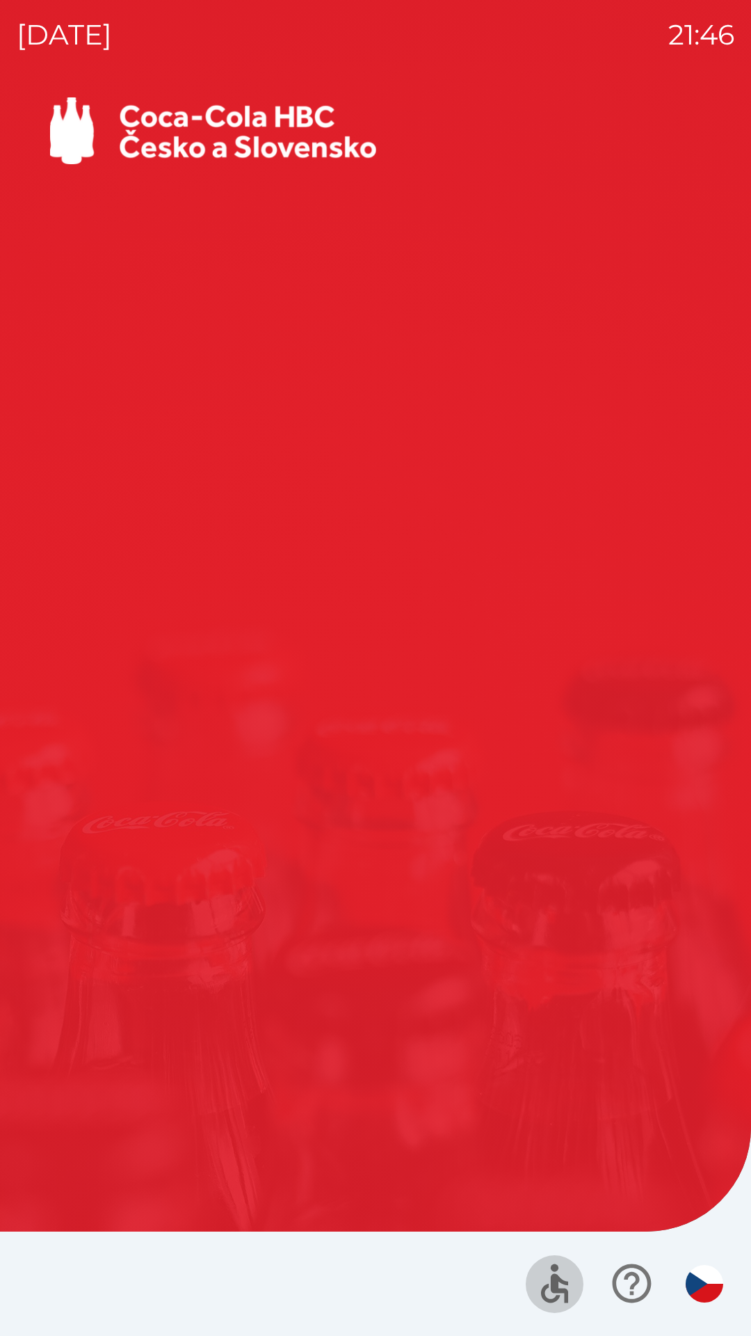
click at [559, 1288] on icon "button" at bounding box center [554, 1288] width 27 height 29
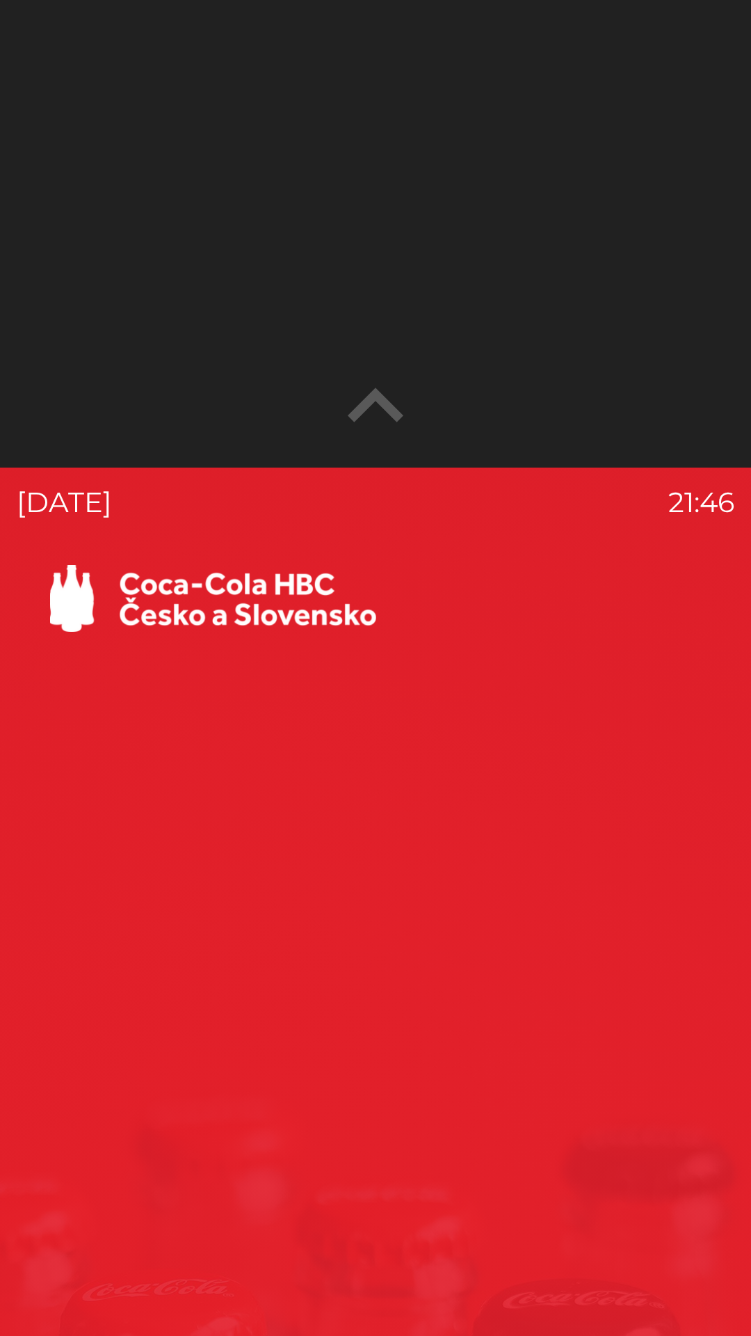
click at [425, 345] on div at bounding box center [375, 234] width 751 height 468
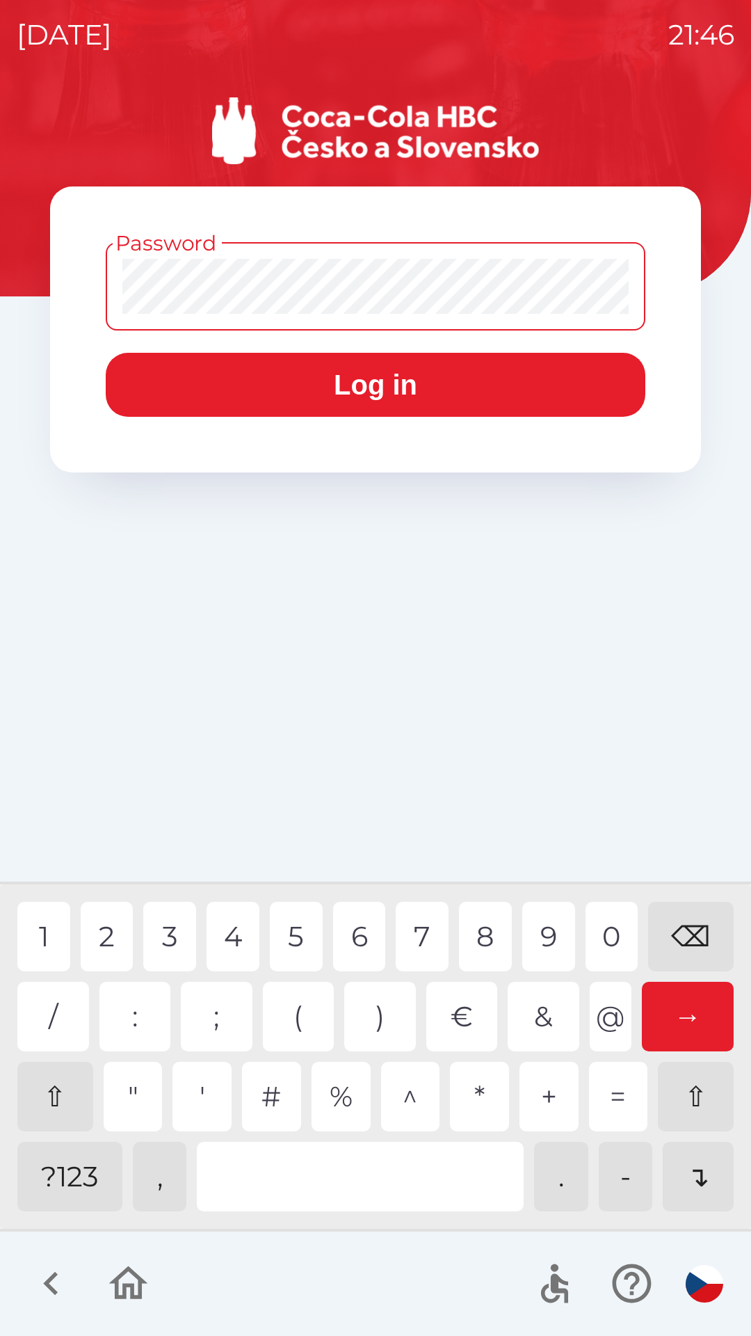
click at [72, 1178] on div "?123" at bounding box center [69, 1177] width 105 height 70
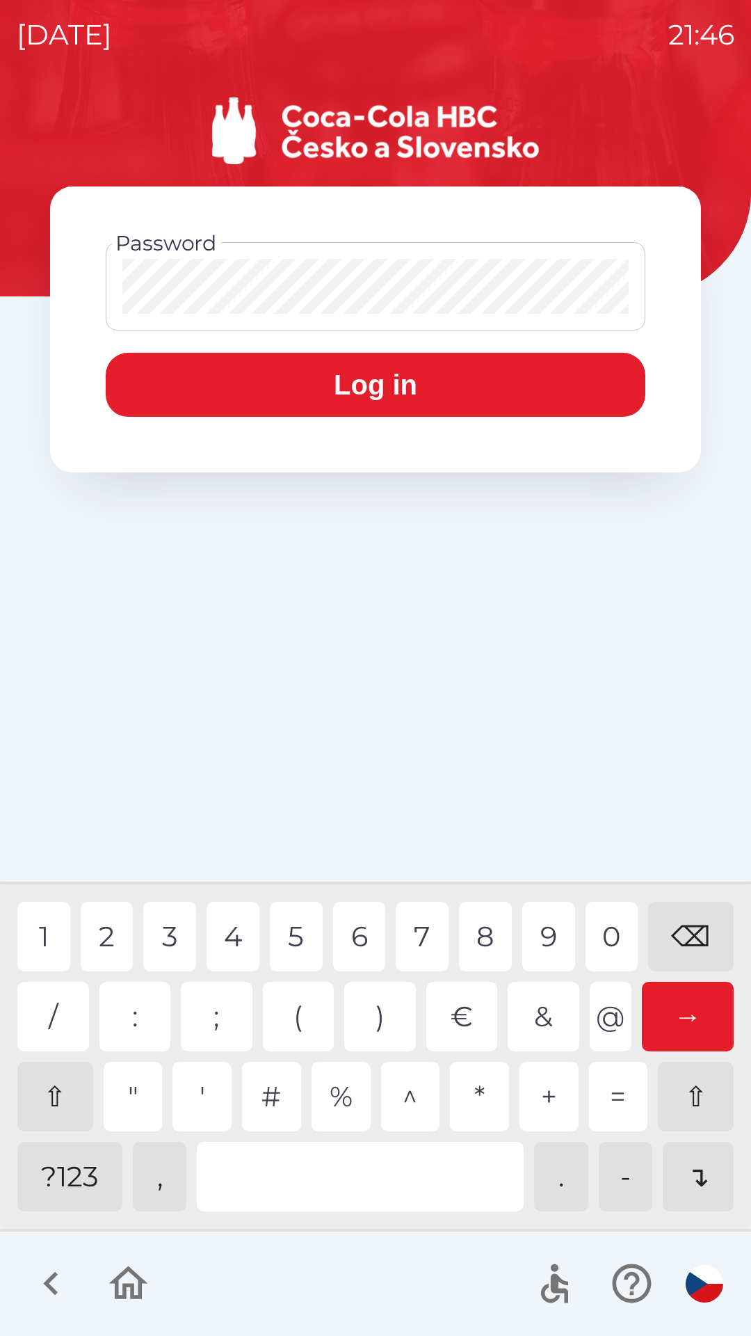
click at [157, 925] on div "3" at bounding box center [169, 937] width 53 height 70
click at [690, 925] on div "⌫" at bounding box center [691, 937] width 86 height 70
click at [691, 920] on div "⌫" at bounding box center [691, 937] width 86 height 70
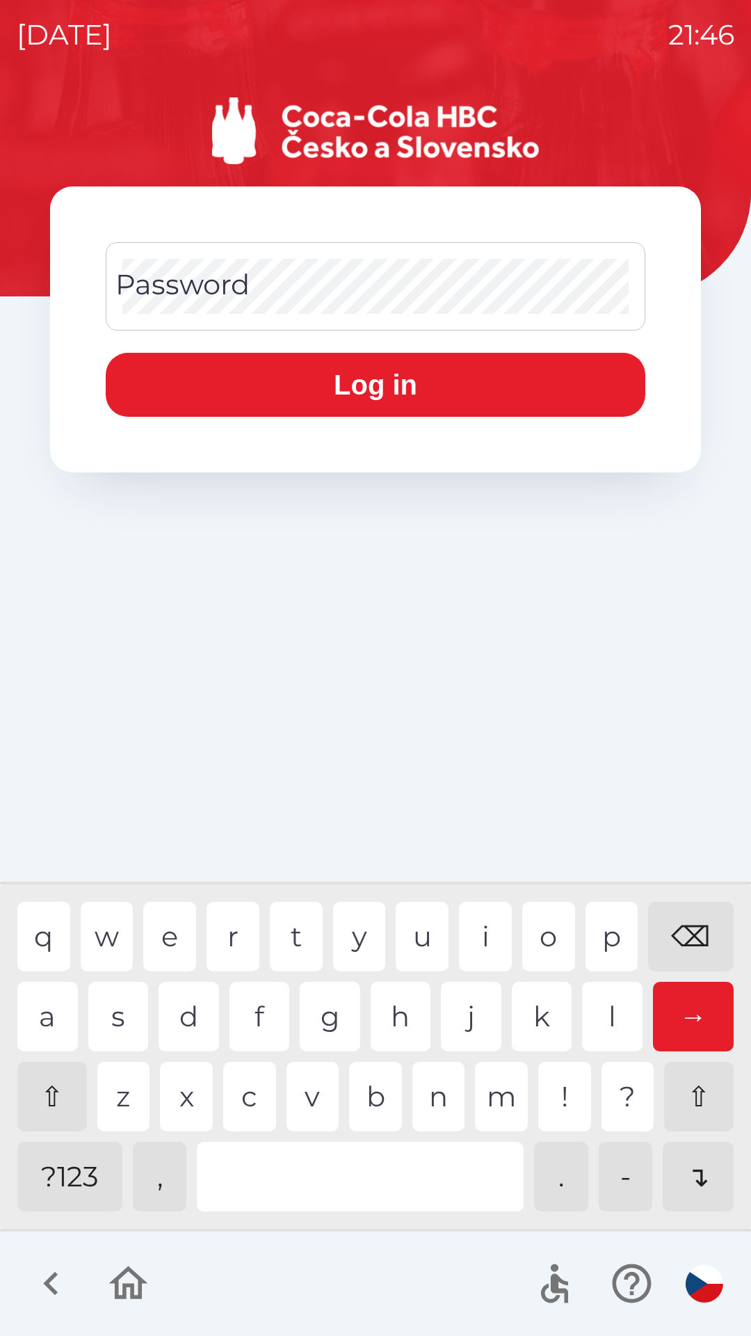
click at [83, 1168] on div "?123" at bounding box center [69, 1177] width 105 height 70
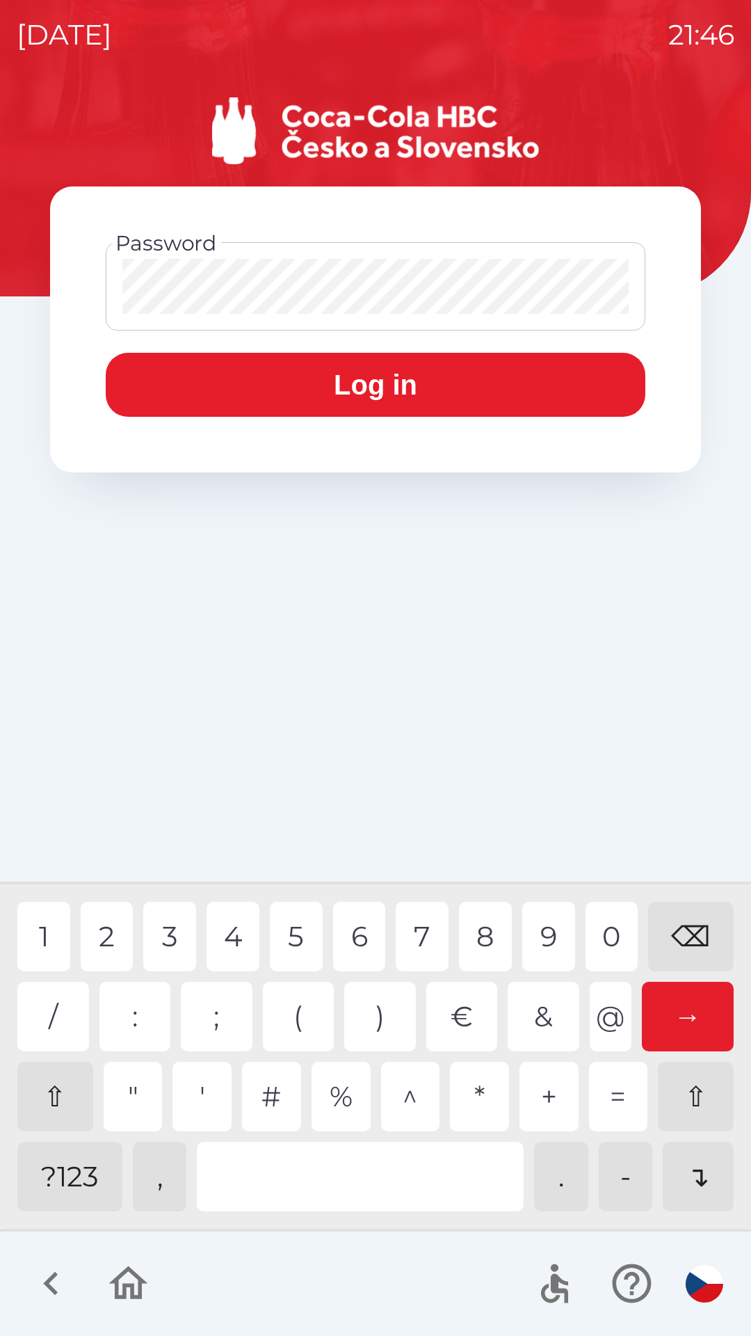
click at [54, 924] on div "1" at bounding box center [43, 937] width 53 height 70
click at [97, 934] on div "2" at bounding box center [107, 937] width 53 height 70
click at [157, 932] on div "3" at bounding box center [169, 937] width 53 height 70
click at [367, 925] on div "6" at bounding box center [359, 937] width 53 height 70
click at [431, 932] on div "7" at bounding box center [422, 937] width 53 height 70
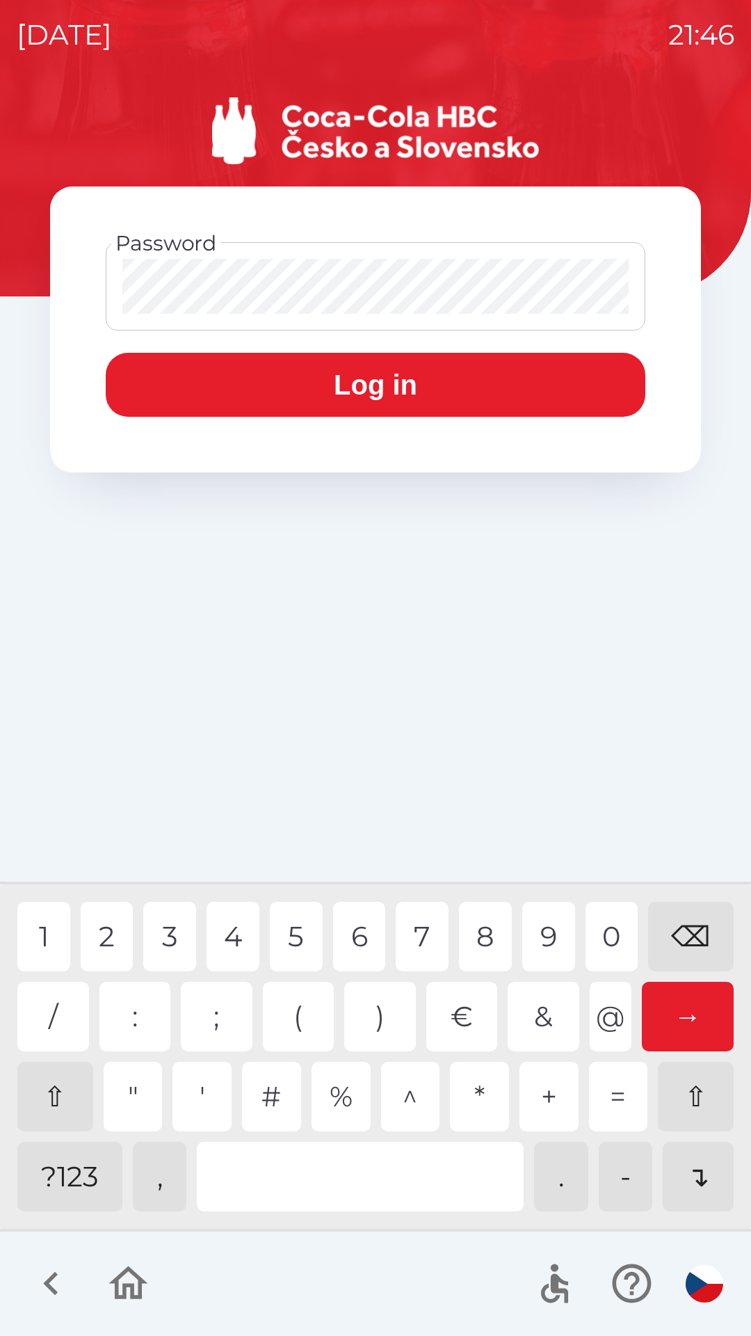
click at [607, 932] on div "0" at bounding box center [612, 937] width 53 height 70
click at [692, 1025] on div "→" at bounding box center [688, 1017] width 93 height 70
click at [390, 373] on button "Log in" at bounding box center [376, 385] width 540 height 64
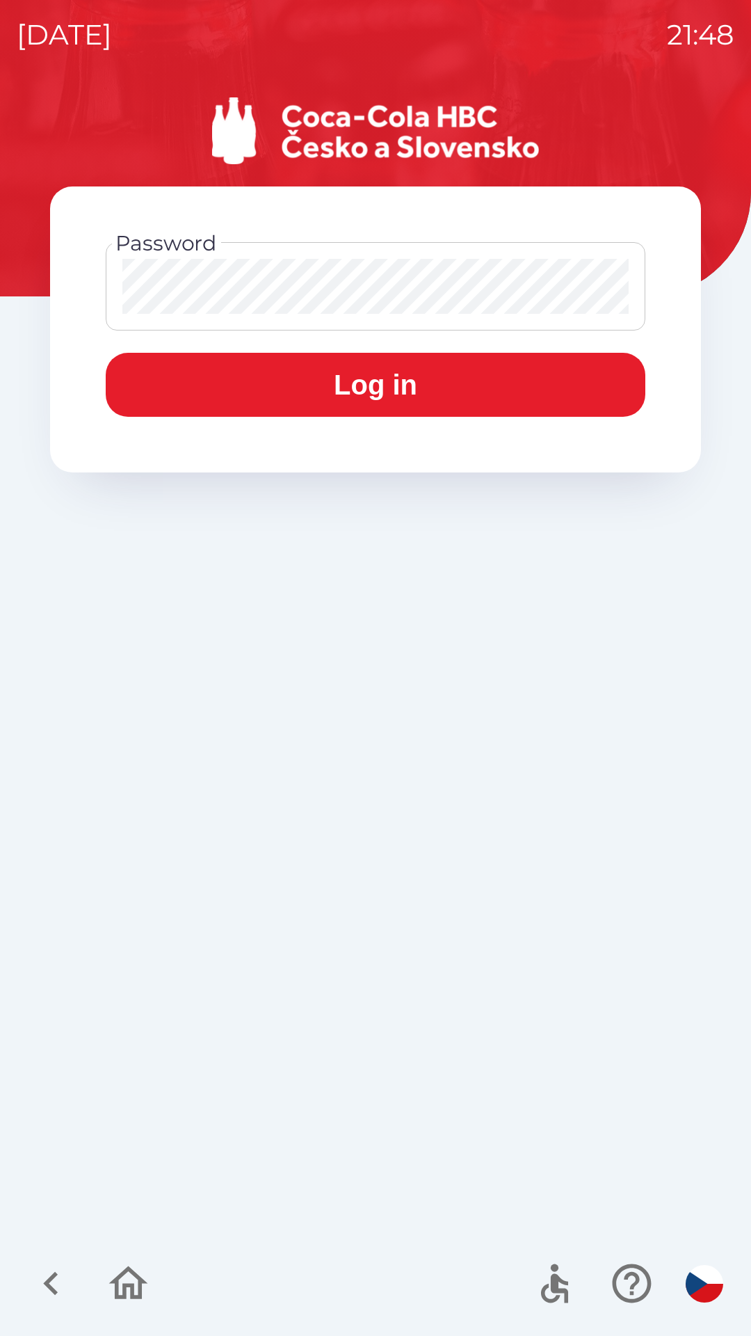
click at [113, 1277] on icon "button" at bounding box center [128, 1283] width 47 height 47
